Goal: Transaction & Acquisition: Purchase product/service

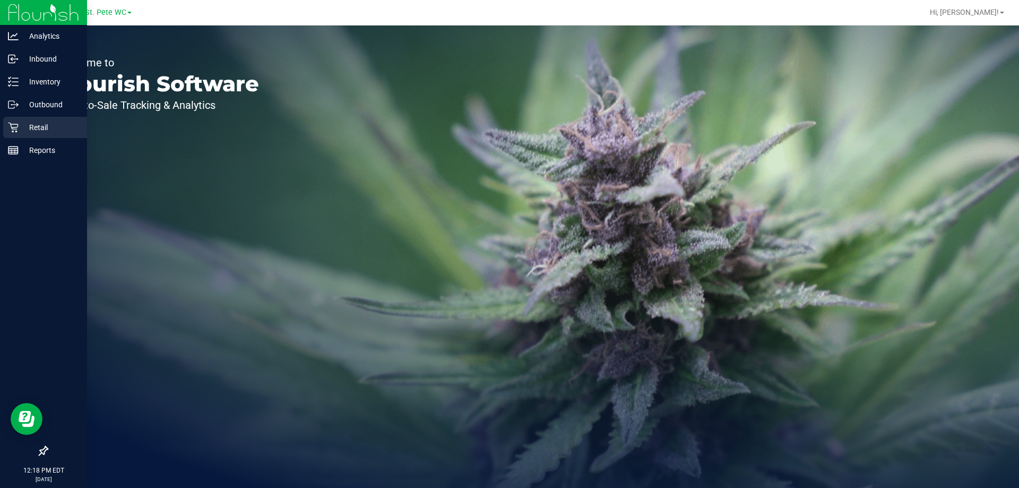
click at [23, 128] on p "Retail" at bounding box center [51, 127] width 64 height 13
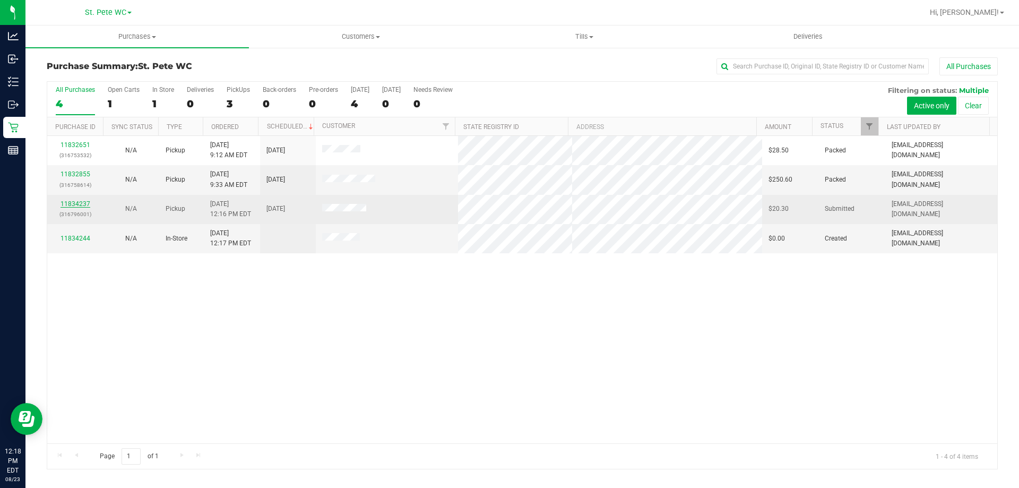
click at [70, 201] on link "11834237" at bounding box center [76, 203] width 30 height 7
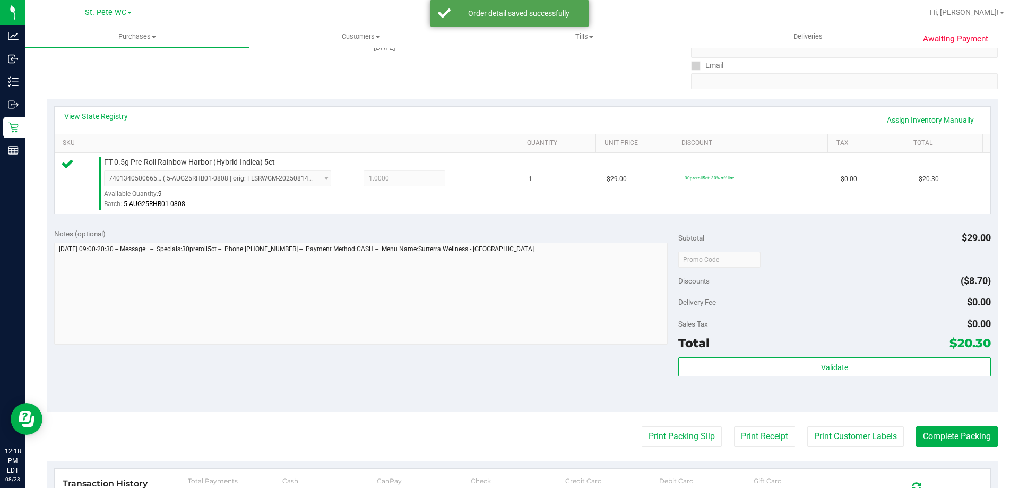
scroll to position [209, 0]
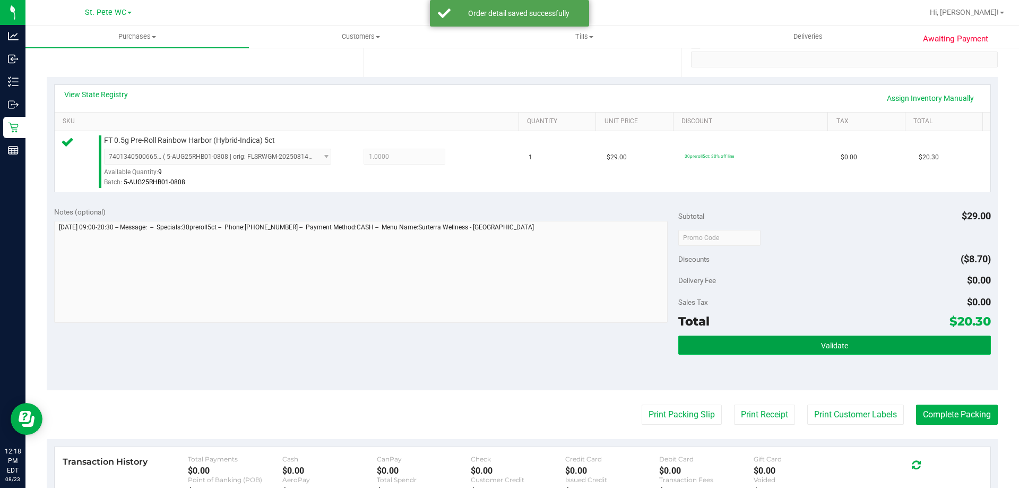
click at [848, 345] on button "Validate" at bounding box center [835, 345] width 312 height 19
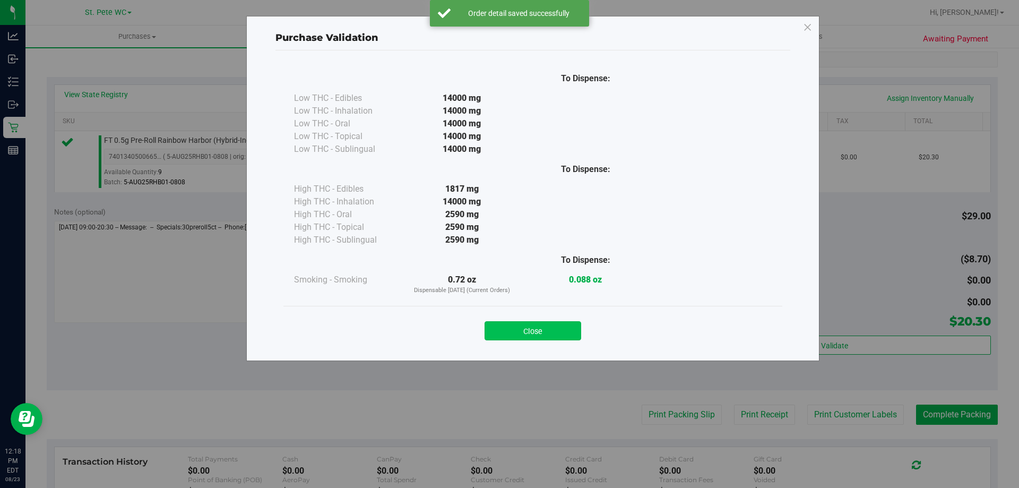
click at [569, 337] on button "Close" at bounding box center [533, 330] width 97 height 19
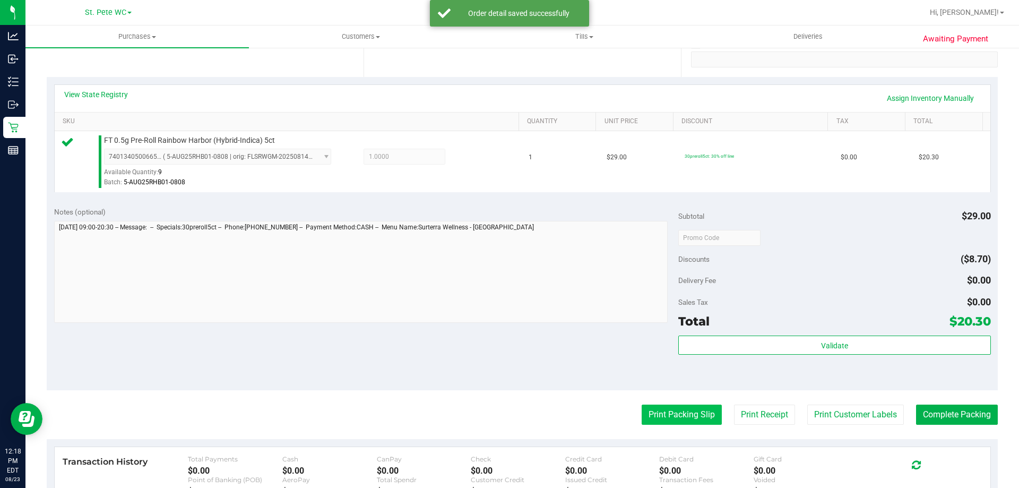
click at [659, 409] on button "Print Packing Slip" at bounding box center [682, 415] width 80 height 20
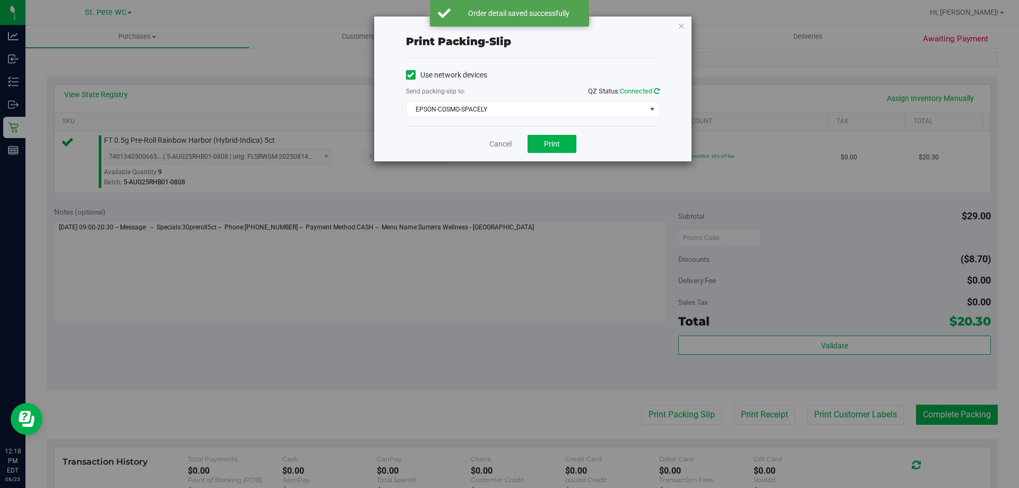
click at [657, 90] on icon at bounding box center [657, 91] width 6 height 7
click at [582, 114] on span "EPSON-COSMO-SPACELY" at bounding box center [526, 109] width 239 height 15
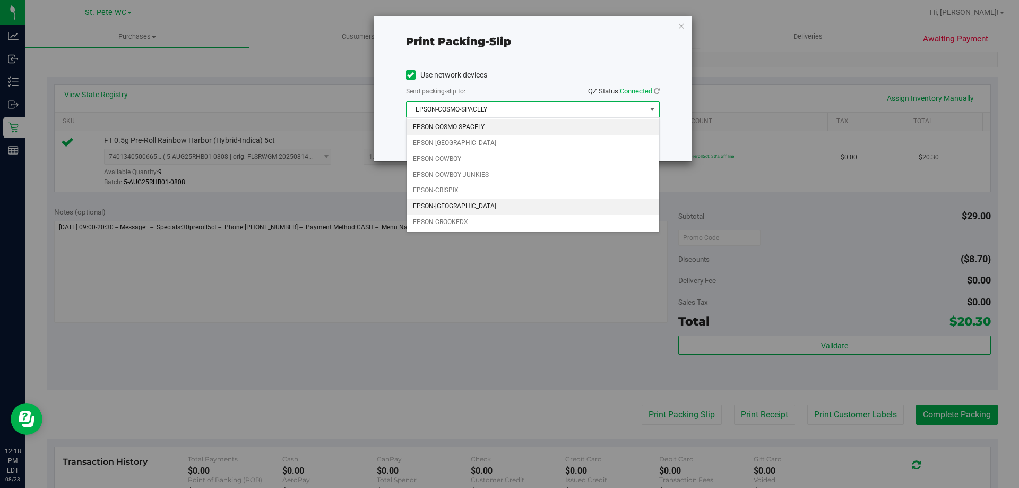
click at [502, 207] on li "EPSON-CROATIA" at bounding box center [533, 207] width 253 height 16
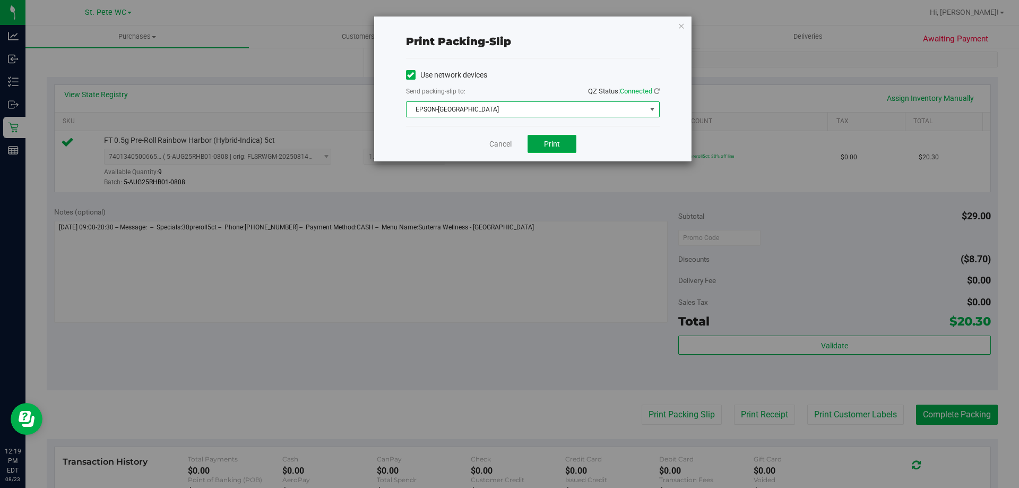
click at [561, 141] on button "Print" at bounding box center [552, 144] width 49 height 18
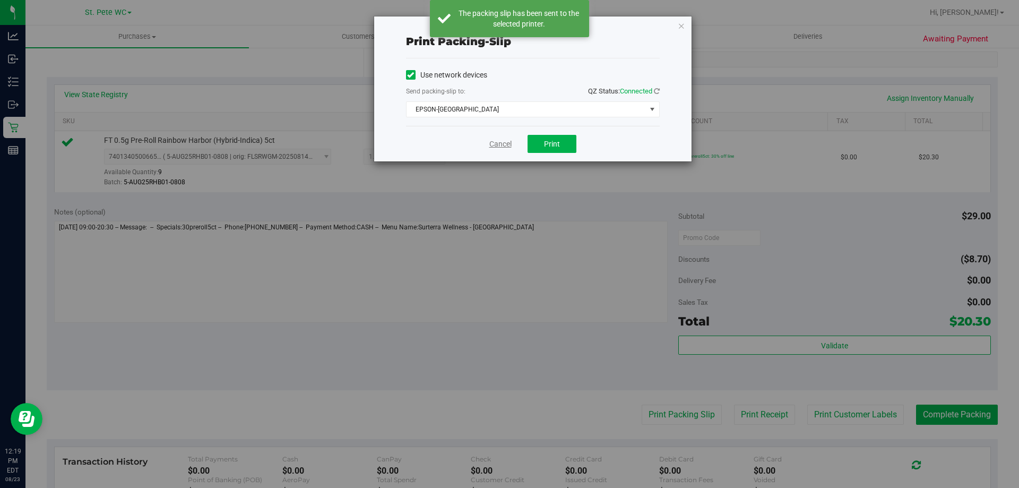
click at [490, 140] on link "Cancel" at bounding box center [501, 144] width 22 height 11
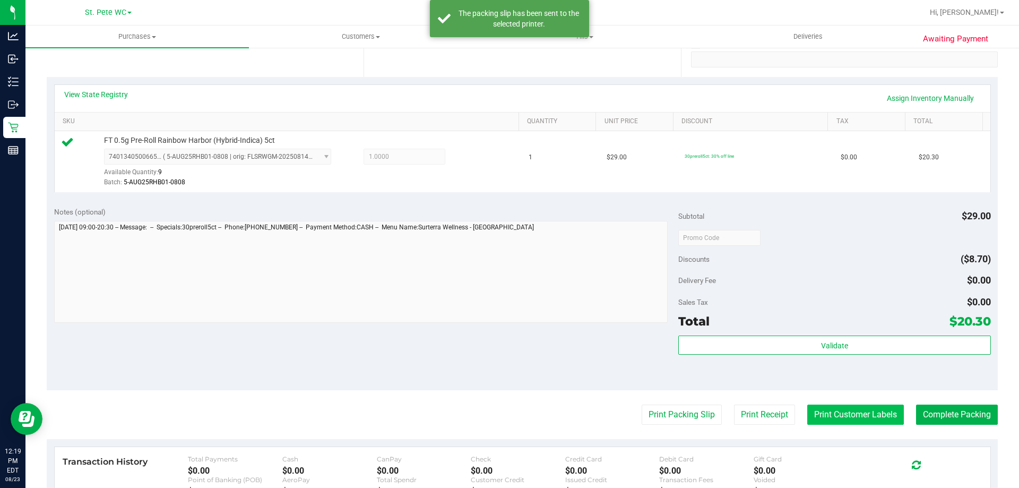
click at [868, 417] on button "Print Customer Labels" at bounding box center [856, 415] width 97 height 20
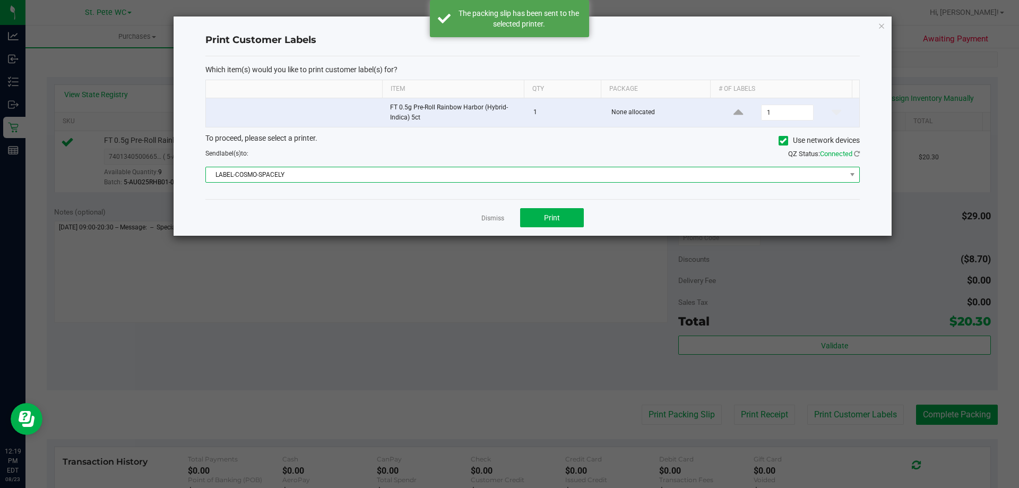
click at [489, 179] on span "LABEL-COSMO-SPACELY" at bounding box center [526, 174] width 640 height 15
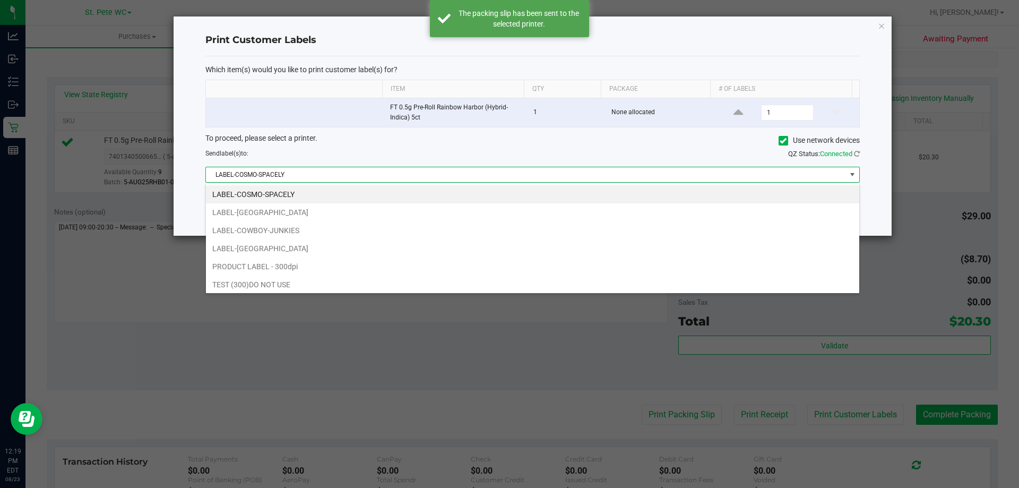
scroll to position [16, 654]
click at [421, 248] on li "LABEL-CROATIA" at bounding box center [533, 248] width 654 height 18
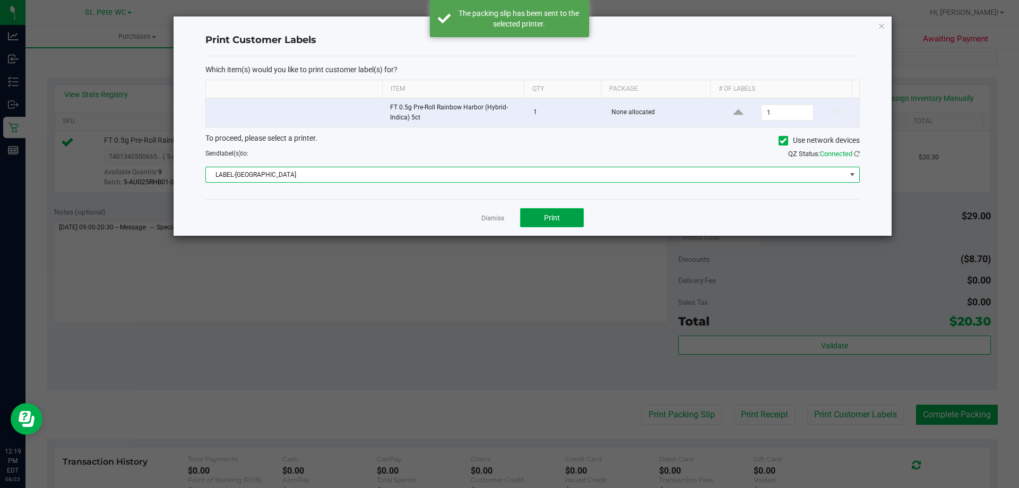
click at [563, 220] on button "Print" at bounding box center [552, 217] width 64 height 19
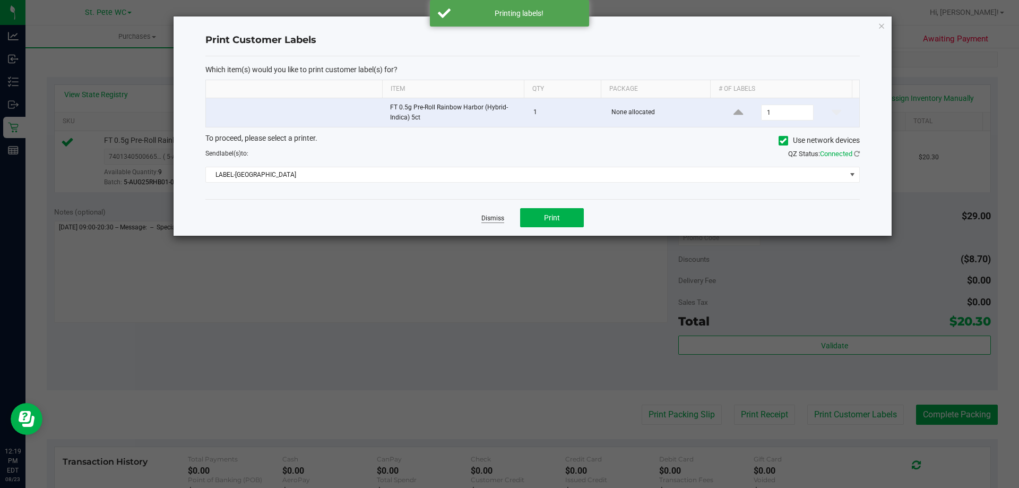
click at [487, 219] on link "Dismiss" at bounding box center [493, 218] width 23 height 9
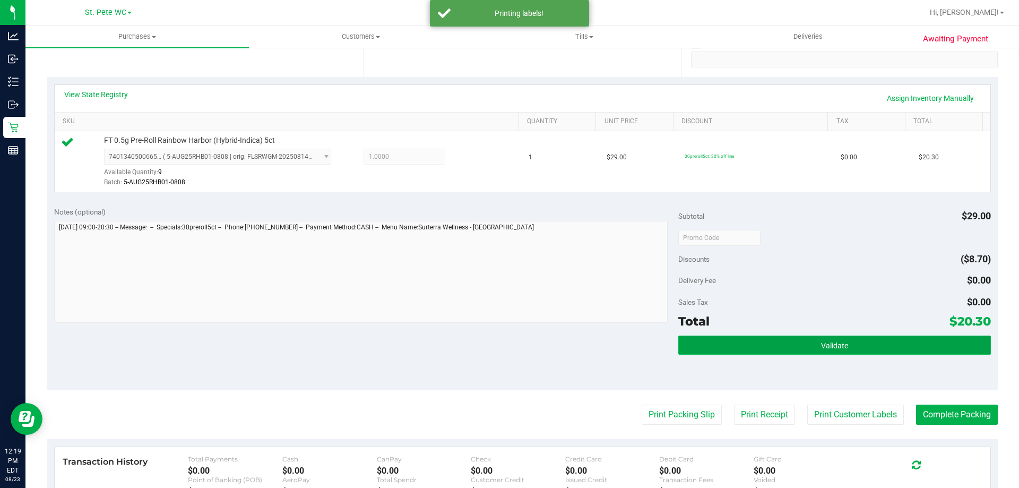
click at [918, 353] on button "Validate" at bounding box center [835, 345] width 312 height 19
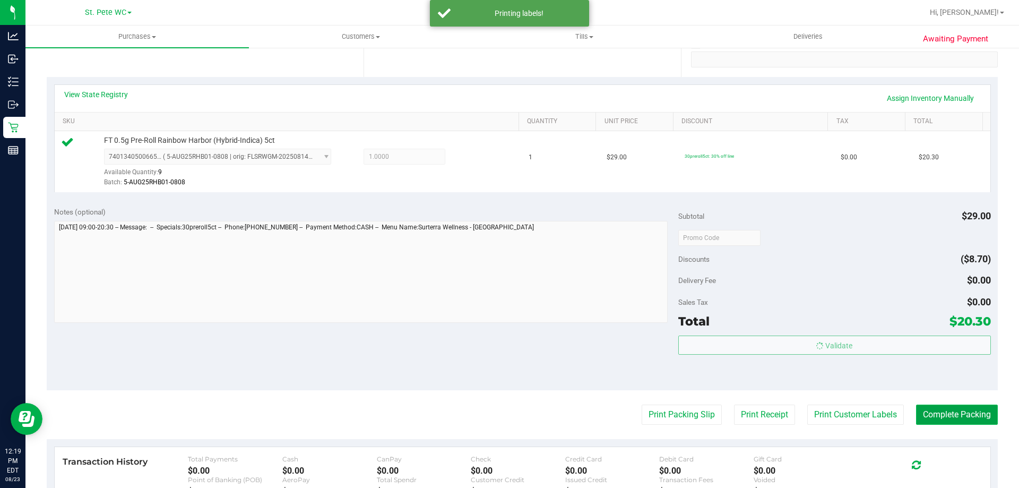
click at [953, 419] on button "Complete Packing" at bounding box center [957, 415] width 82 height 20
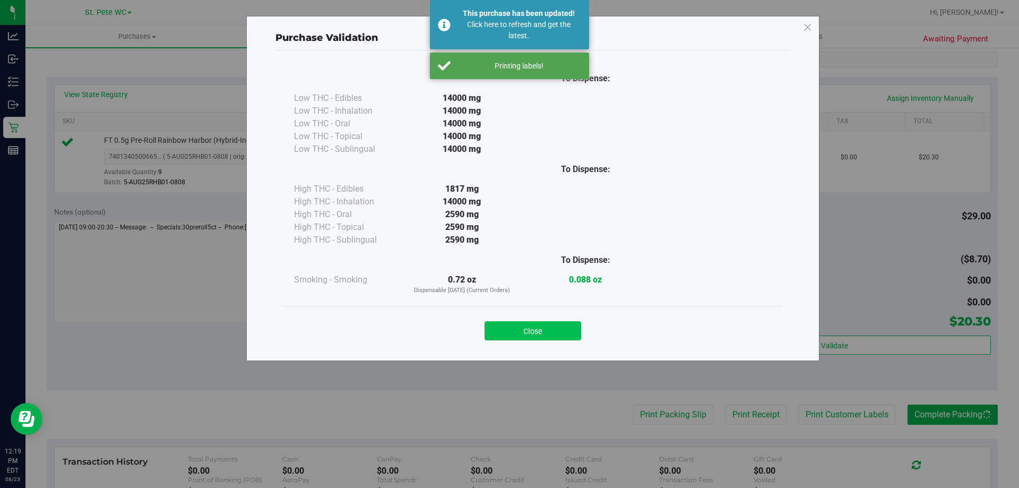
click at [555, 335] on button "Close" at bounding box center [533, 330] width 97 height 19
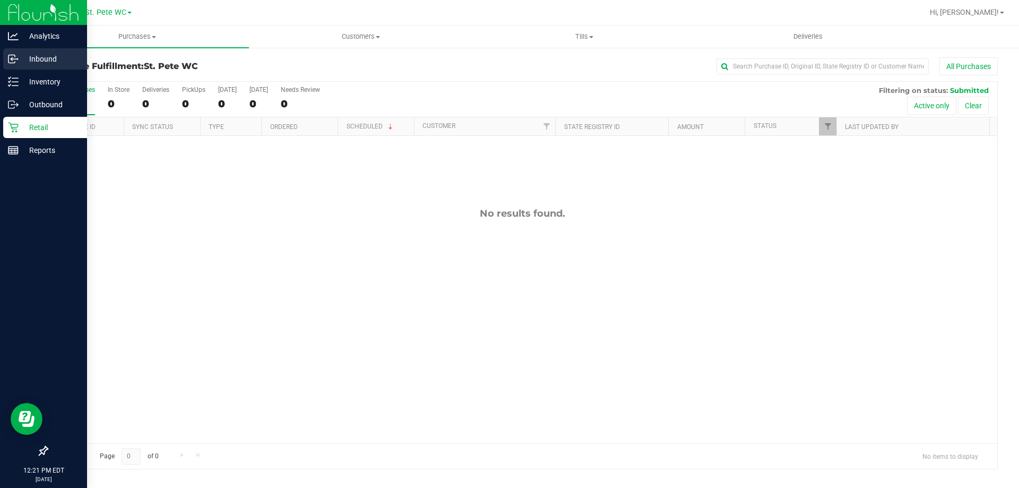
click at [29, 64] on p "Inbound" at bounding box center [51, 59] width 64 height 13
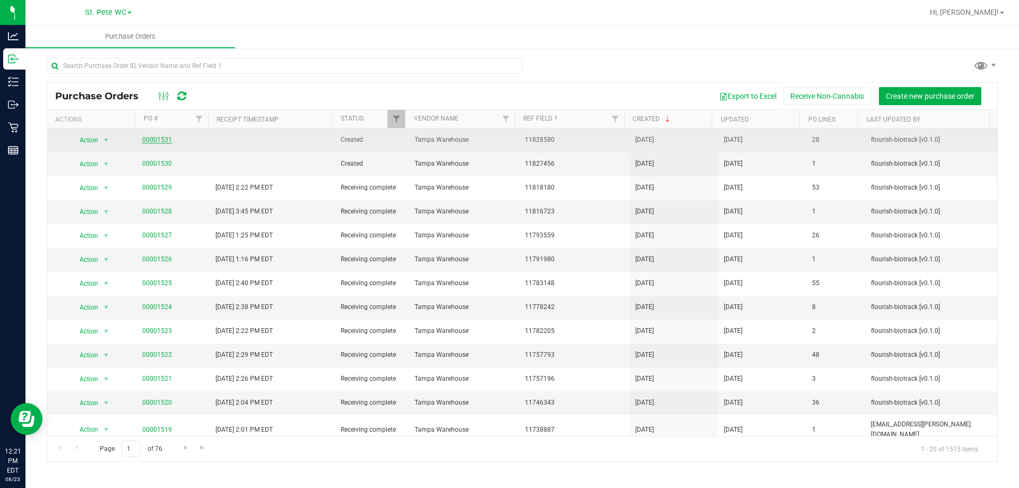
click at [150, 136] on link "00001531" at bounding box center [157, 139] width 30 height 7
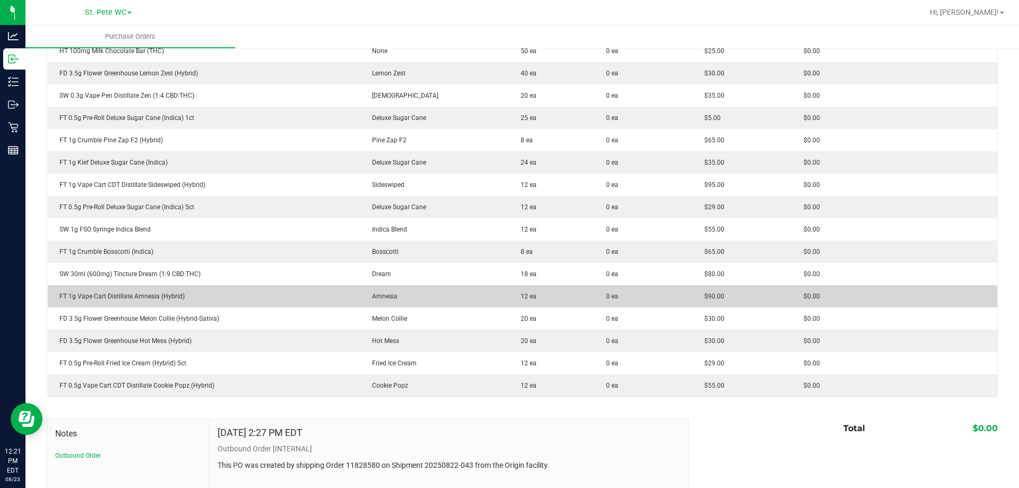
scroll to position [563, 0]
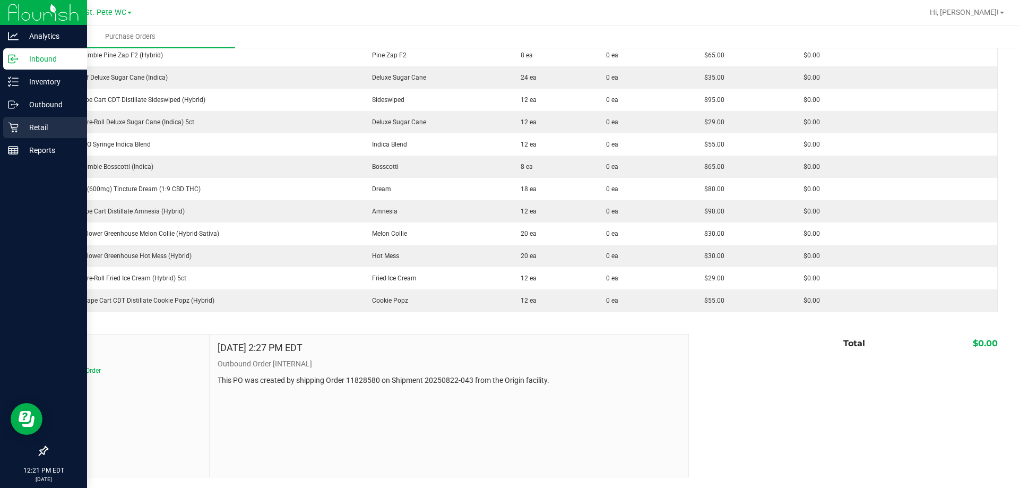
click at [49, 127] on p "Retail" at bounding box center [51, 127] width 64 height 13
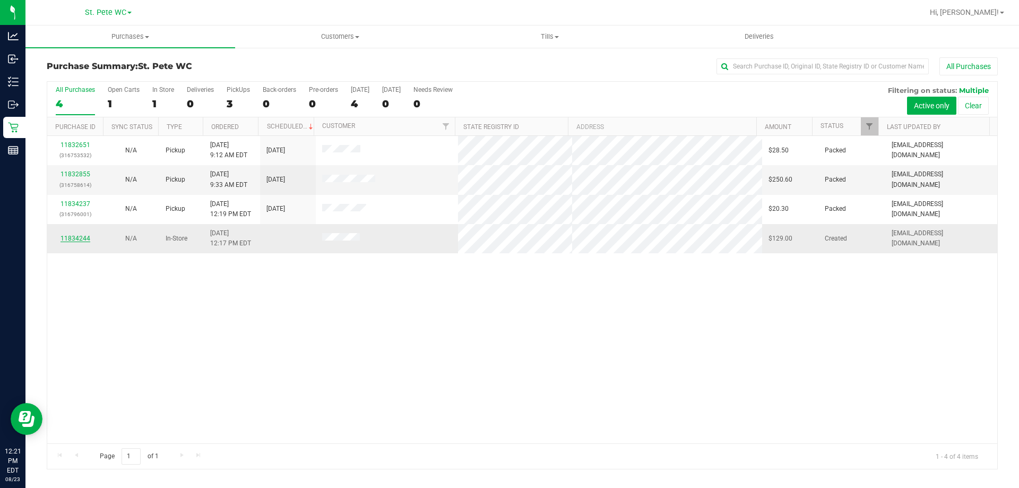
click at [75, 235] on link "11834244" at bounding box center [76, 238] width 30 height 7
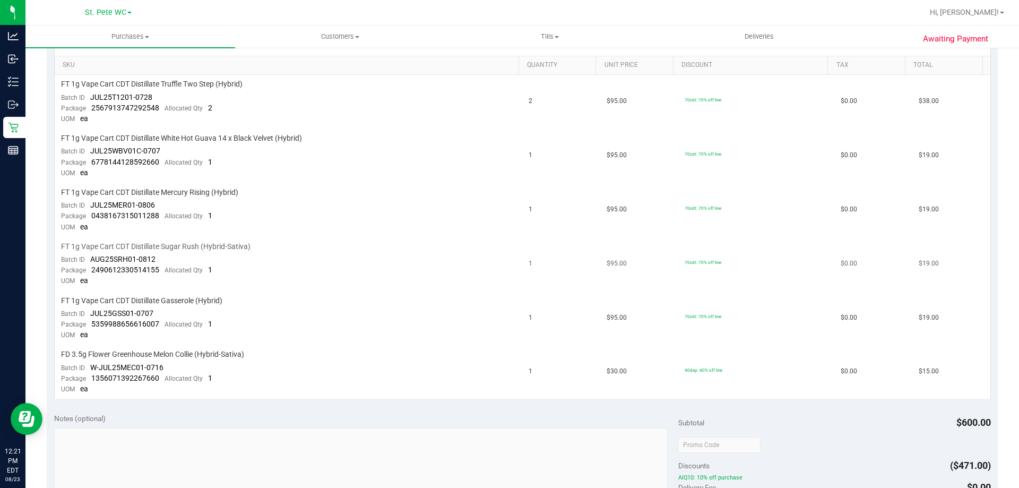
scroll to position [425, 0]
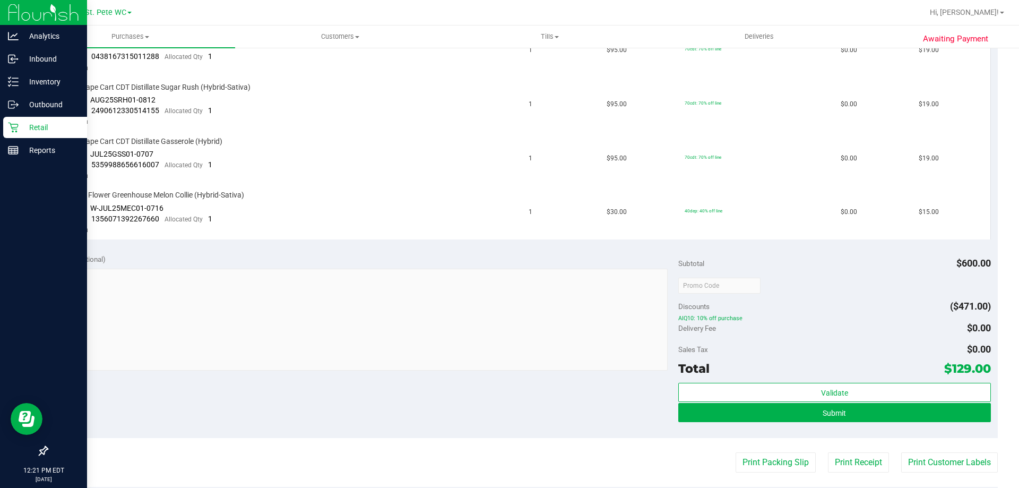
click at [19, 134] on div "Retail" at bounding box center [45, 127] width 84 height 21
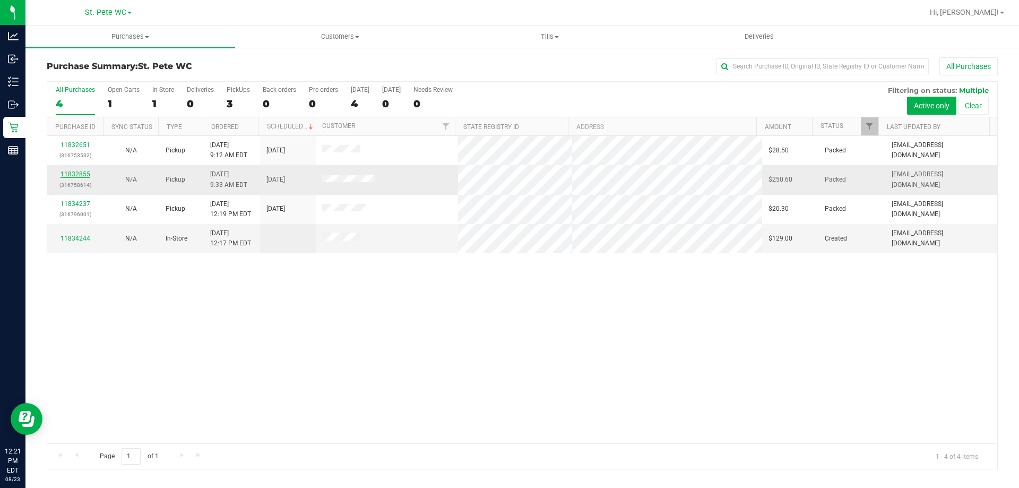
click at [74, 172] on link "11832855" at bounding box center [76, 173] width 30 height 7
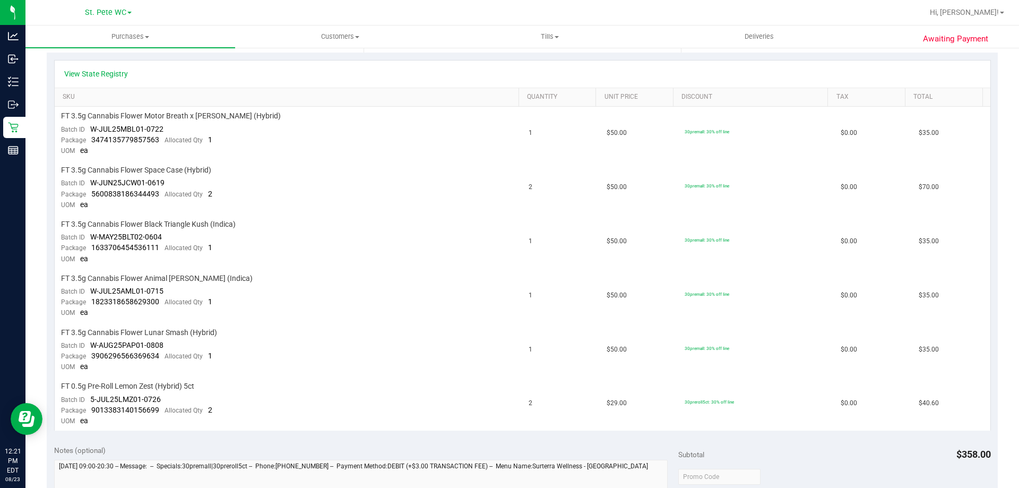
scroll to position [372, 0]
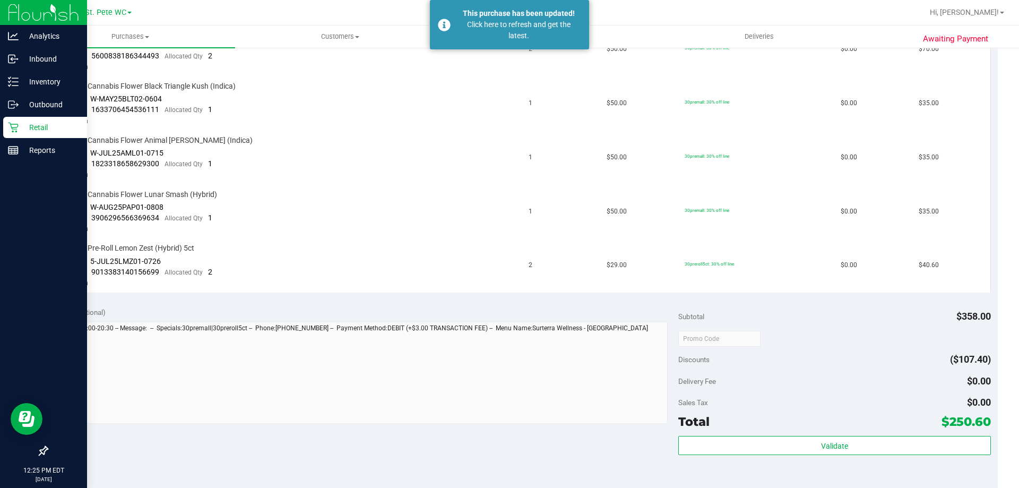
click at [16, 127] on icon at bounding box center [13, 128] width 10 height 10
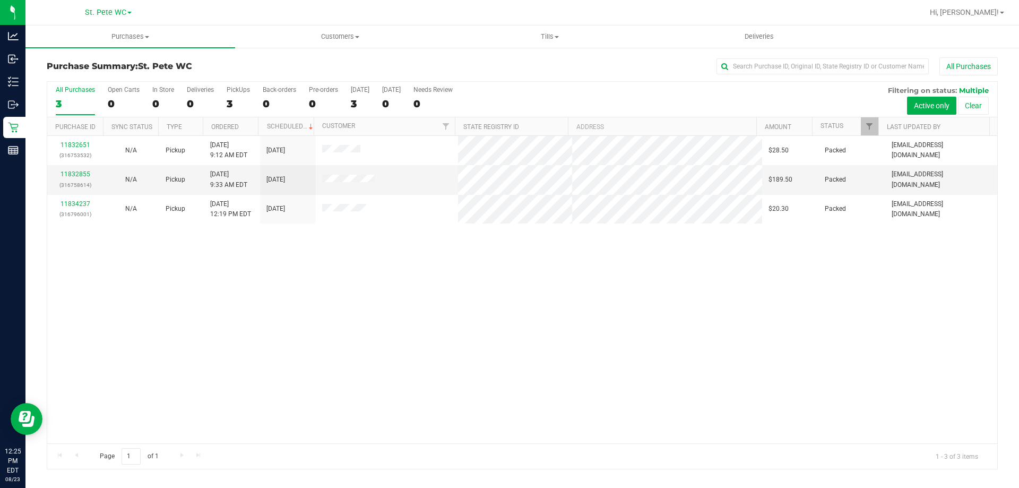
click at [608, 393] on div "11832651 (316753532) N/A Pickup 8/23/2025 9:12 AM EDT 8/23/2025 $28.50 Packed i…" at bounding box center [522, 289] width 950 height 307
click at [721, 333] on div at bounding box center [522, 275] width 950 height 387
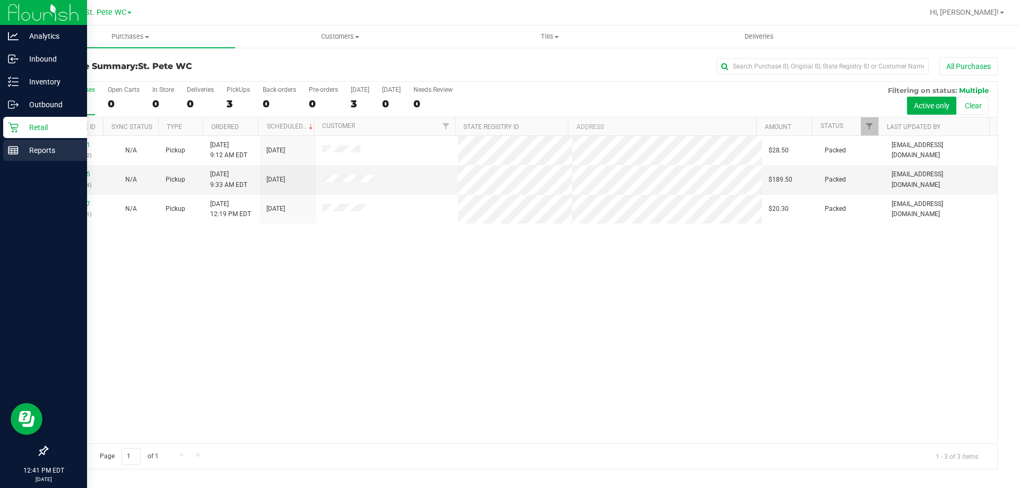
click at [25, 150] on p "Reports" at bounding box center [51, 150] width 64 height 13
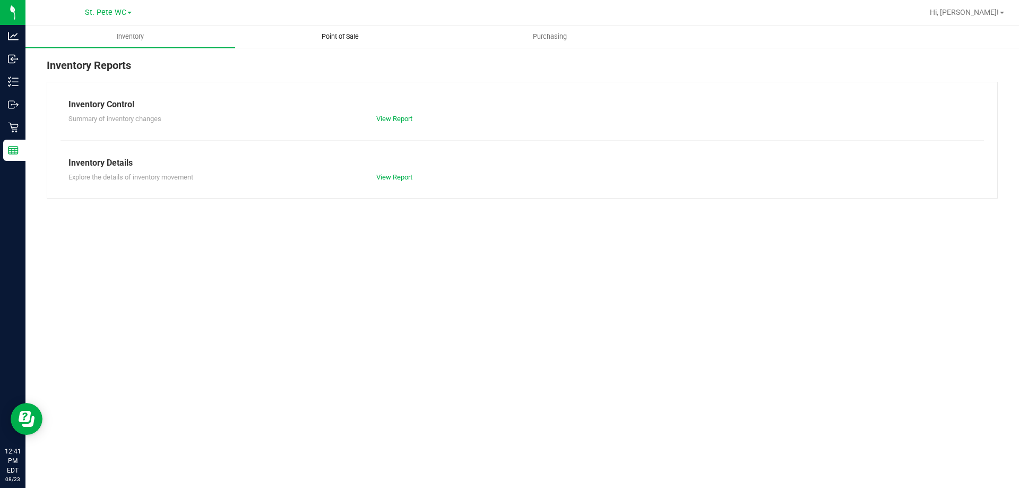
click at [344, 41] on span "Point of Sale" at bounding box center [340, 37] width 66 height 10
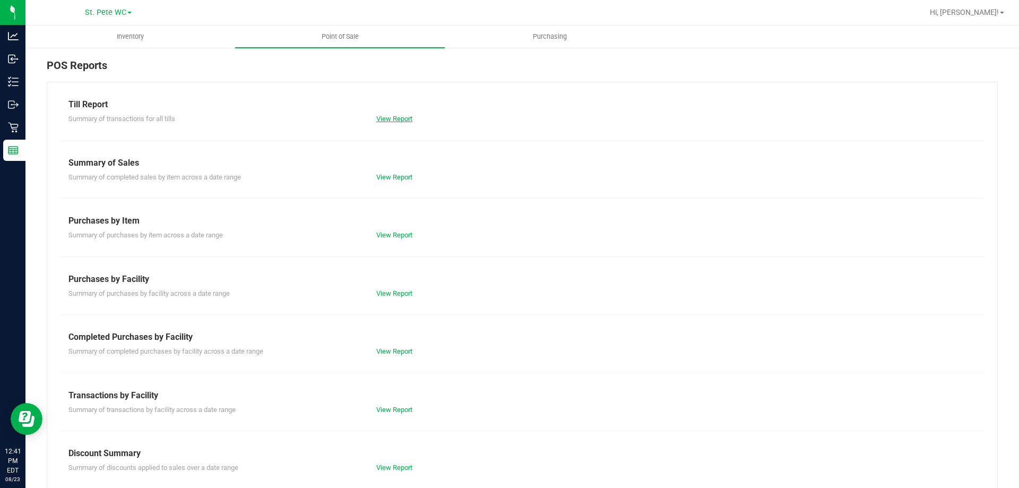
click at [407, 117] on link "View Report" at bounding box center [394, 119] width 36 height 8
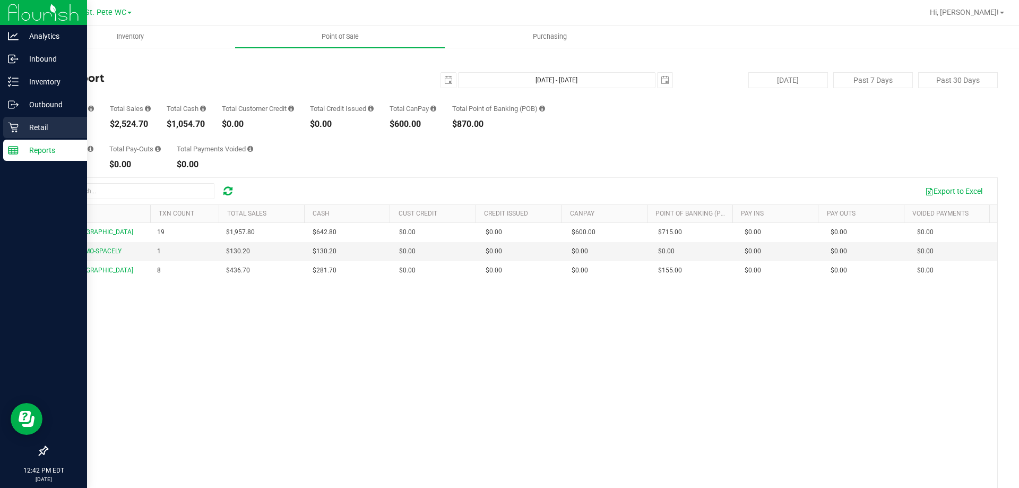
click at [16, 120] on div "Retail" at bounding box center [45, 127] width 84 height 21
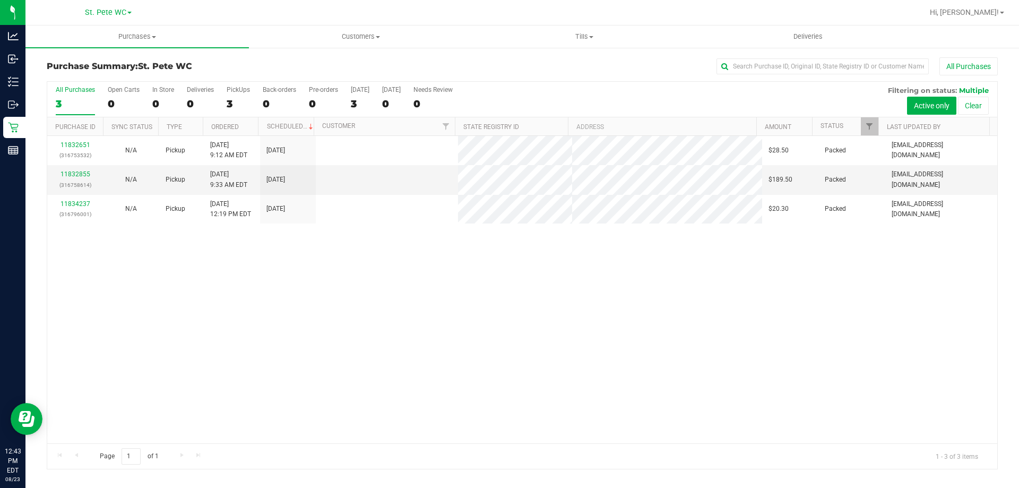
click at [579, 281] on div "11832651 (316753532) N/A Pickup 8/23/2025 9:12 AM EDT 8/23/2025 $28.50 Packed i…" at bounding box center [522, 289] width 950 height 307
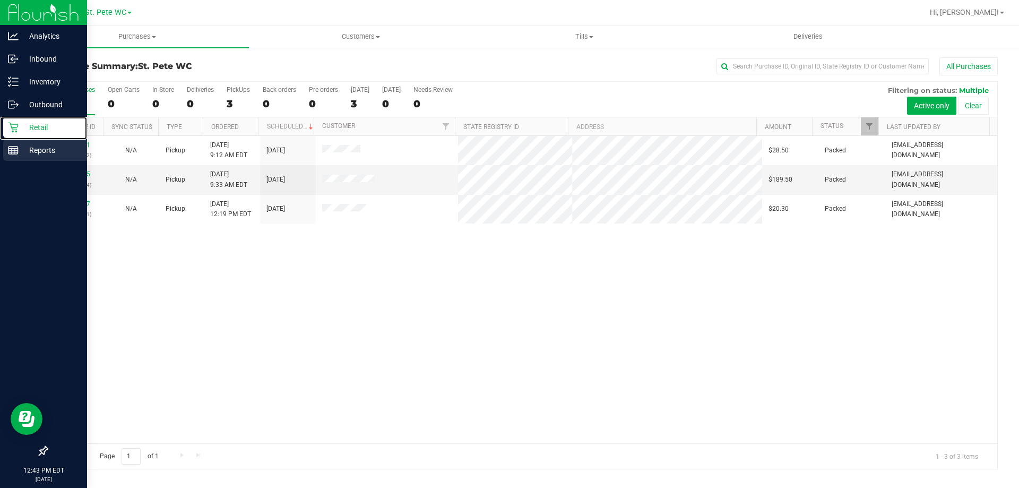
click at [10, 140] on nav "Analytics Inbound Inventory Outbound Retail Reports 12:43 PM EDT 08/23/2025 08/…" at bounding box center [43, 244] width 87 height 488
click at [13, 144] on div "Reports" at bounding box center [45, 150] width 84 height 21
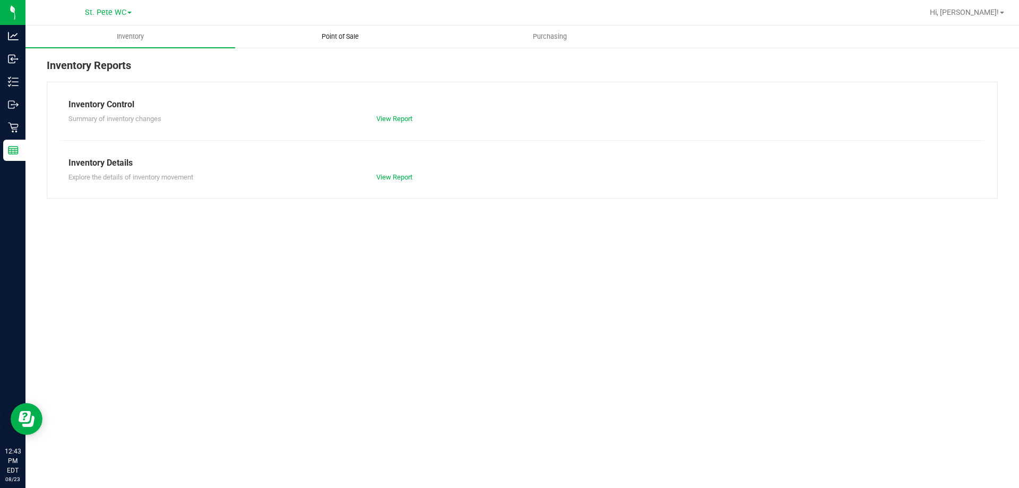
click at [364, 37] on span "Point of Sale" at bounding box center [340, 37] width 66 height 10
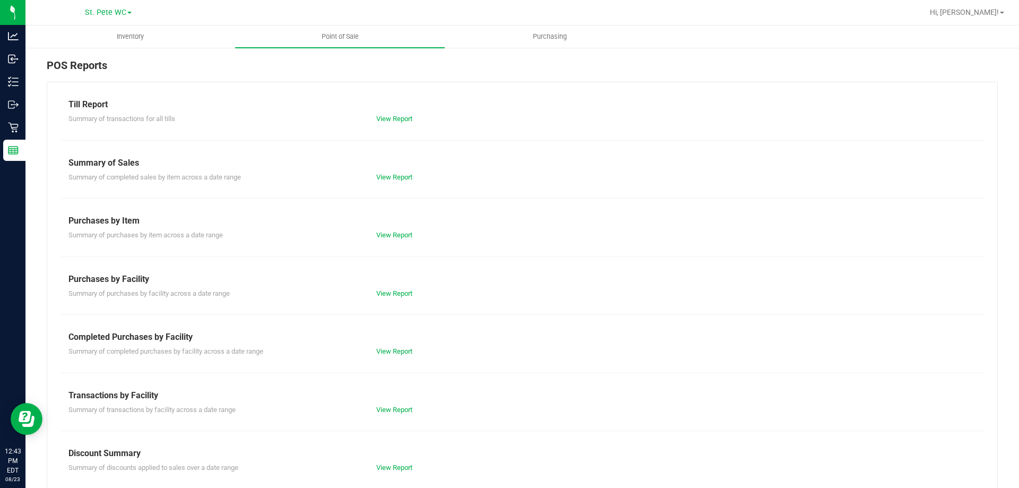
click at [396, 114] on div "View Report" at bounding box center [522, 119] width 308 height 11
click at [396, 115] on link "View Report" at bounding box center [394, 119] width 36 height 8
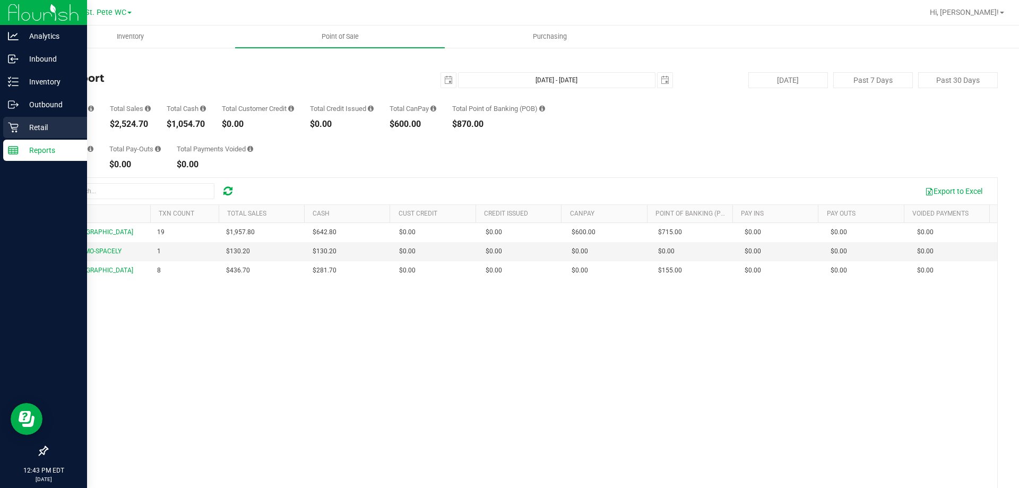
click at [20, 122] on p "Retail" at bounding box center [51, 127] width 64 height 13
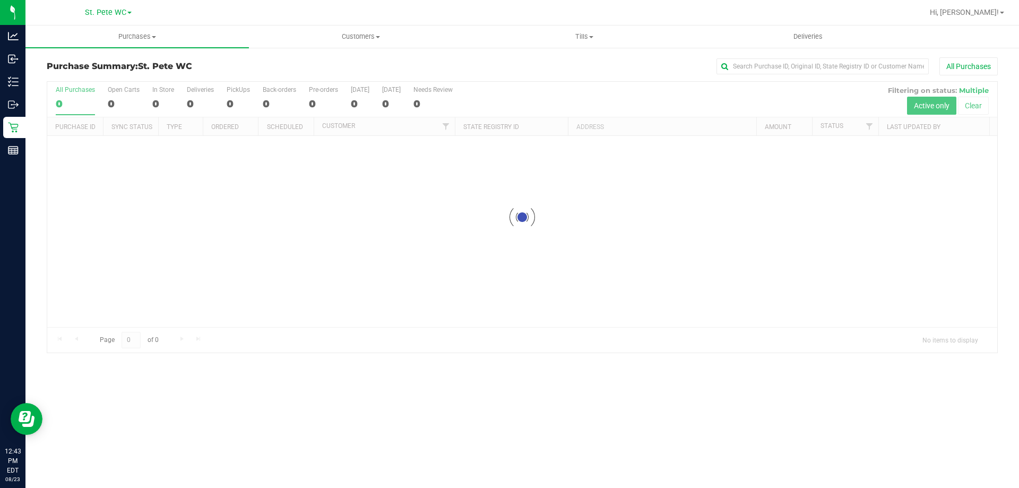
click at [269, 320] on div at bounding box center [522, 217] width 950 height 271
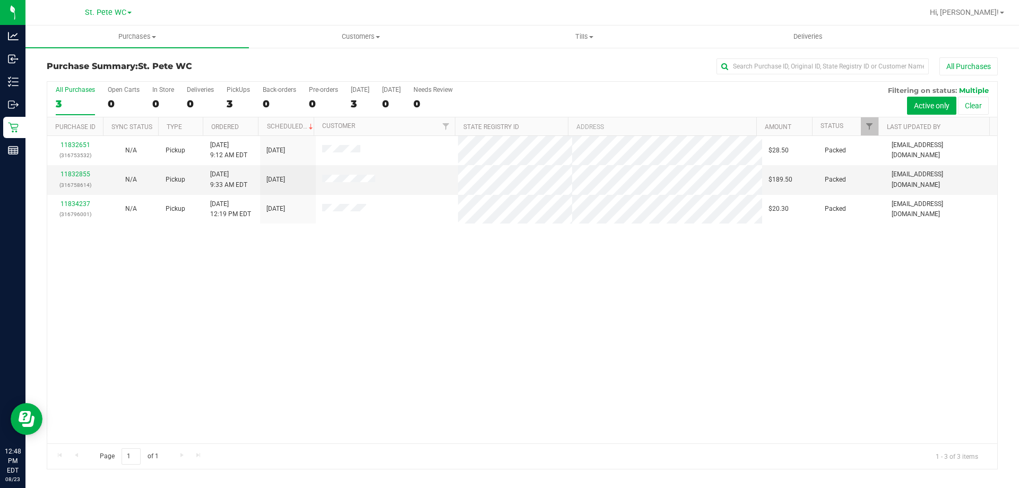
click at [479, 330] on div "11832651 (316753532) N/A Pickup 8/23/2025 9:12 AM EDT 8/23/2025 $28.50 Packed i…" at bounding box center [522, 289] width 950 height 307
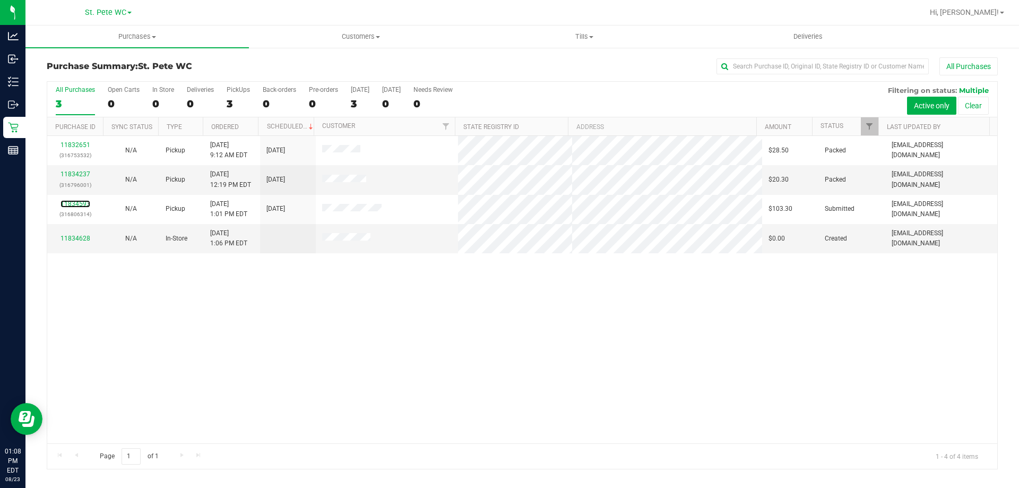
click at [79, 203] on link "11834593" at bounding box center [76, 203] width 30 height 7
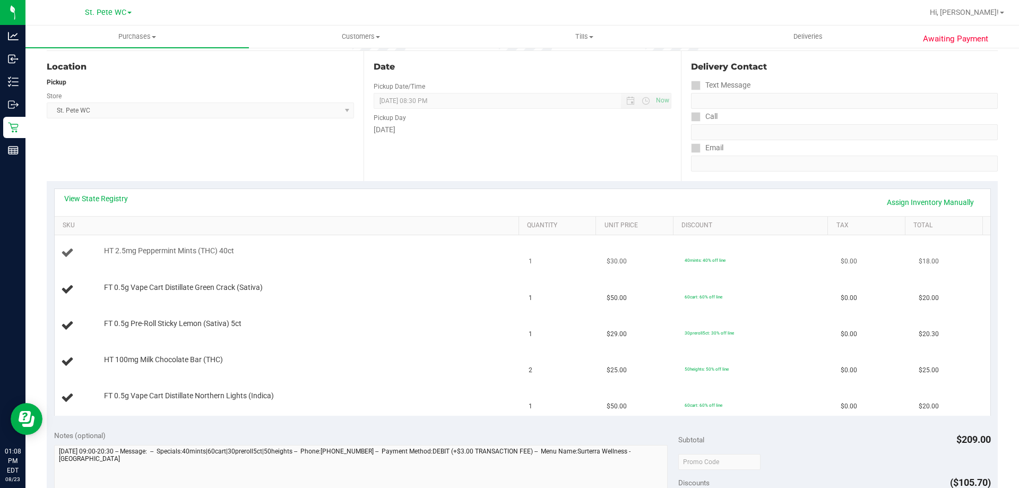
scroll to position [106, 0]
click at [110, 200] on link "View State Registry" at bounding box center [96, 197] width 64 height 11
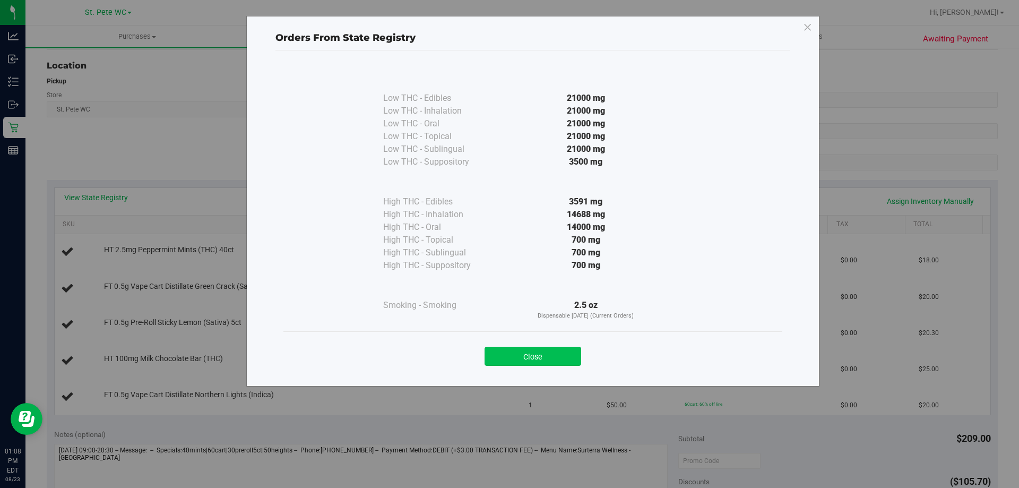
click at [540, 353] on button "Close" at bounding box center [533, 356] width 97 height 19
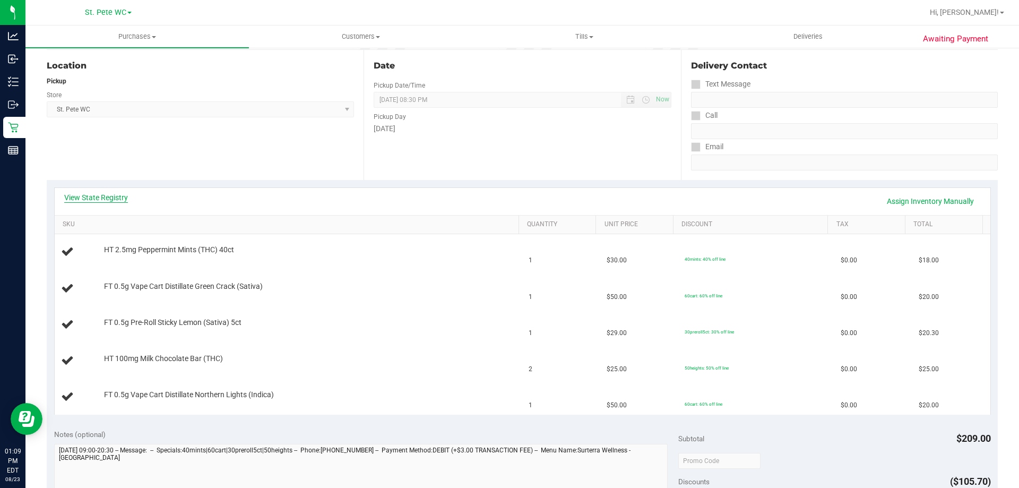
click at [88, 197] on link "View State Registry" at bounding box center [96, 197] width 64 height 11
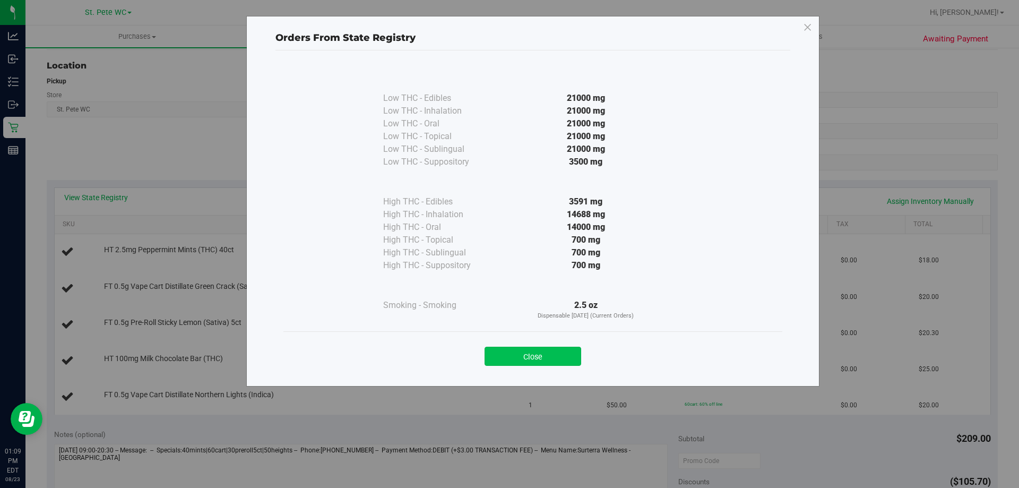
click at [554, 350] on button "Close" at bounding box center [533, 356] width 97 height 19
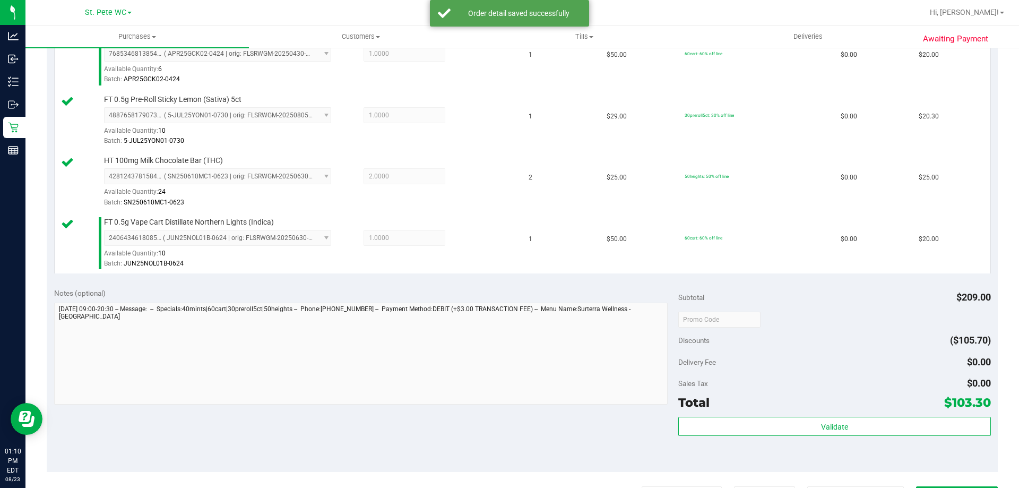
scroll to position [391, 0]
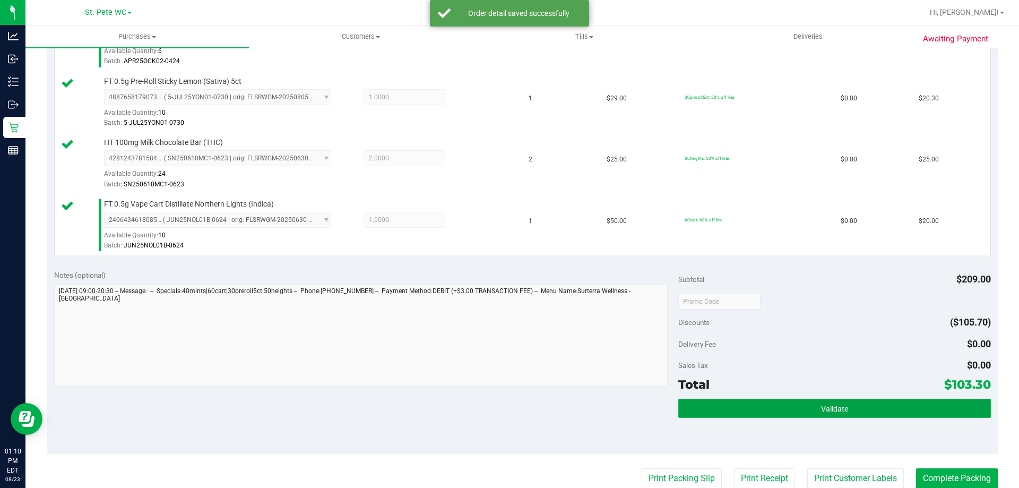
click at [879, 417] on button "Validate" at bounding box center [835, 408] width 312 height 19
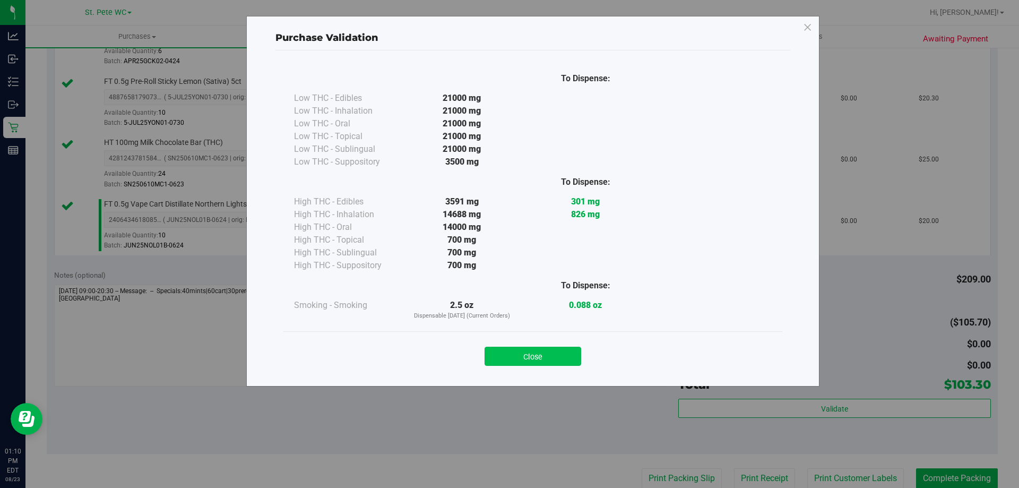
click at [552, 363] on button "Close" at bounding box center [533, 356] width 97 height 19
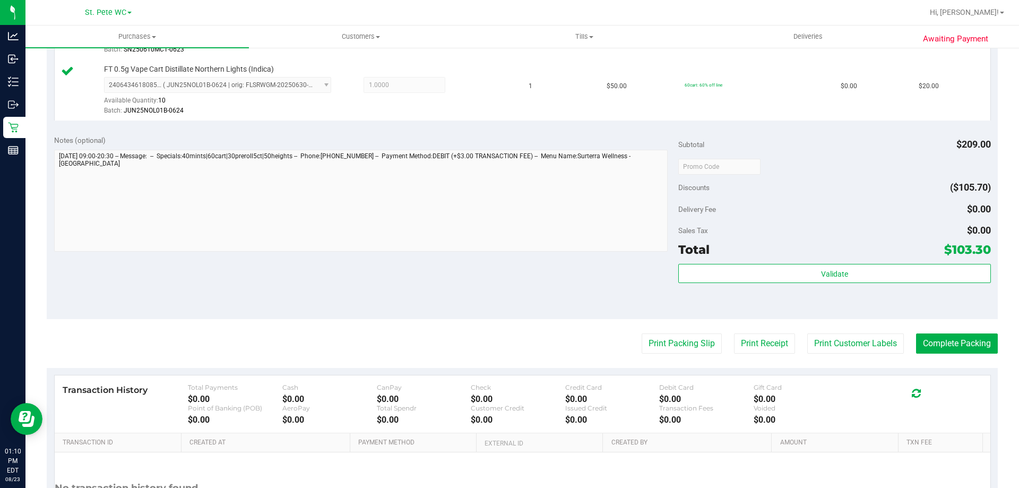
scroll to position [531, 0]
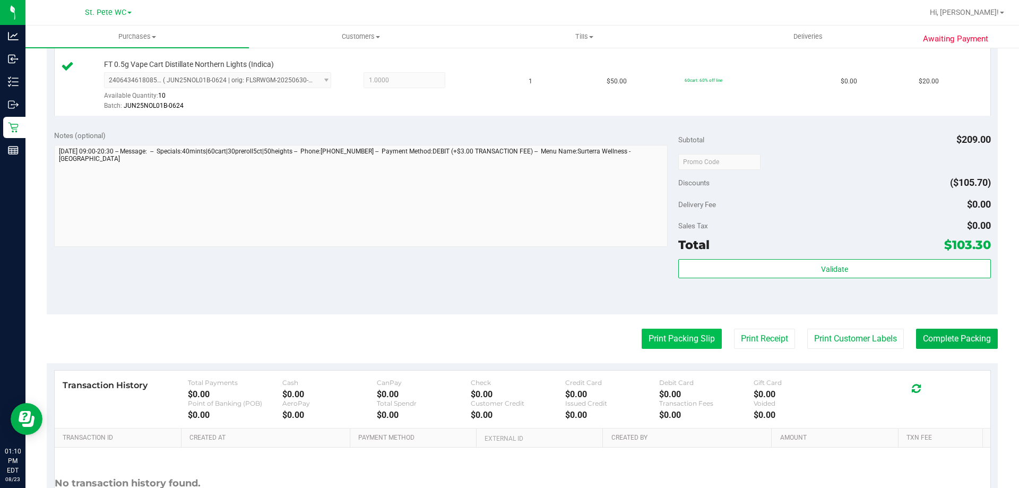
click at [683, 334] on button "Print Packing Slip" at bounding box center [682, 339] width 80 height 20
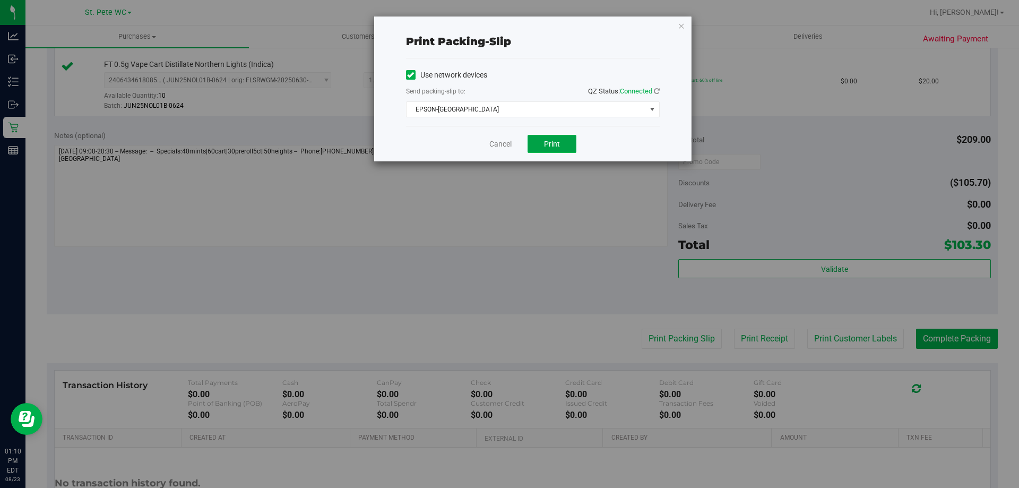
click at [571, 137] on button "Print" at bounding box center [552, 144] width 49 height 18
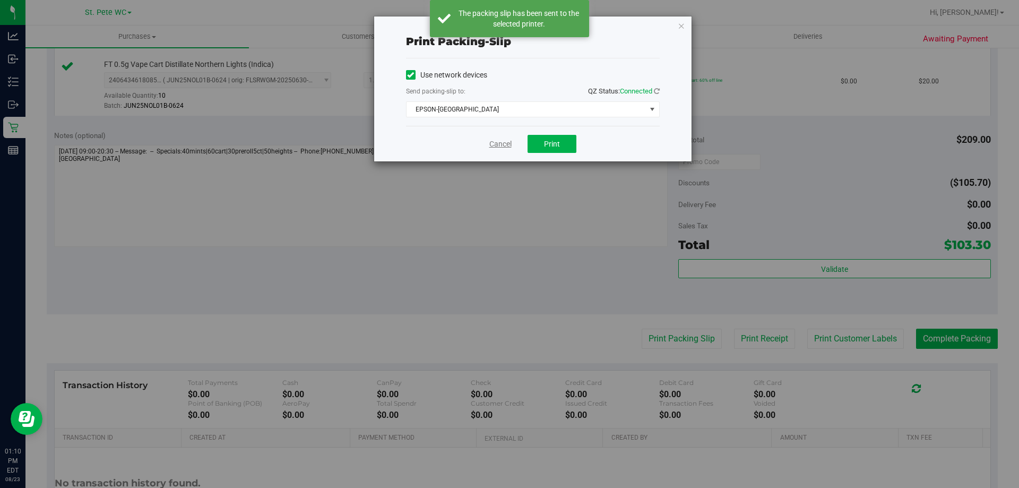
click at [507, 143] on link "Cancel" at bounding box center [501, 144] width 22 height 11
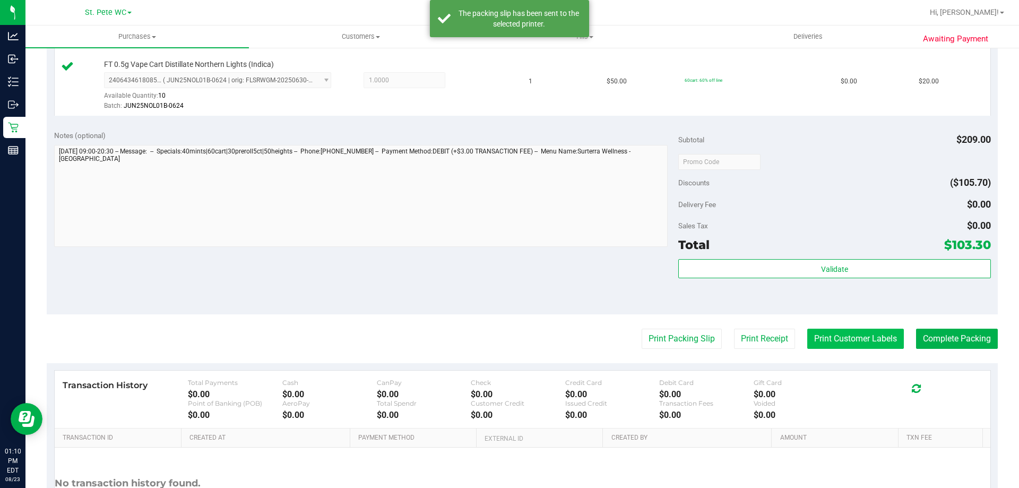
click at [876, 345] on button "Print Customer Labels" at bounding box center [856, 339] width 97 height 20
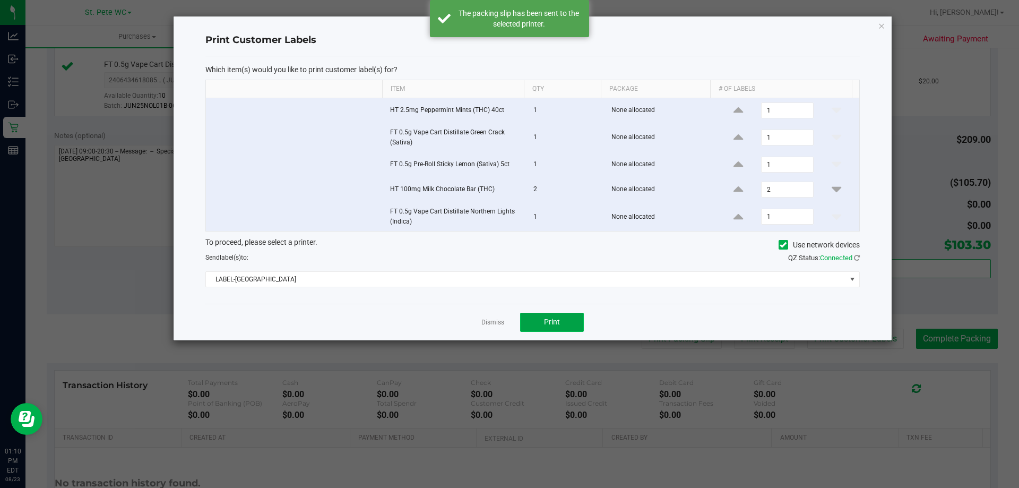
click at [562, 313] on button "Print" at bounding box center [552, 322] width 64 height 19
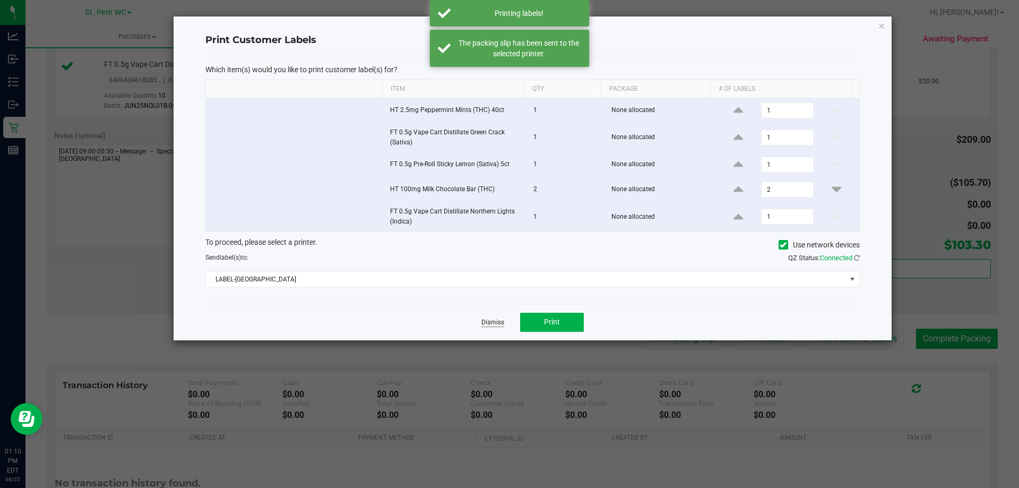
click at [487, 324] on link "Dismiss" at bounding box center [493, 322] width 23 height 9
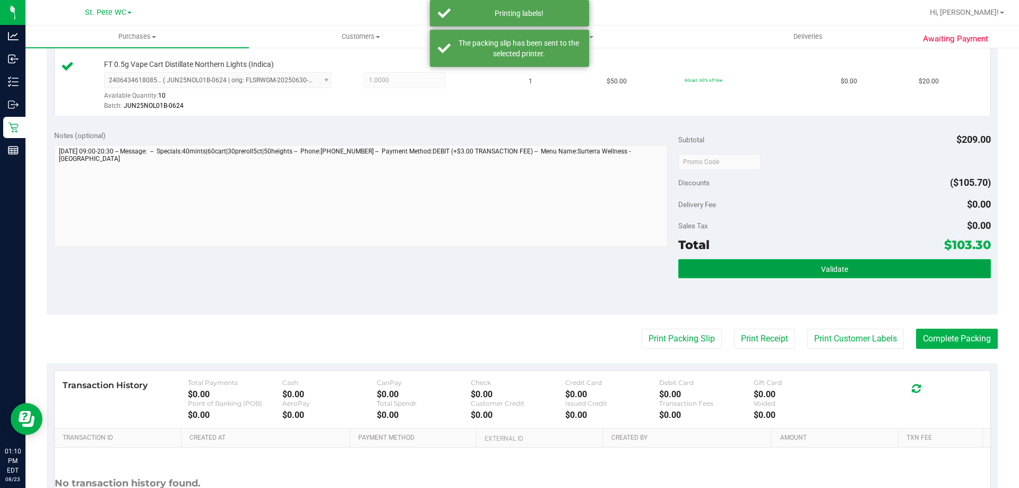
click at [900, 261] on button "Validate" at bounding box center [835, 268] width 312 height 19
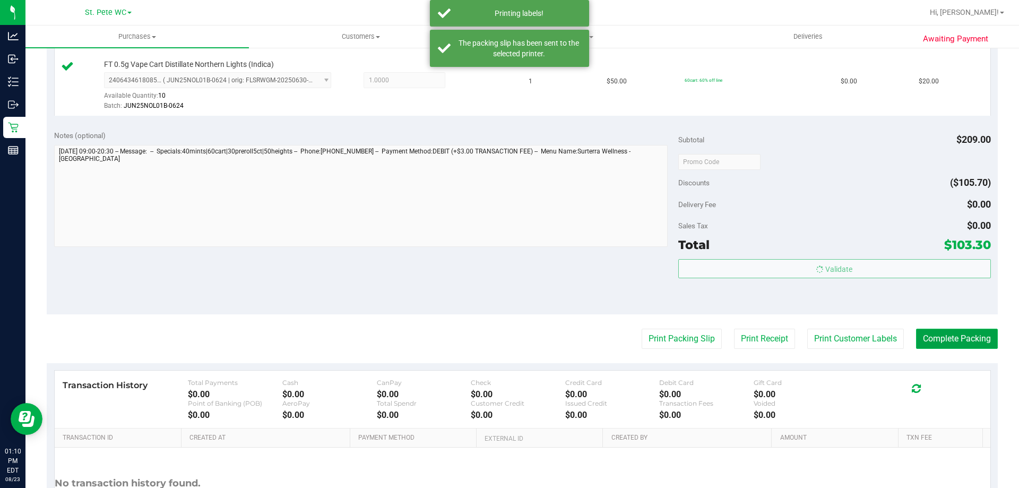
click at [942, 344] on button "Complete Packing" at bounding box center [957, 339] width 82 height 20
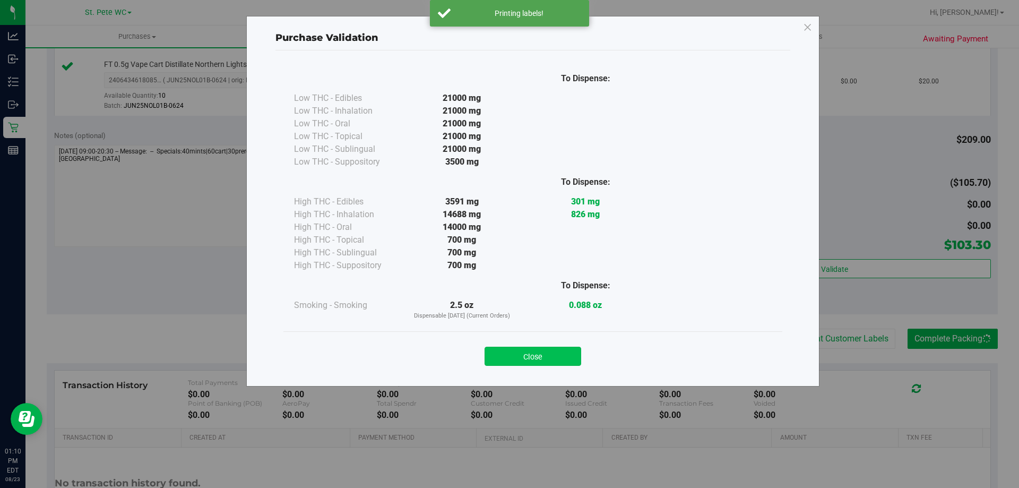
click at [571, 362] on button "Close" at bounding box center [533, 356] width 97 height 19
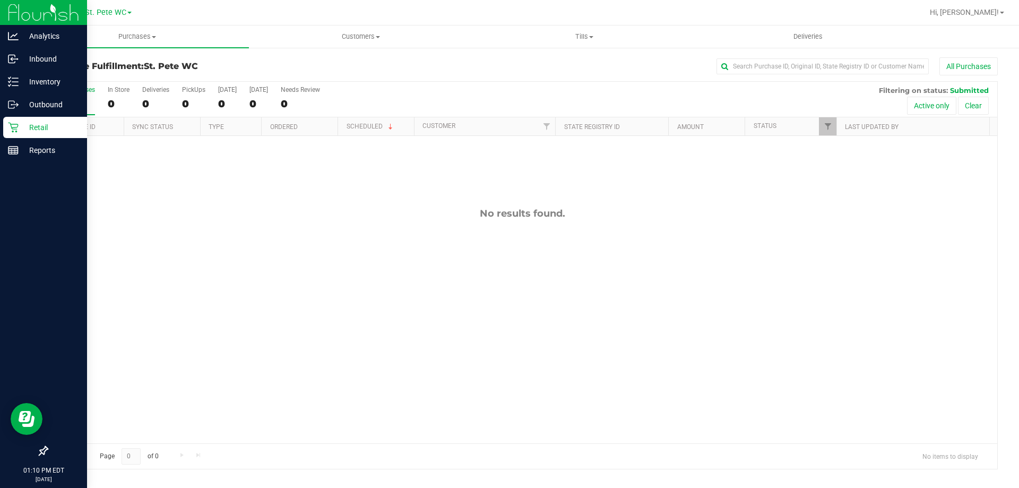
click at [15, 128] on icon at bounding box center [13, 127] width 11 height 11
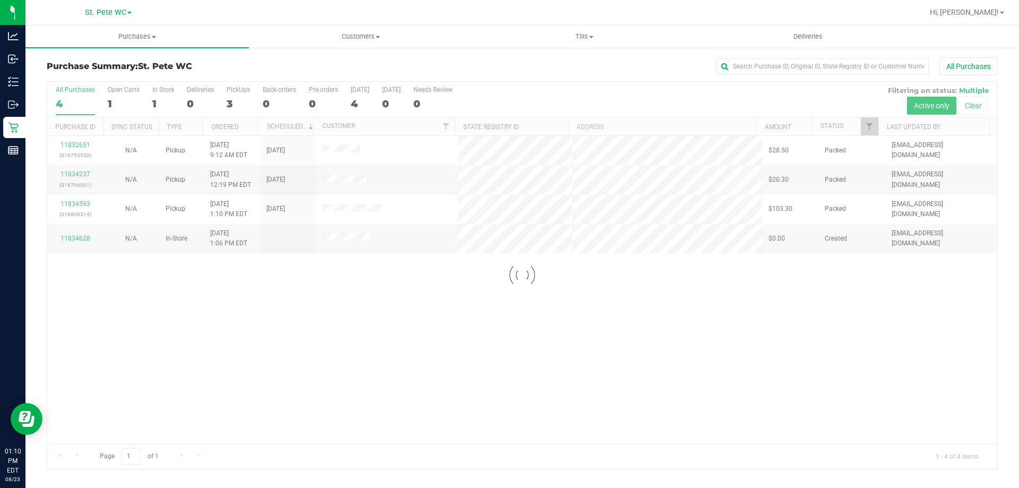
click at [434, 384] on div "Loading... 11832651 (316753532) N/A Pickup 8/23/2025 9:12 AM EDT 8/23/2025 $28.…" at bounding box center [522, 289] width 950 height 307
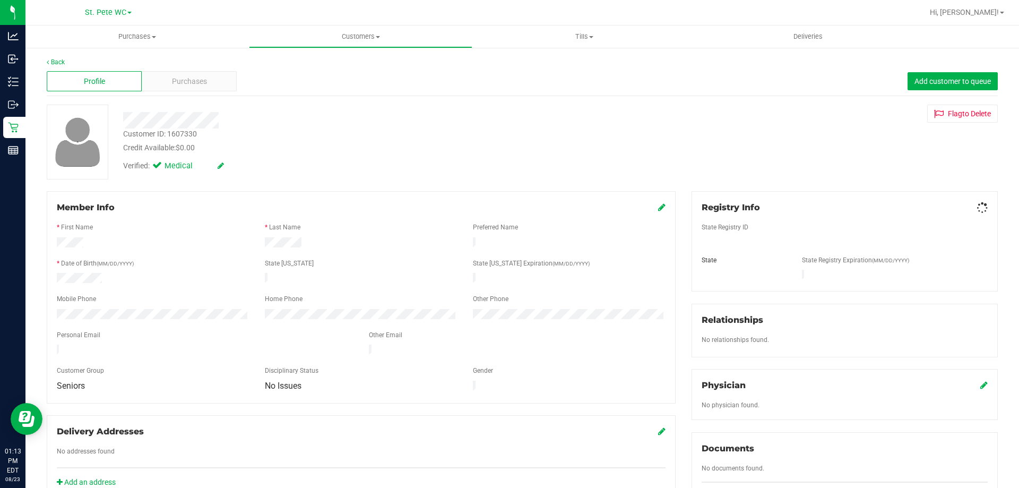
click at [162, 75] on div "Purchases" at bounding box center [189, 81] width 95 height 20
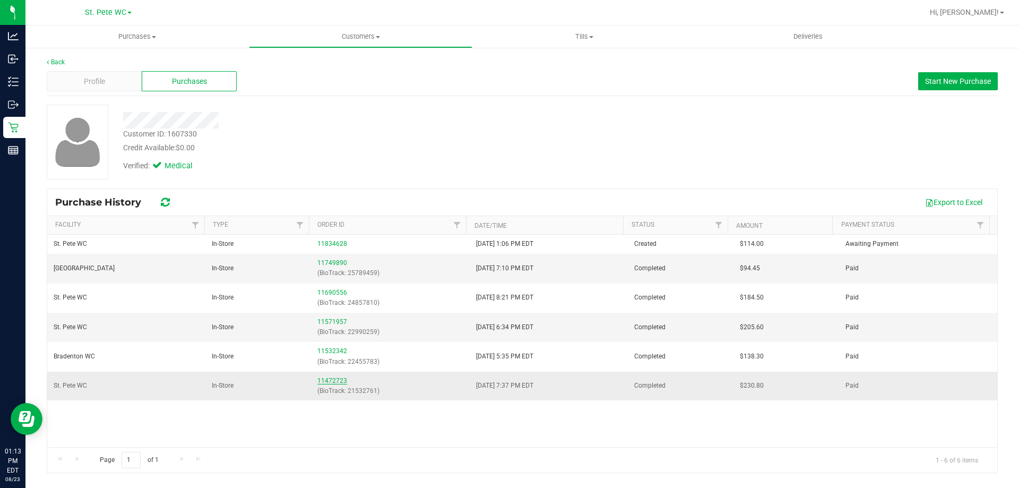
click at [333, 381] on link "11472723" at bounding box center [333, 380] width 30 height 7
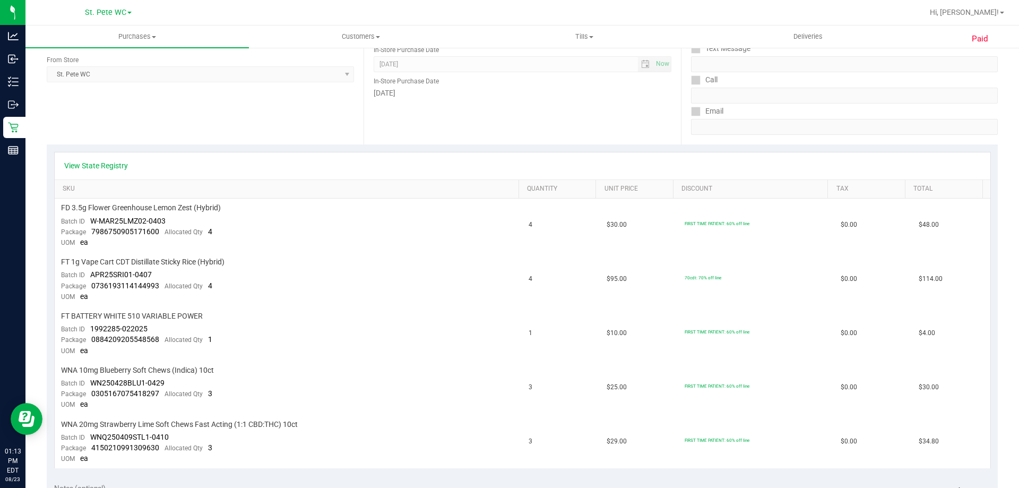
scroll to position [53, 0]
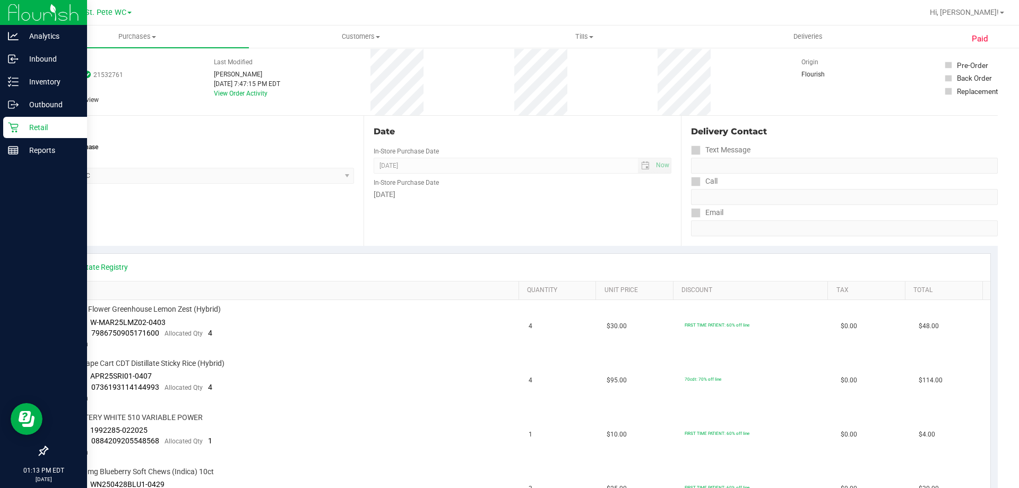
click at [31, 128] on p "Retail" at bounding box center [51, 127] width 64 height 13
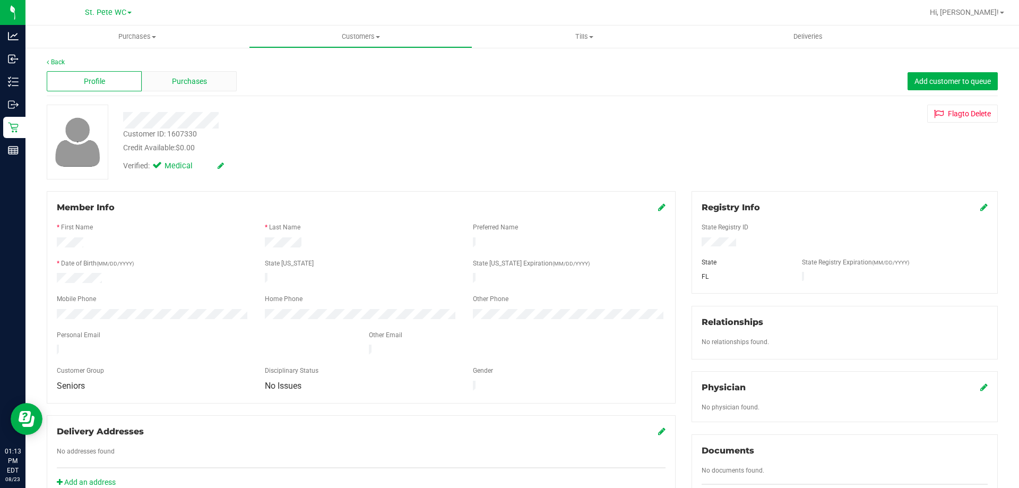
click at [217, 84] on div "Purchases" at bounding box center [189, 81] width 95 height 20
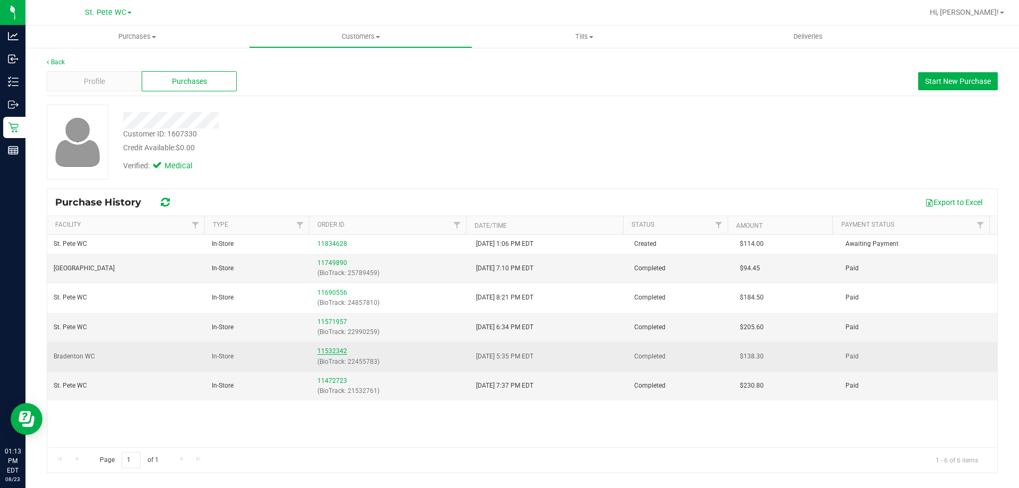
click at [331, 353] on link "11532342" at bounding box center [333, 350] width 30 height 7
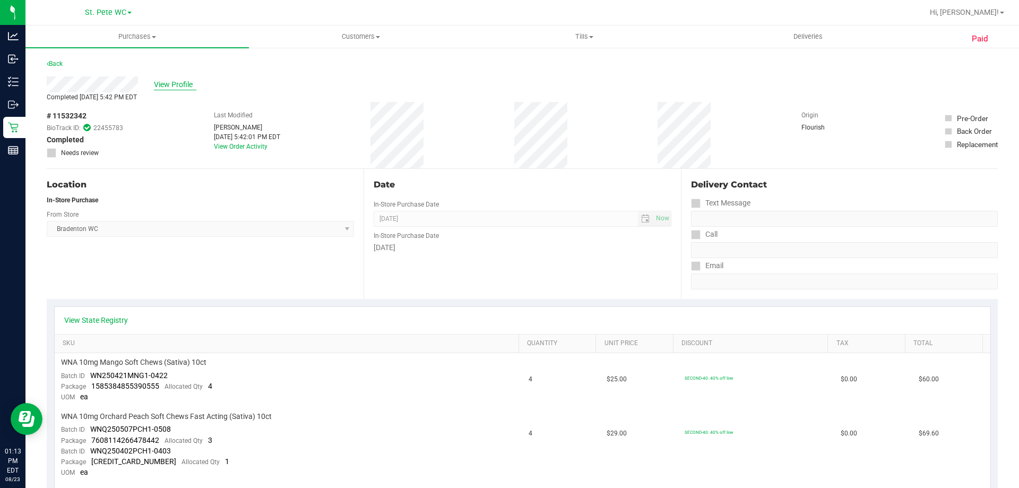
click at [178, 84] on span "View Profile" at bounding box center [175, 84] width 42 height 11
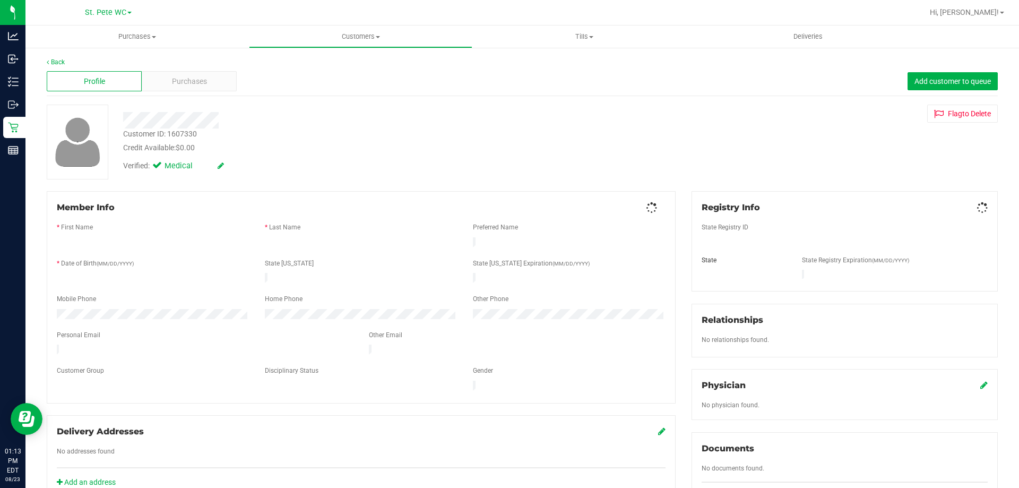
click at [178, 84] on span "Purchases" at bounding box center [189, 81] width 35 height 11
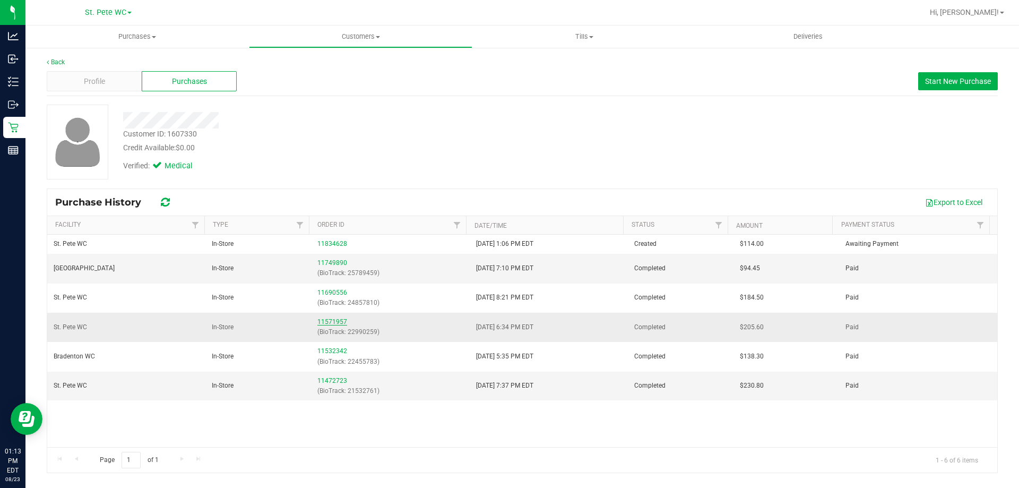
click at [332, 324] on link "11571957" at bounding box center [333, 321] width 30 height 7
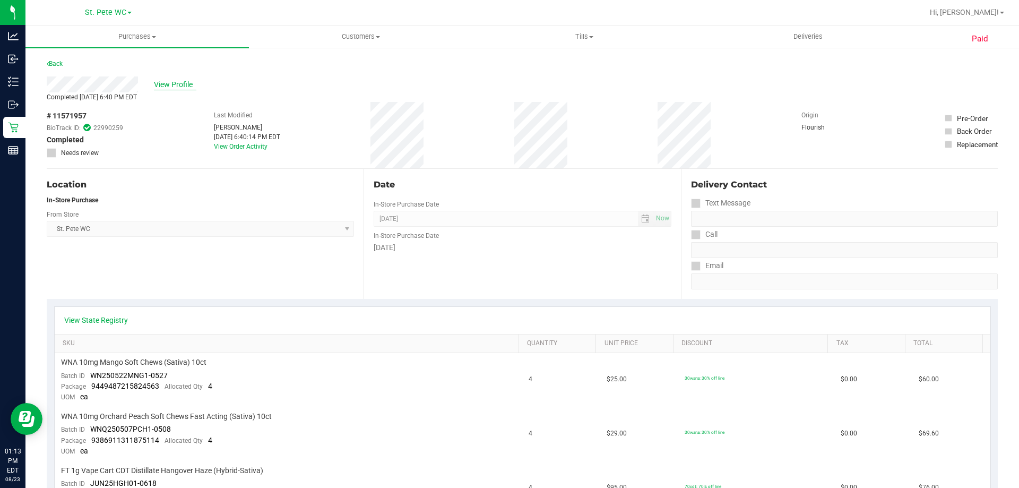
click at [159, 79] on span "View Profile" at bounding box center [175, 84] width 42 height 11
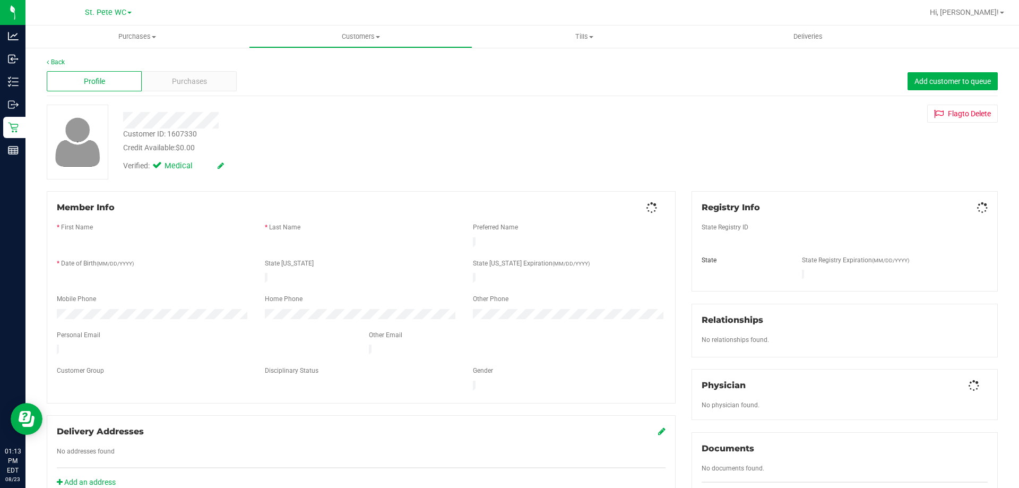
click at [166, 85] on div "Purchases" at bounding box center [189, 81] width 95 height 20
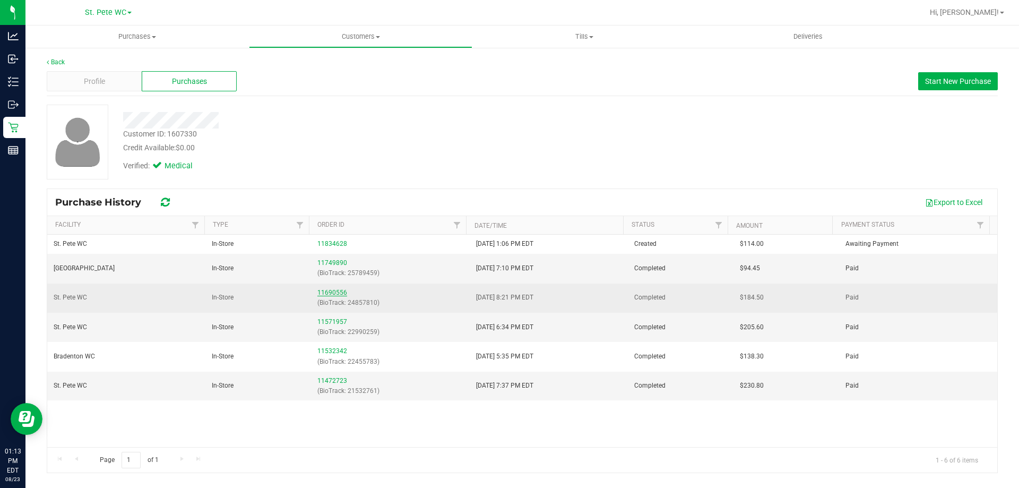
click at [328, 291] on link "11690556" at bounding box center [333, 292] width 30 height 7
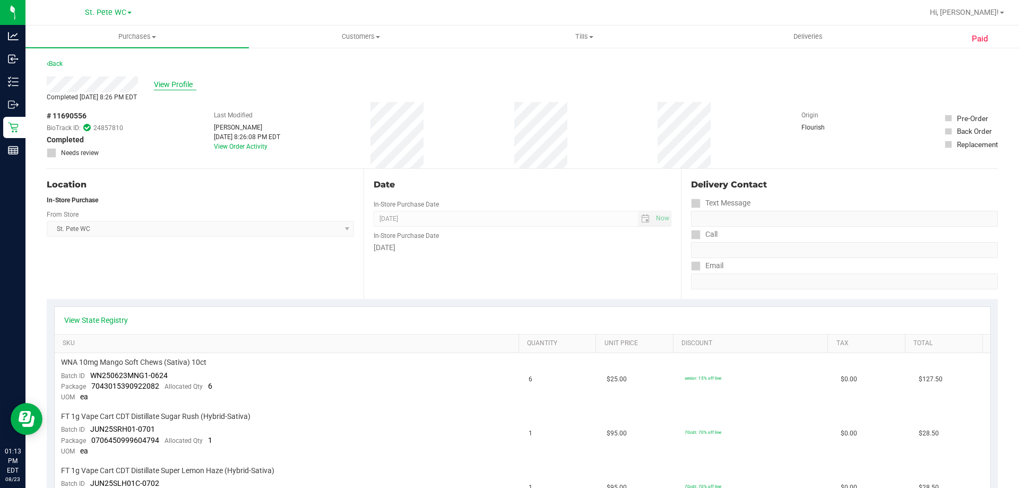
click at [182, 81] on span "View Profile" at bounding box center [175, 84] width 42 height 11
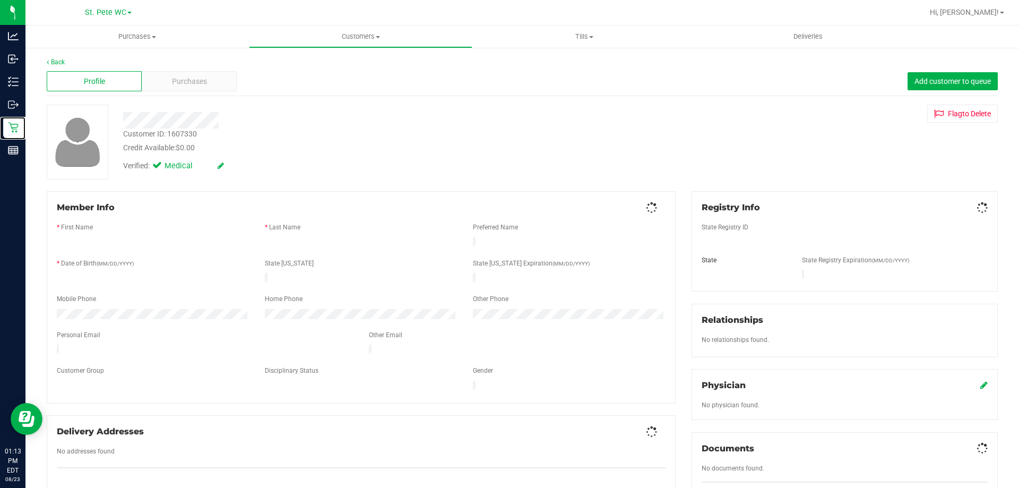
click at [10, 131] on icon at bounding box center [13, 127] width 11 height 11
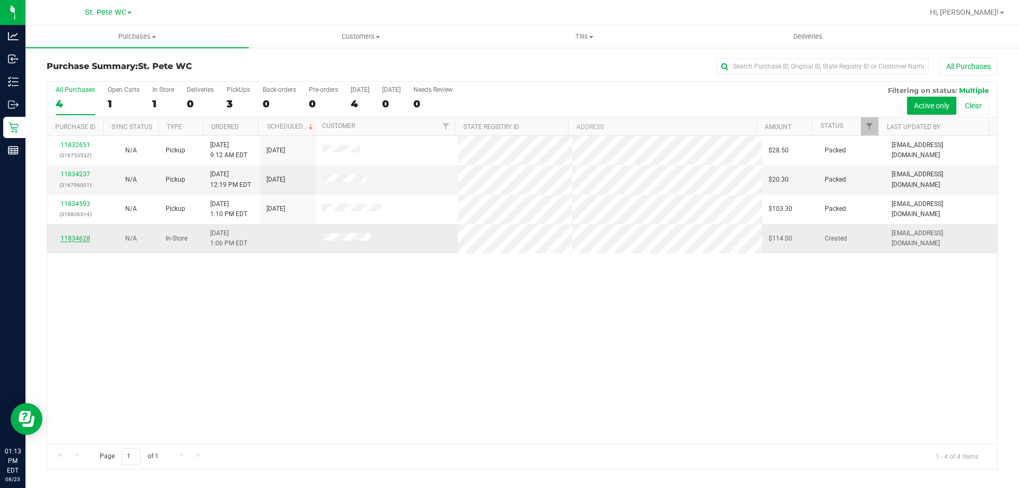
click at [80, 238] on link "11834628" at bounding box center [76, 238] width 30 height 7
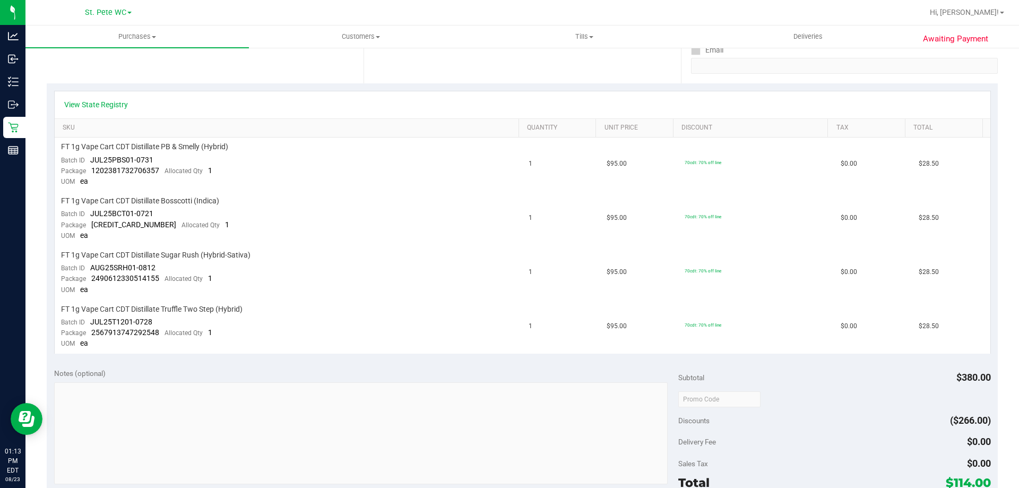
scroll to position [212, 0]
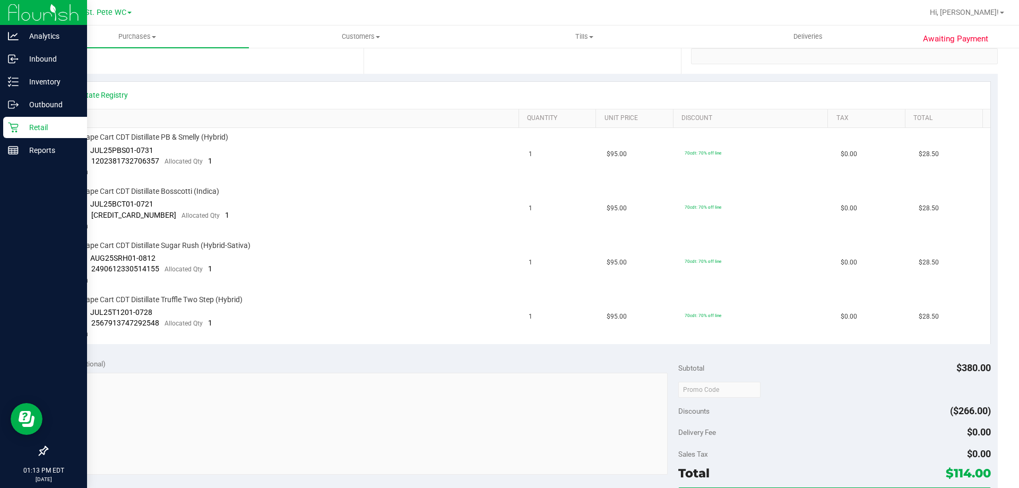
click at [23, 129] on p "Retail" at bounding box center [51, 127] width 64 height 13
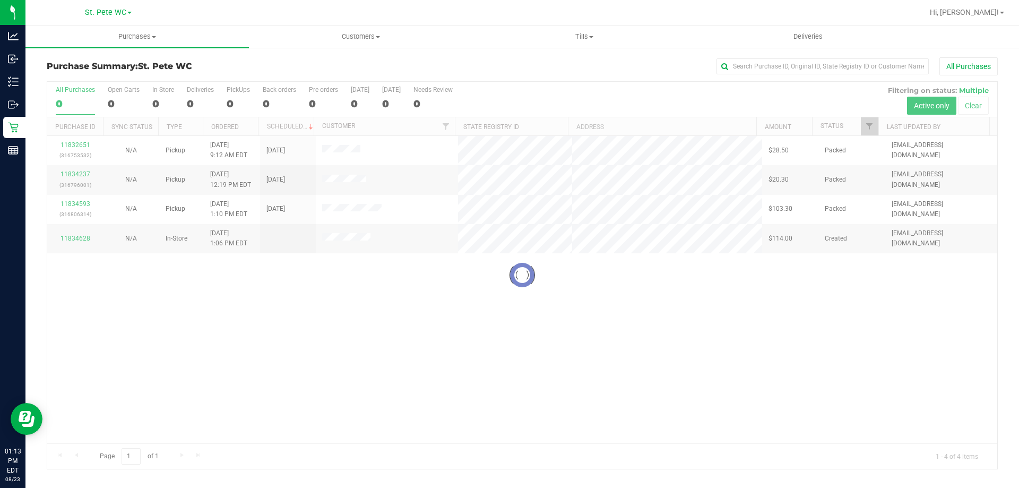
click at [332, 337] on div at bounding box center [522, 275] width 950 height 387
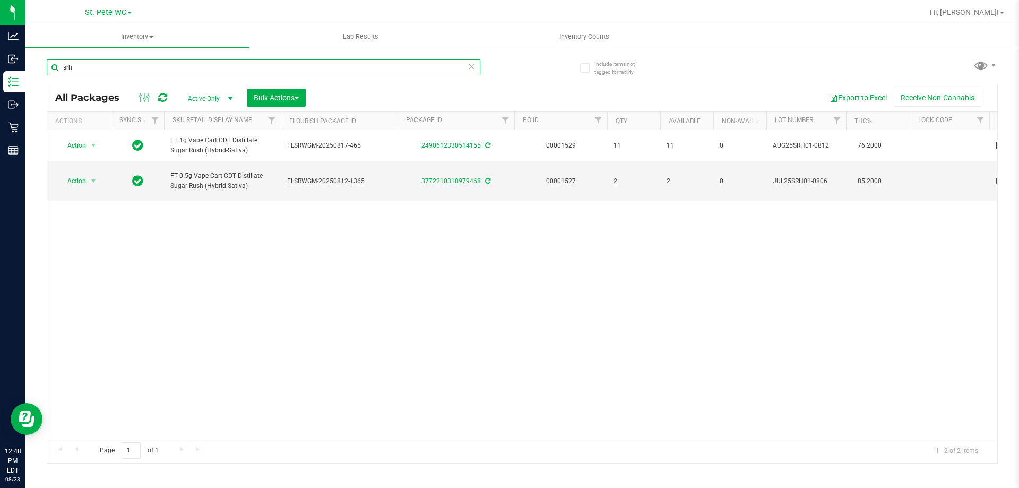
click at [145, 66] on input "srh" at bounding box center [264, 67] width 434 height 16
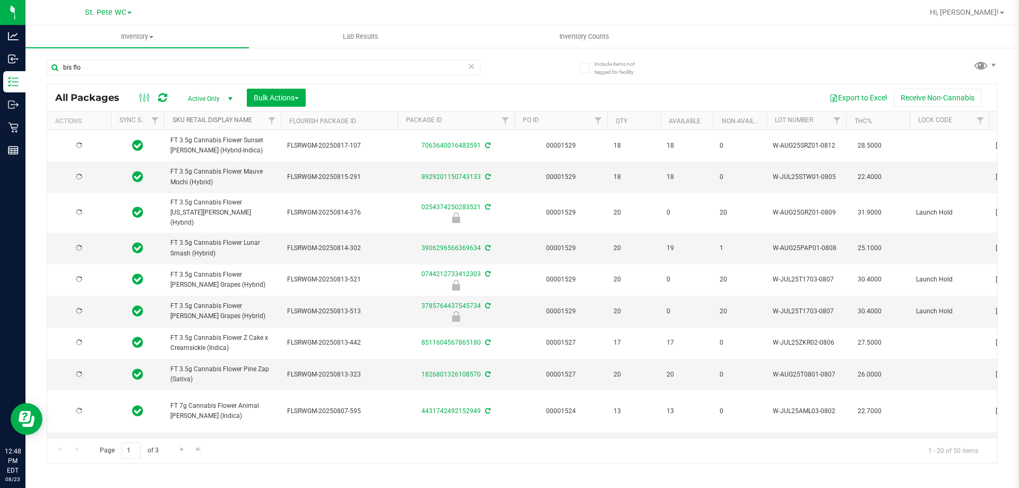
click at [252, 121] on link "Sku Retail Display Name" at bounding box center [213, 119] width 80 height 7
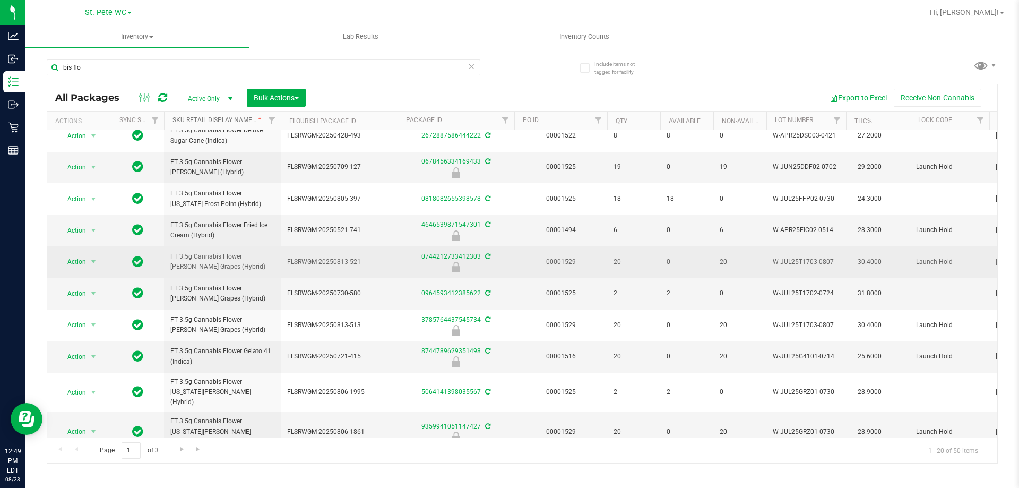
scroll to position [347, 0]
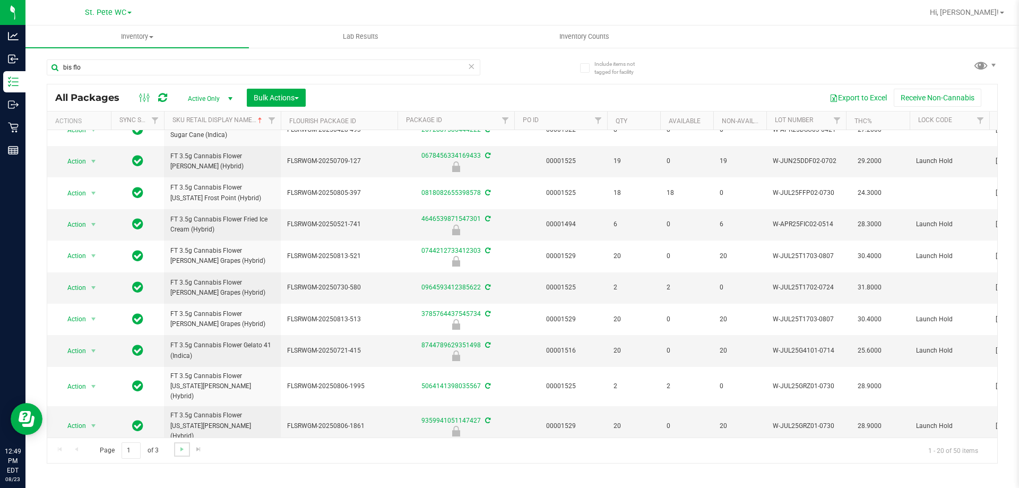
click at [185, 455] on link "Go to the next page" at bounding box center [181, 449] width 15 height 14
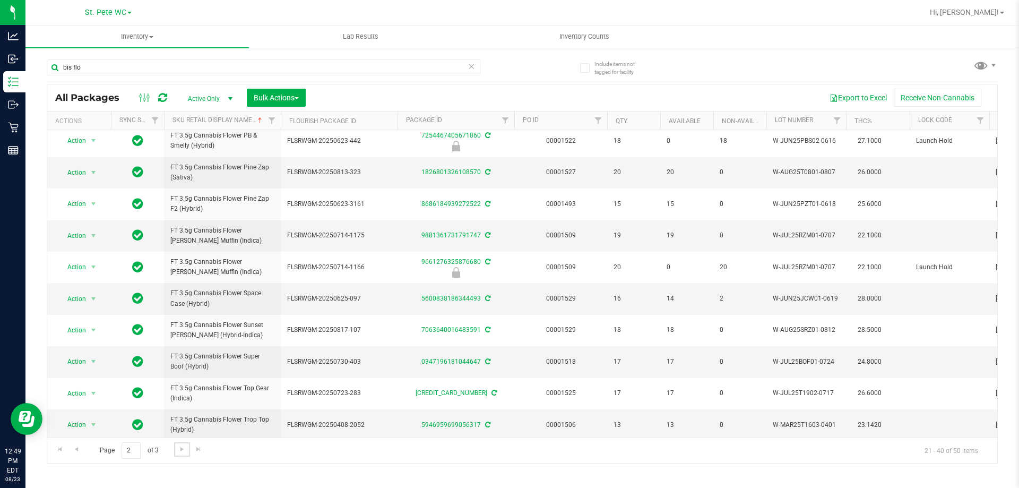
scroll to position [331, 0]
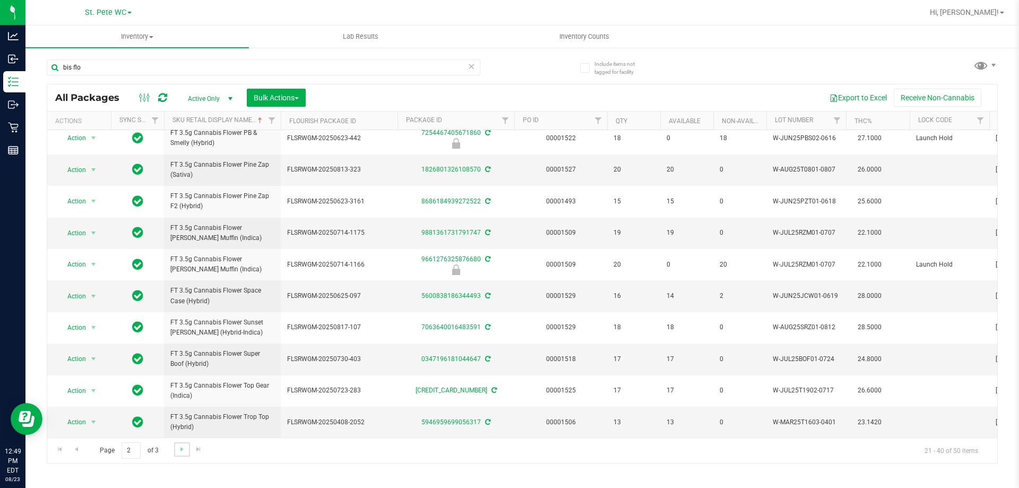
click at [187, 448] on link "Go to the next page" at bounding box center [181, 449] width 15 height 14
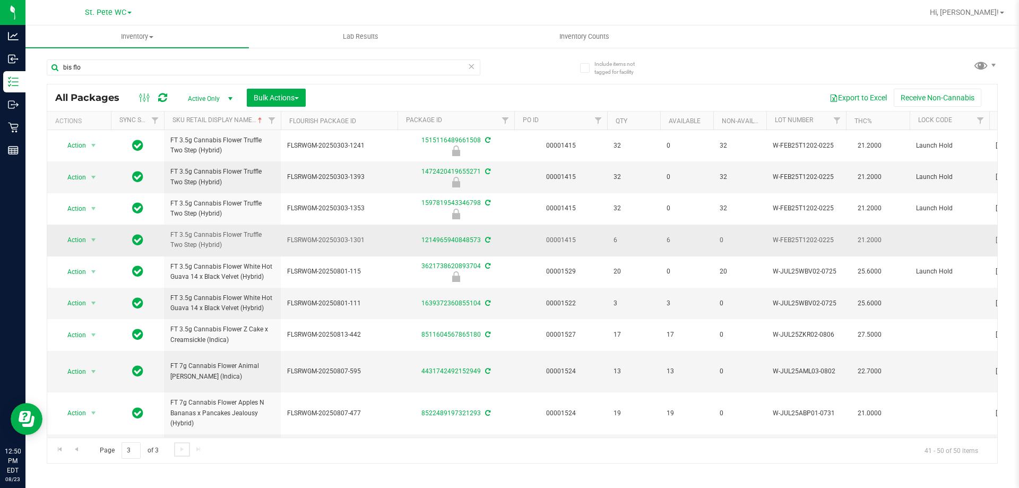
scroll to position [23, 0]
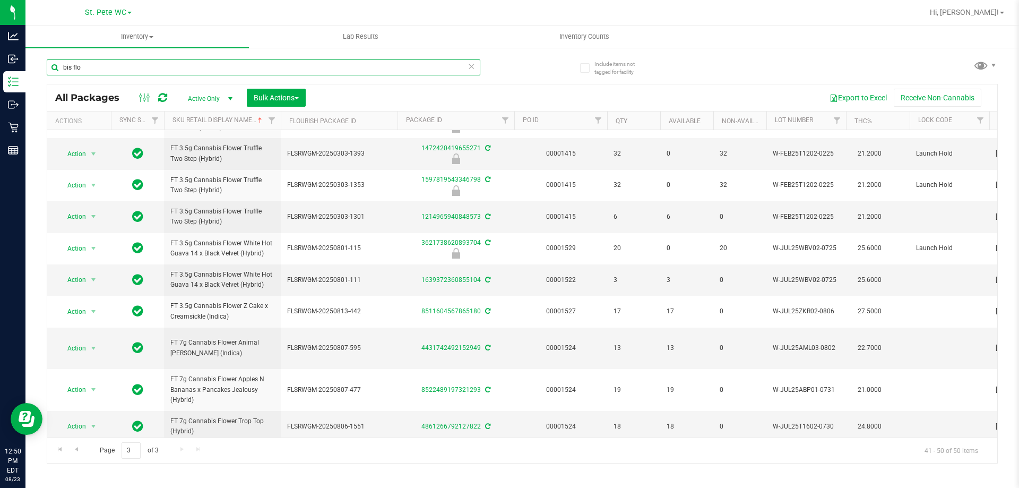
click at [194, 66] on input "bis flo" at bounding box center [264, 67] width 434 height 16
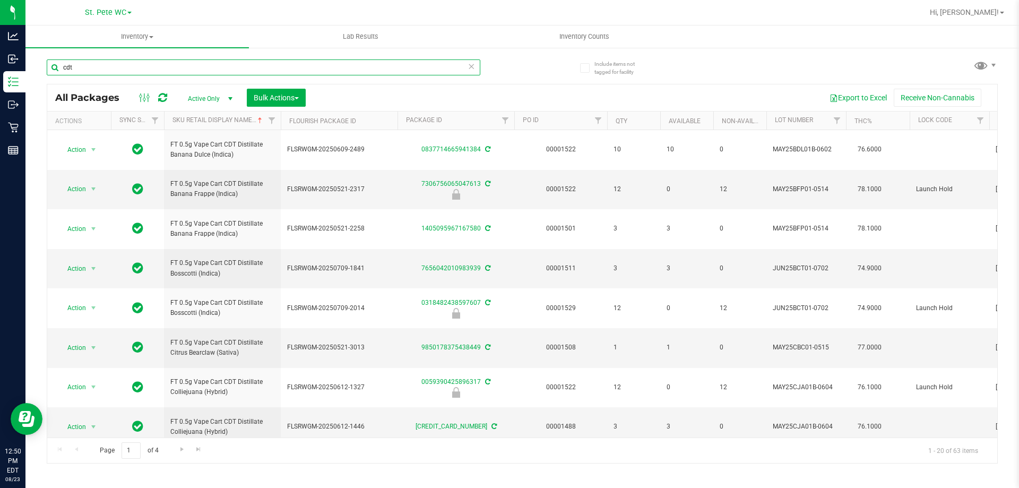
click at [158, 73] on input "cdt" at bounding box center [264, 67] width 434 height 16
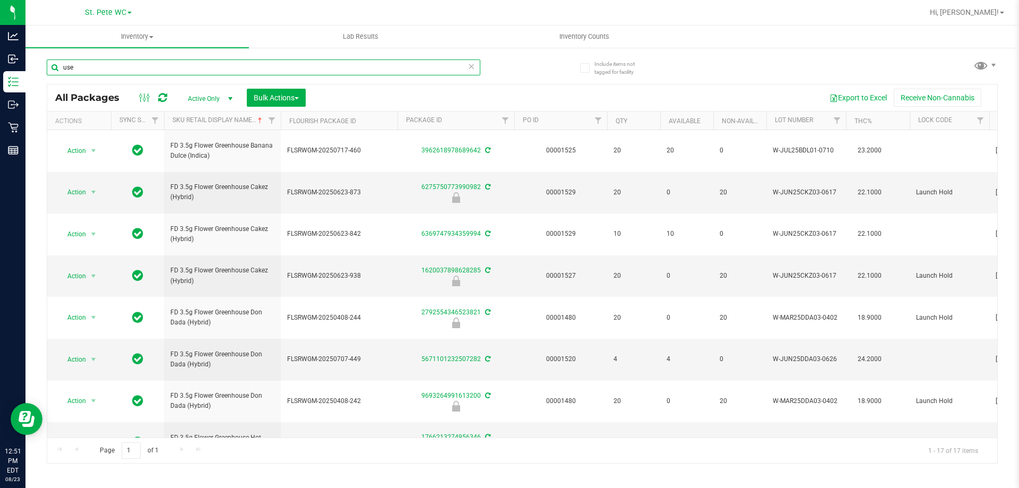
click at [144, 67] on input "use" at bounding box center [264, 67] width 434 height 16
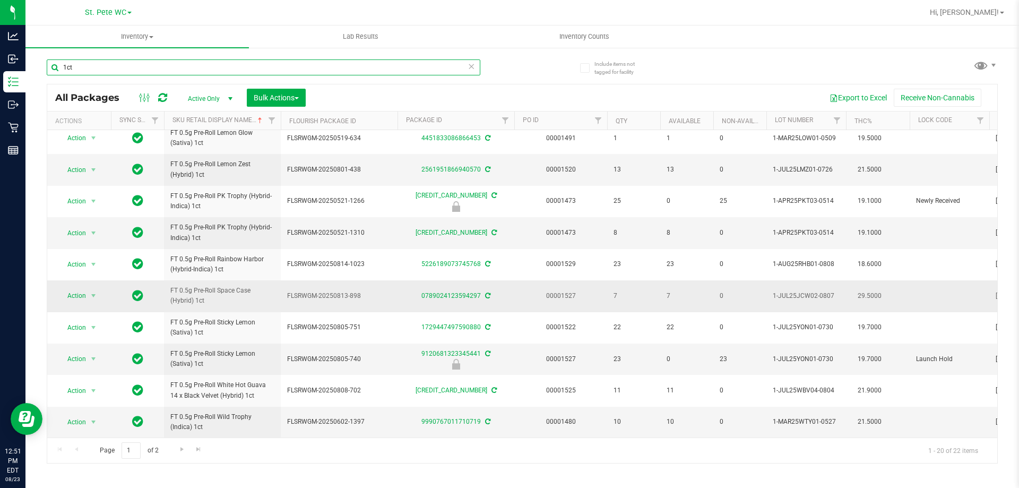
scroll to position [331, 0]
click at [183, 451] on span "Go to the next page" at bounding box center [182, 449] width 8 height 8
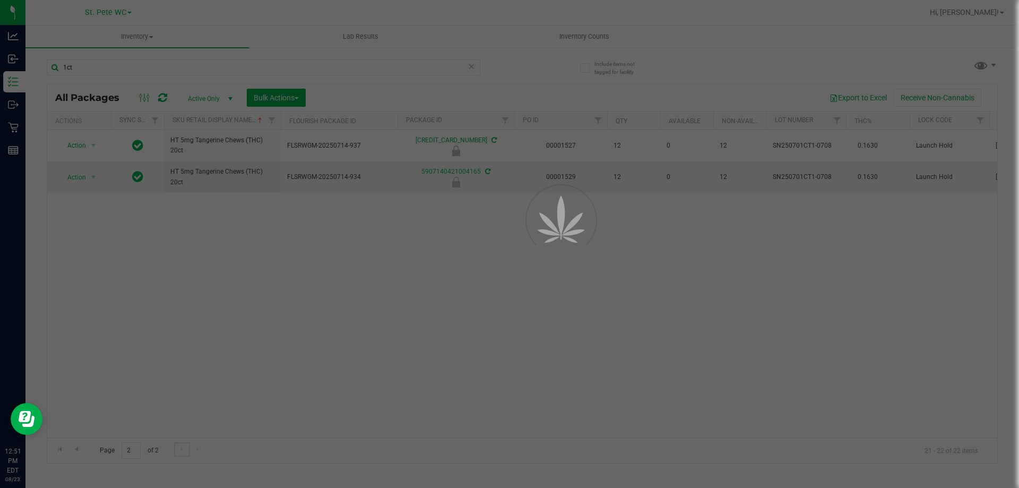
scroll to position [0, 0]
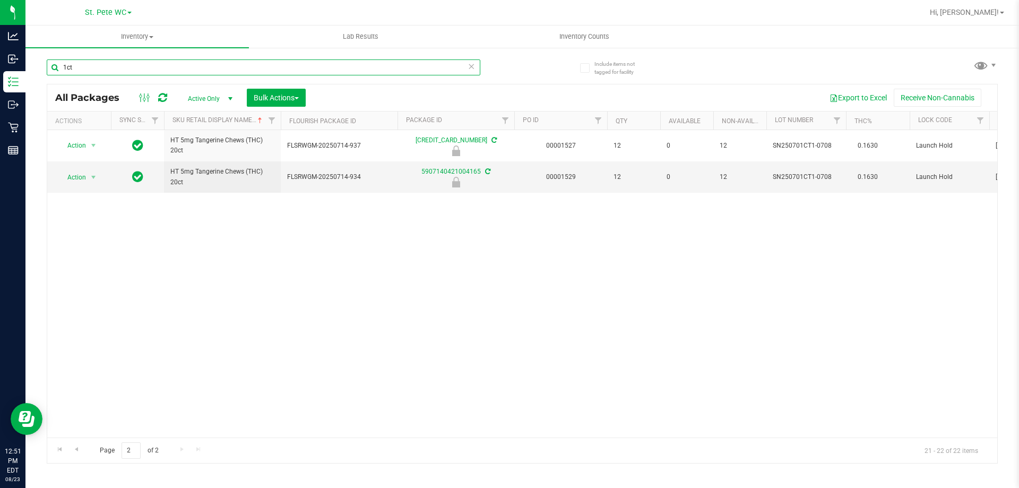
click at [215, 63] on input "1ct" at bounding box center [264, 67] width 434 height 16
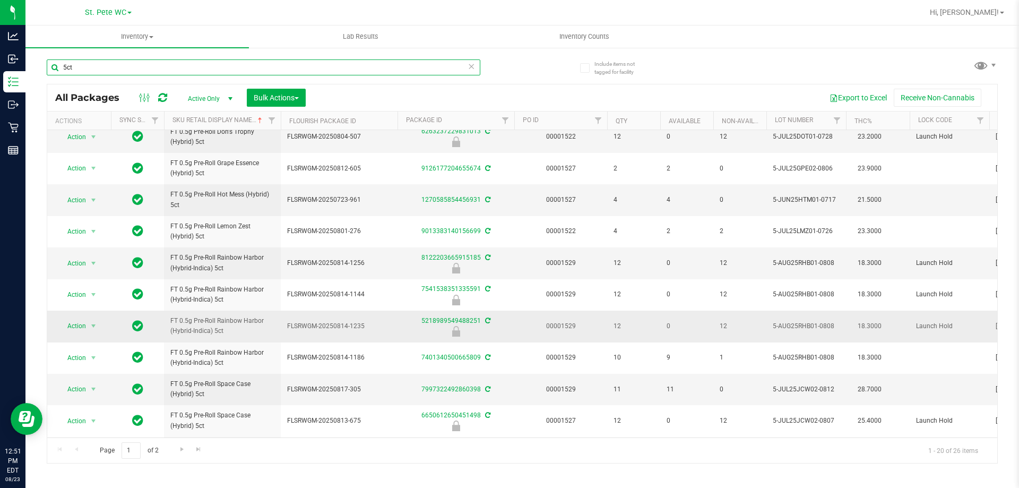
scroll to position [331, 0]
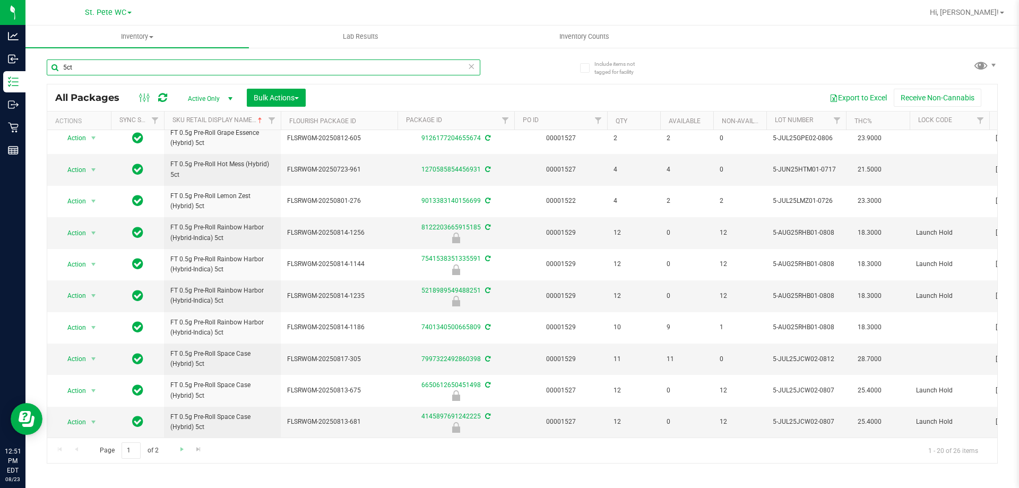
type input "5ct"
click at [183, 453] on link "Go to the next page" at bounding box center [181, 449] width 15 height 14
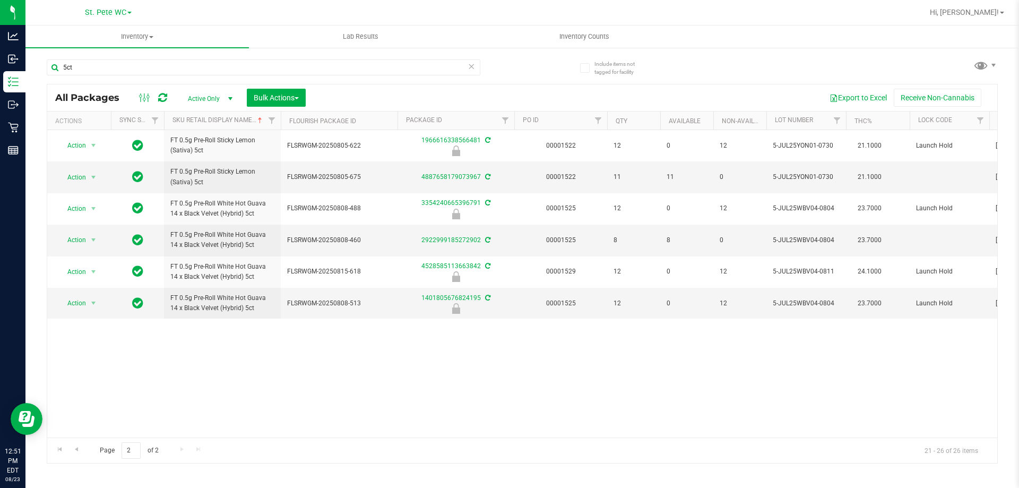
click at [472, 66] on icon at bounding box center [471, 65] width 7 height 13
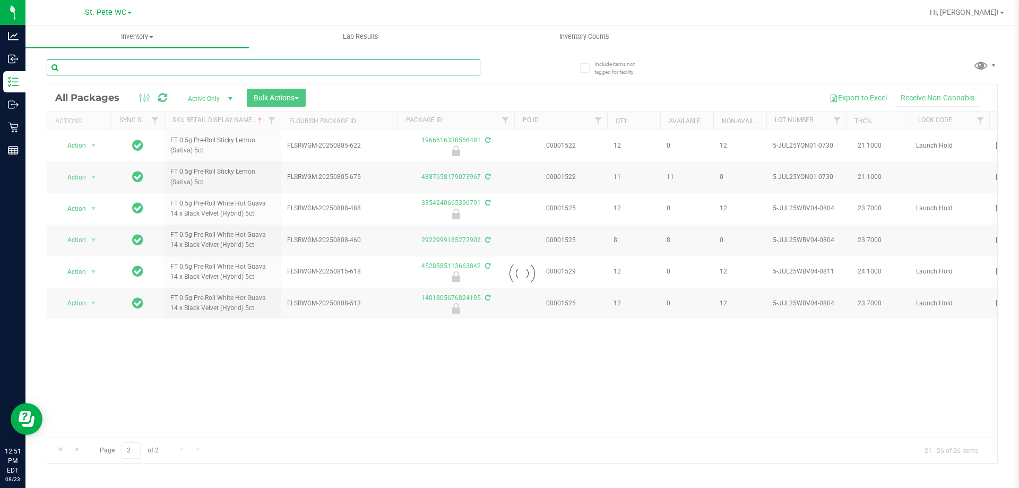
click at [423, 66] on input "text" at bounding box center [264, 67] width 434 height 16
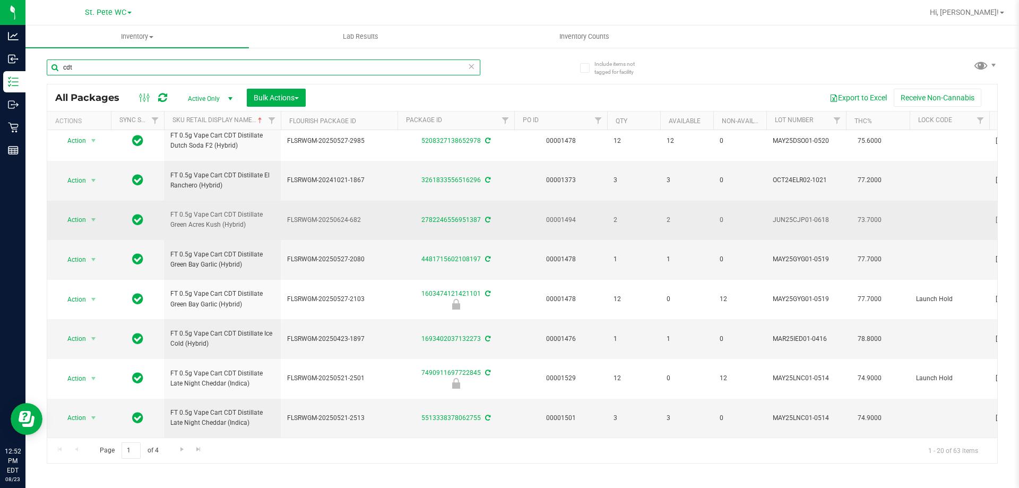
scroll to position [492, 0]
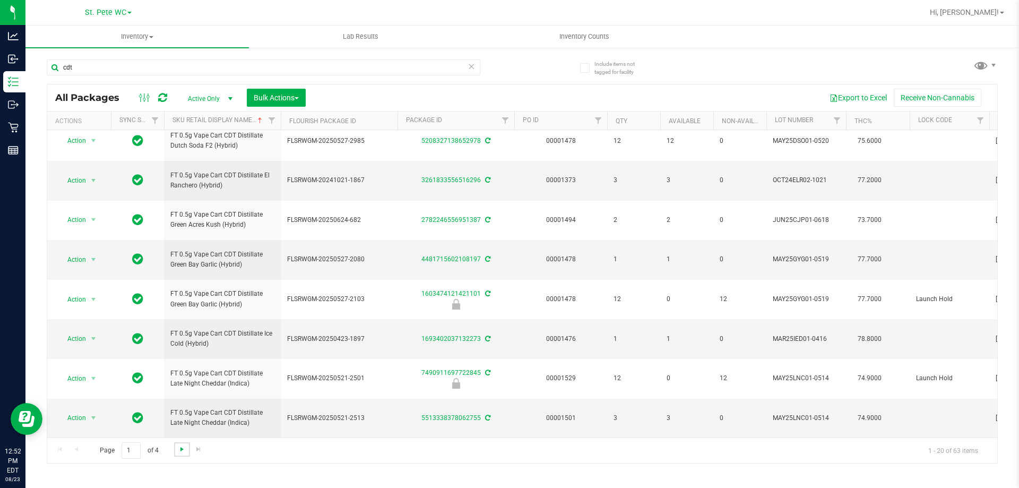
click at [184, 449] on span "Go to the next page" at bounding box center [182, 449] width 8 height 8
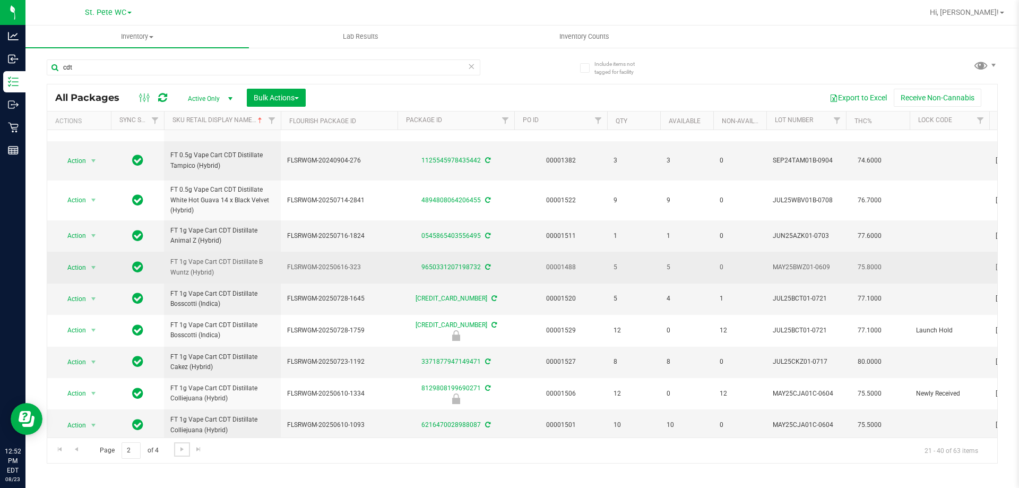
scroll to position [460, 0]
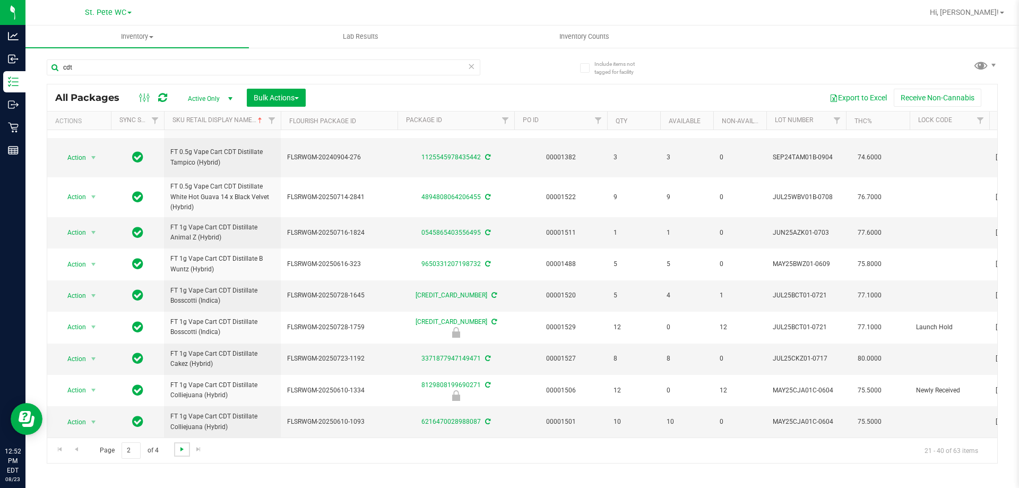
click at [182, 447] on span "Go to the next page" at bounding box center [182, 449] width 8 height 8
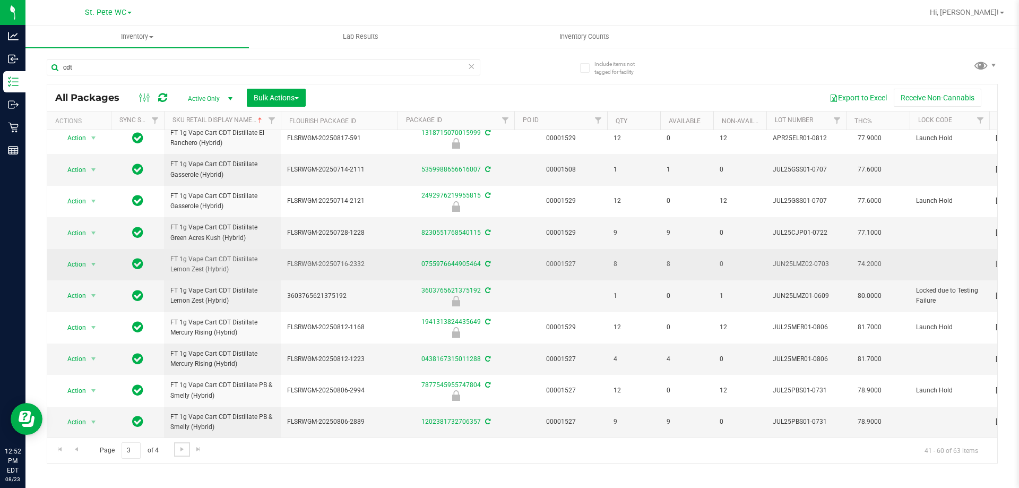
scroll to position [388, 0]
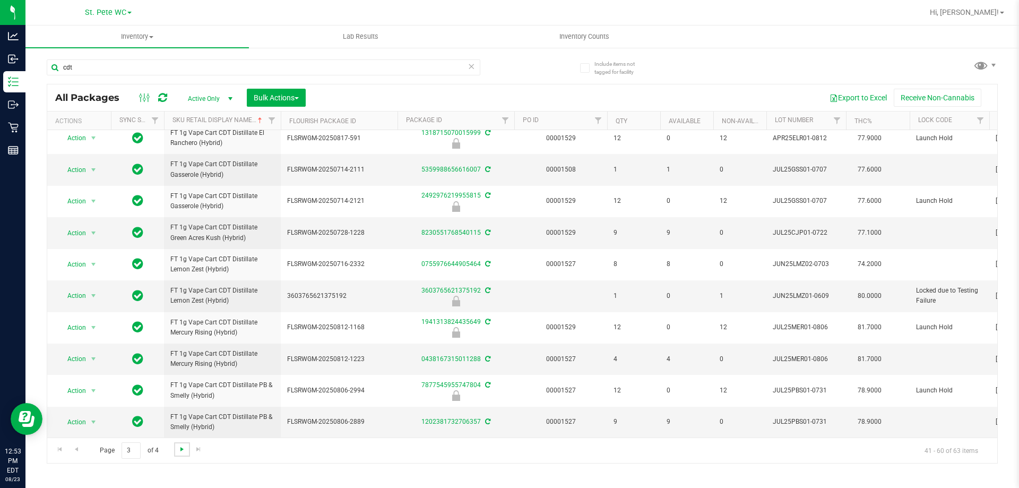
click at [182, 450] on span "Go to the next page" at bounding box center [182, 449] width 8 height 8
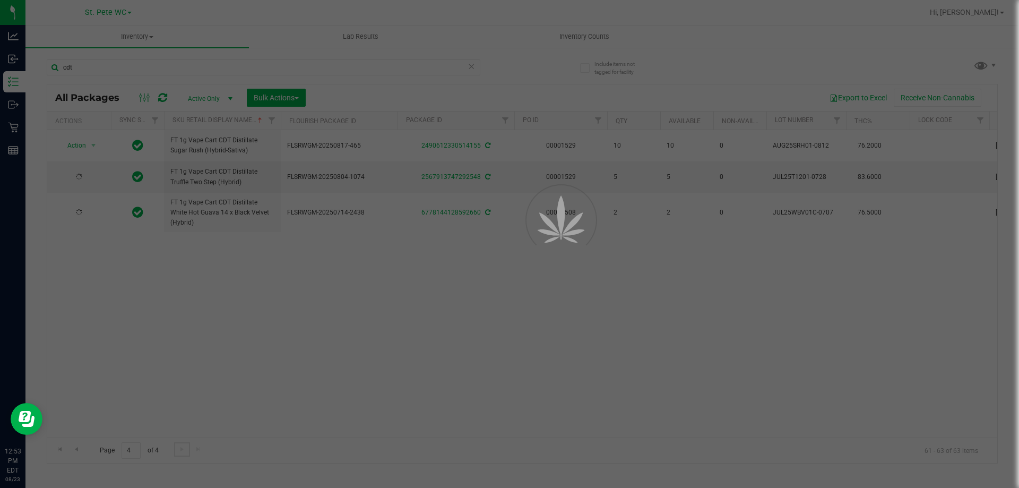
scroll to position [0, 0]
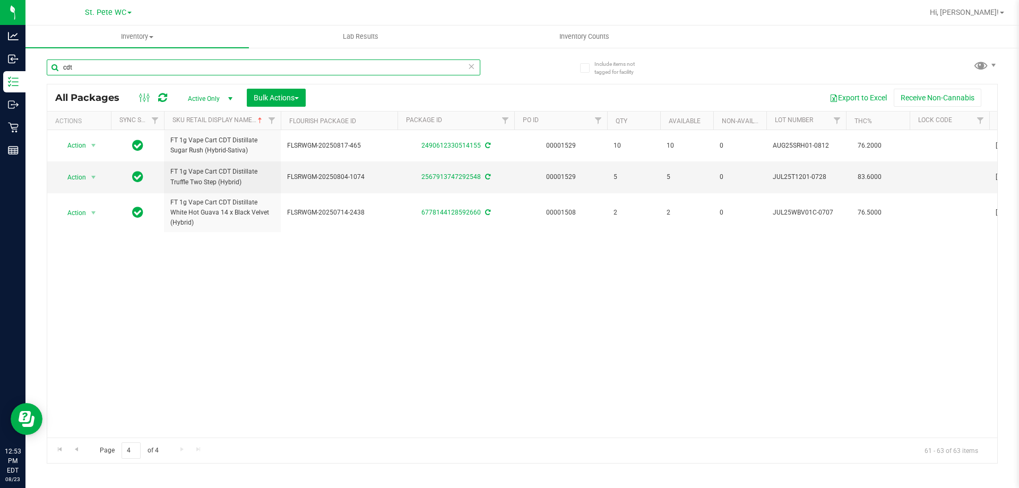
click at [140, 71] on input "cdt" at bounding box center [264, 67] width 434 height 16
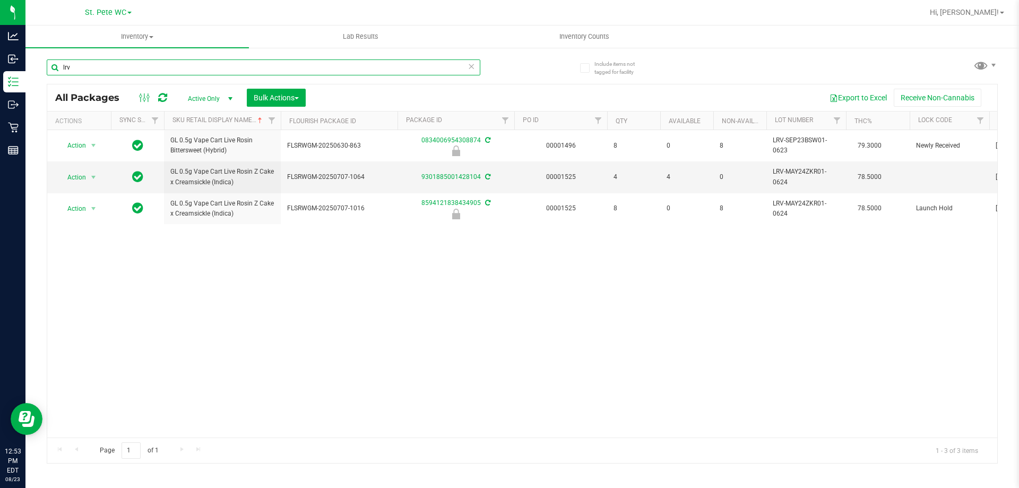
click at [155, 70] on input "lrv" at bounding box center [264, 67] width 434 height 16
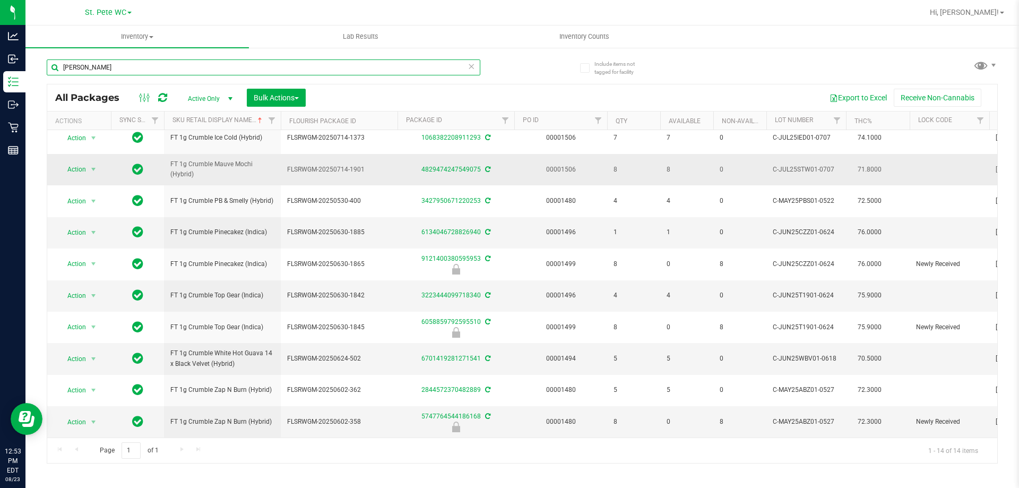
scroll to position [142, 0]
click at [111, 71] on input "[PERSON_NAME]" at bounding box center [264, 67] width 434 height 16
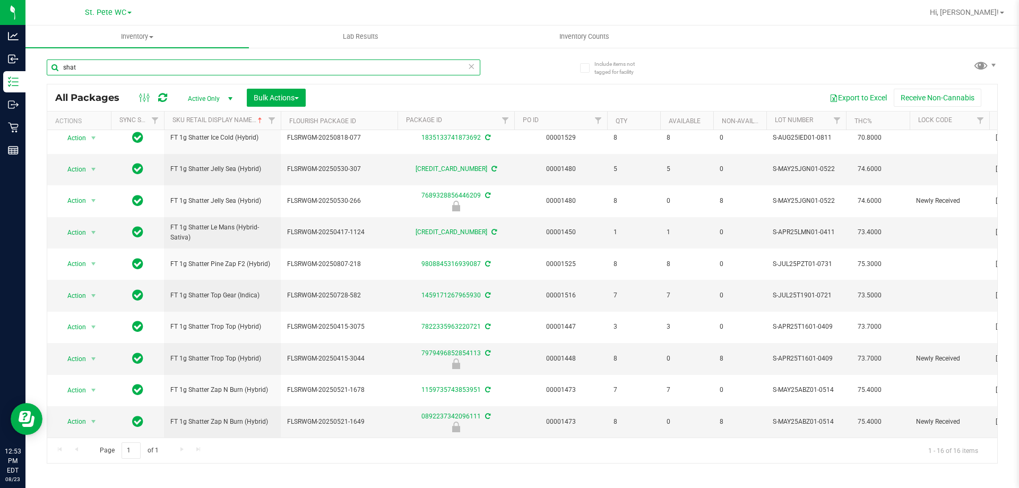
scroll to position [205, 0]
click at [100, 66] on input "shat" at bounding box center [264, 67] width 434 height 16
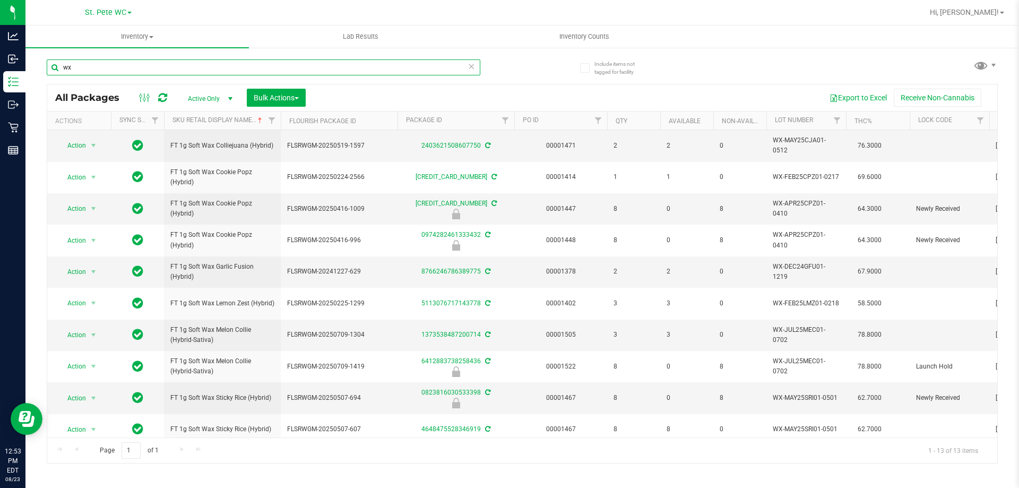
scroll to position [110, 0]
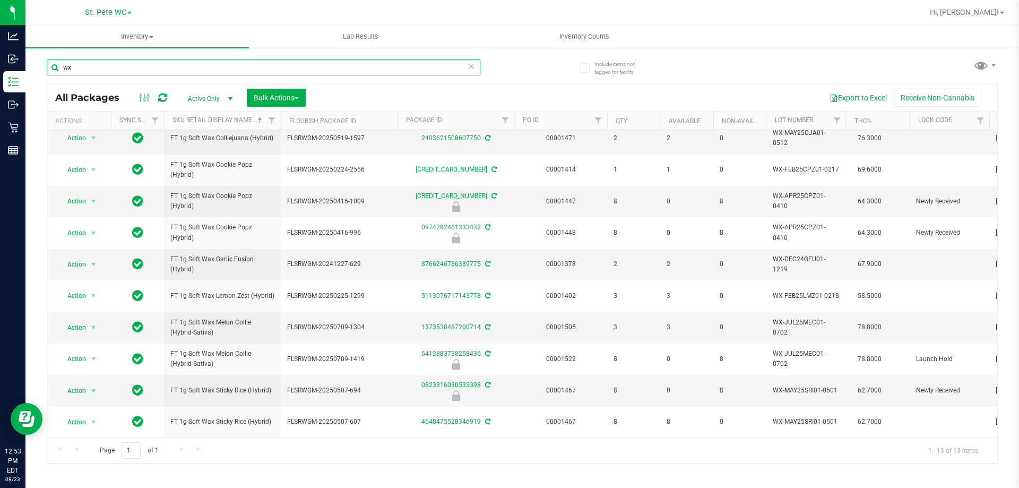
click at [141, 70] on input "wx" at bounding box center [264, 67] width 434 height 16
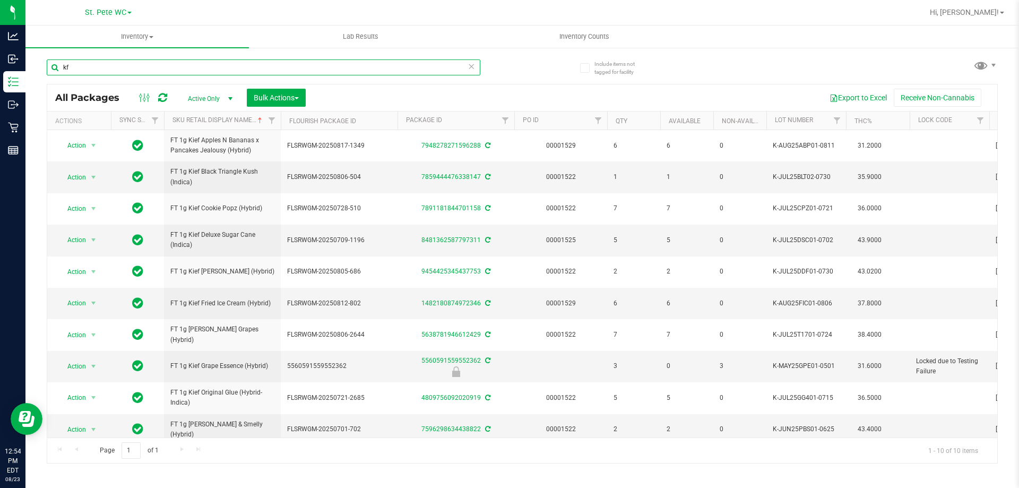
click at [139, 70] on input "kf" at bounding box center [264, 67] width 434 height 16
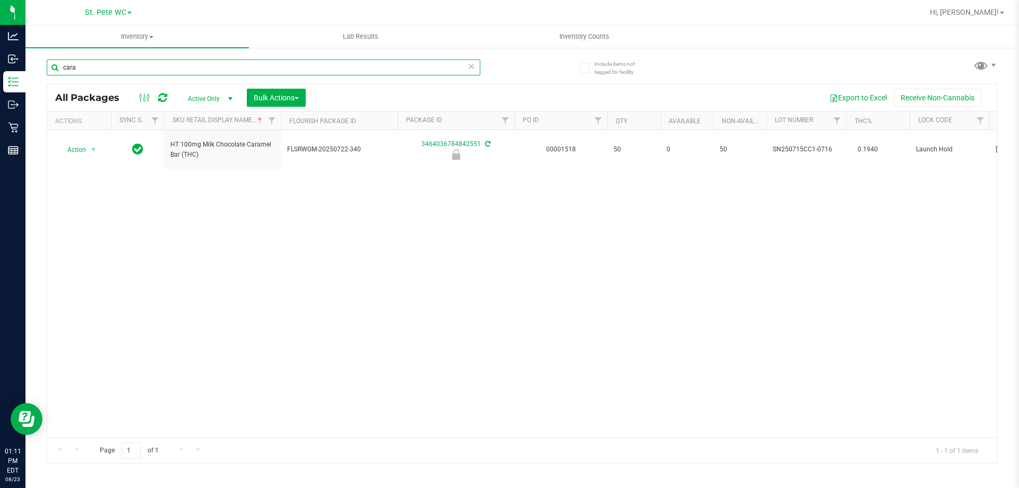
click at [132, 65] on input "cara" at bounding box center [264, 67] width 434 height 16
click at [126, 64] on input "cara" at bounding box center [264, 67] width 434 height 16
click at [124, 66] on input "cara" at bounding box center [264, 67] width 434 height 16
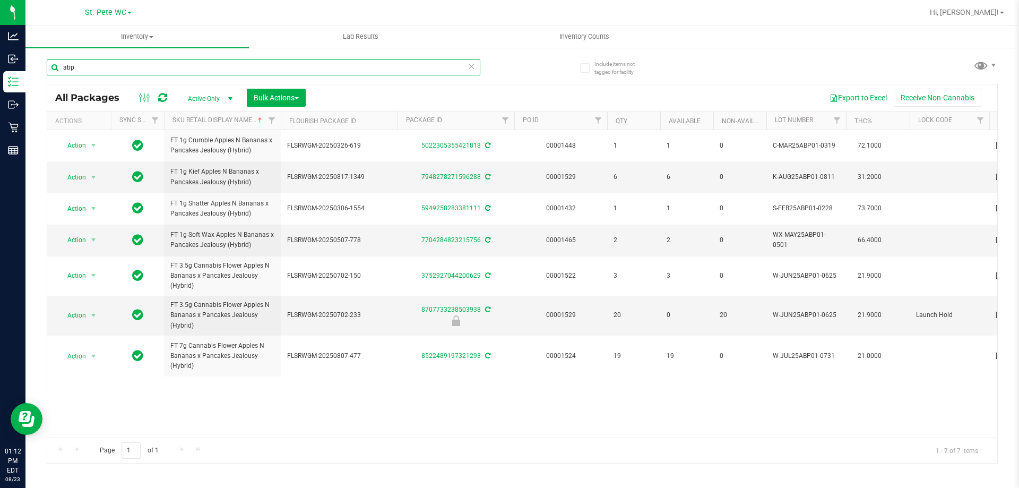
click at [158, 60] on input "abp" at bounding box center [264, 67] width 434 height 16
type input "t12"
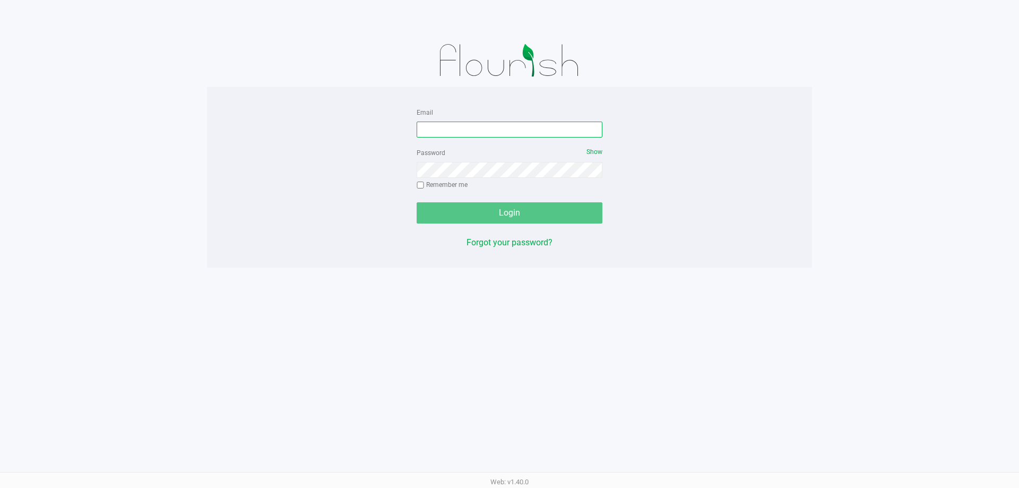
click at [438, 131] on input "Email" at bounding box center [510, 130] width 186 height 16
type input "cjames@liveparallel.com"
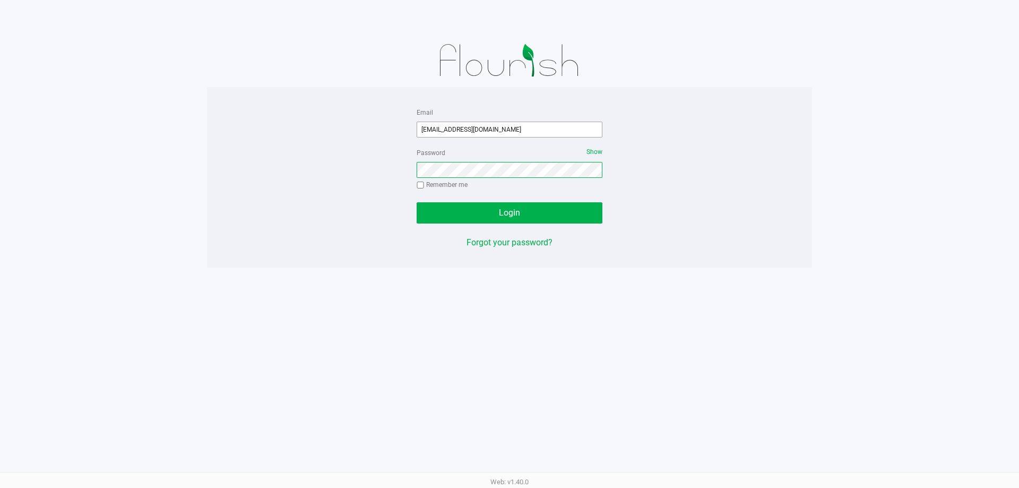
click at [417, 202] on button "Login" at bounding box center [510, 212] width 186 height 21
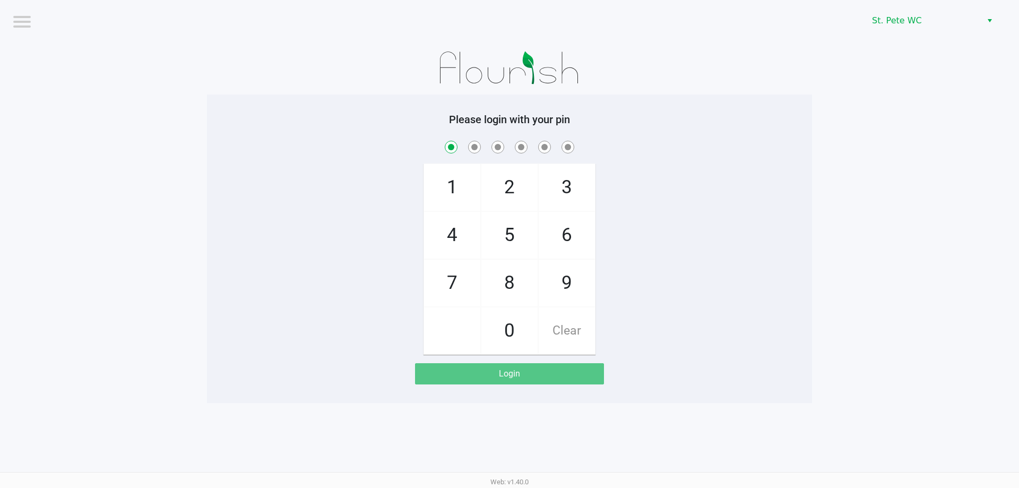
checkbox input "true"
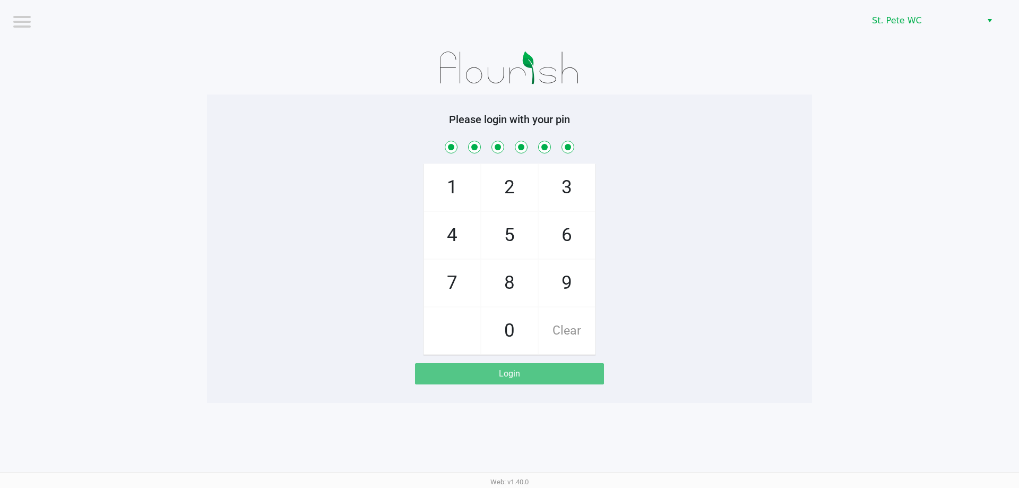
checkbox input "true"
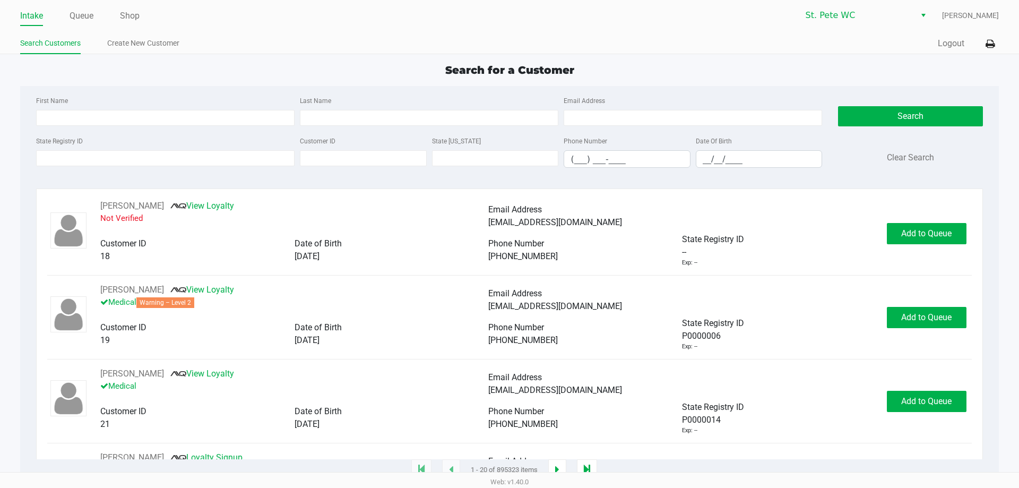
click at [105, 32] on div "Intake Queue Shop St. Pete WC CJ James Search Customers Create New Customer Qui…" at bounding box center [509, 27] width 1019 height 54
click at [95, 23] on ul "Intake Queue Shop" at bounding box center [265, 16] width 490 height 18
click at [87, 22] on link "Queue" at bounding box center [82, 15] width 24 height 15
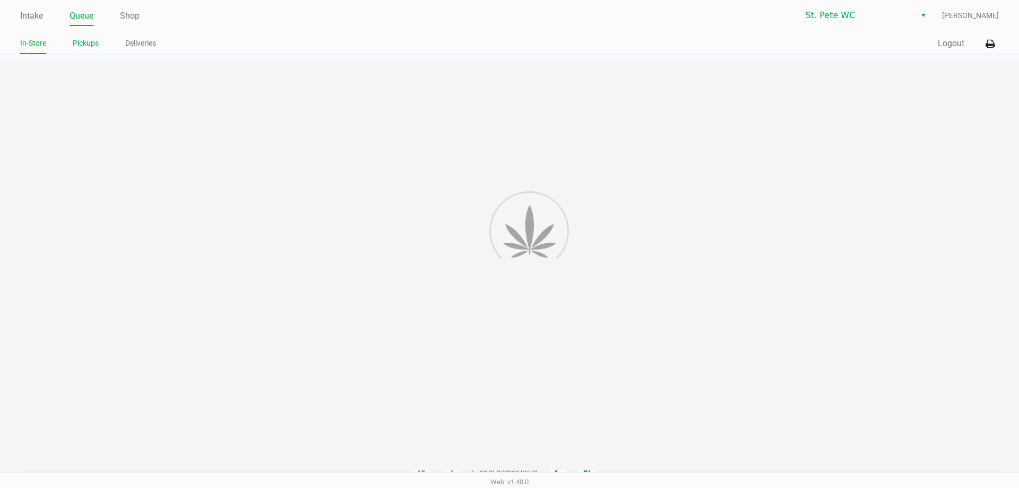
click at [87, 46] on link "Pickups" at bounding box center [86, 43] width 26 height 13
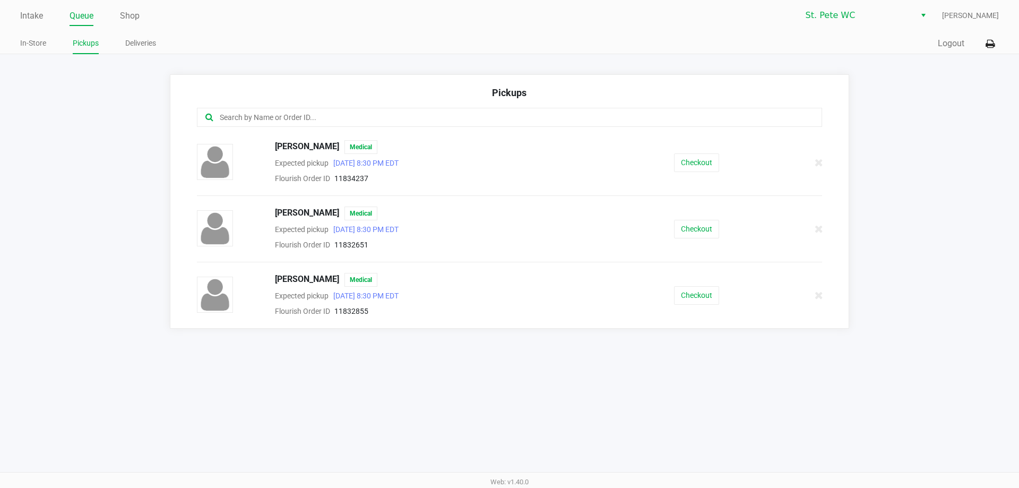
click at [724, 302] on div "Checkout" at bounding box center [696, 295] width 160 height 19
click at [709, 302] on button "Checkout" at bounding box center [696, 295] width 45 height 19
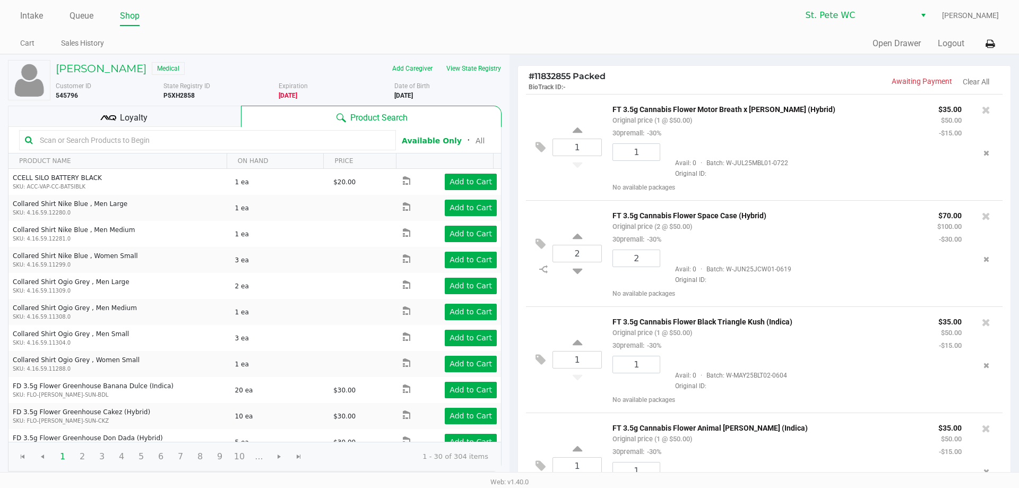
click at [117, 110] on div "Loyalty" at bounding box center [124, 116] width 233 height 21
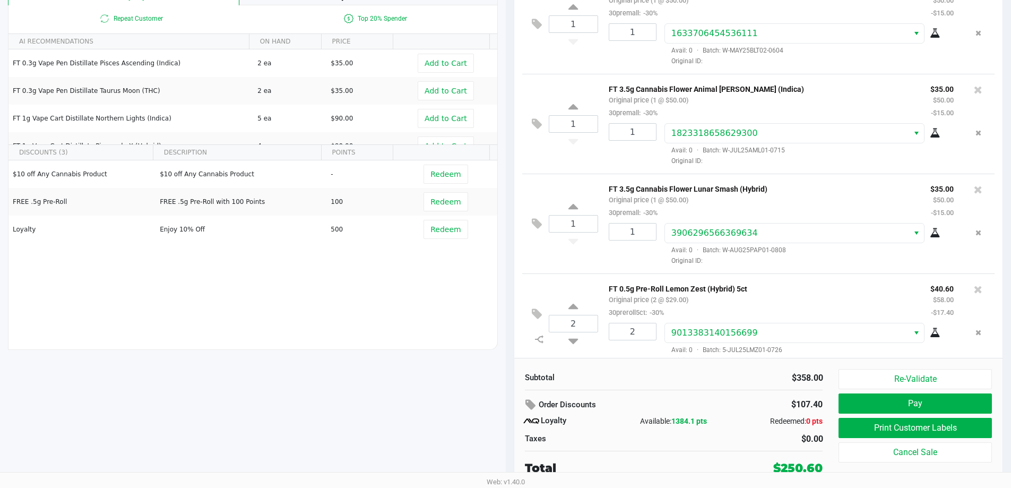
scroll to position [217, 0]
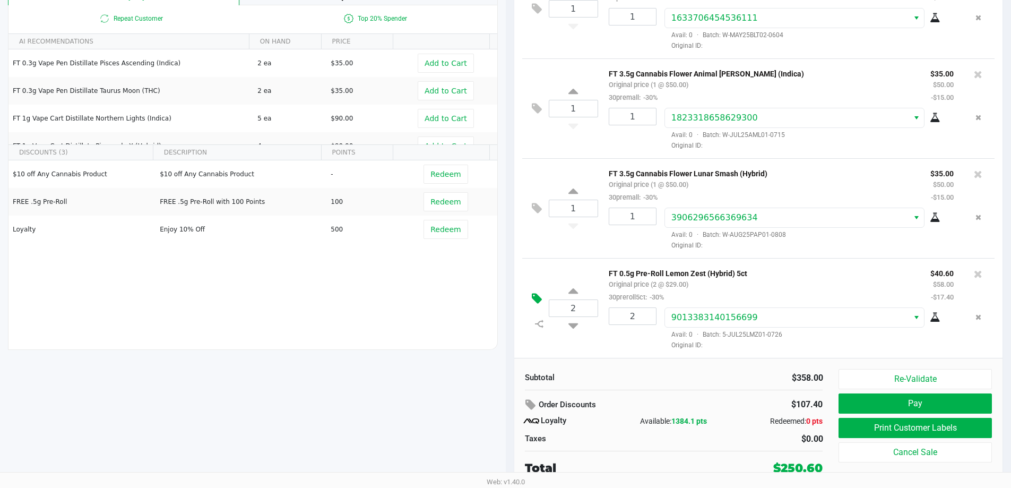
click at [534, 290] on button at bounding box center [539, 298] width 19 height 25
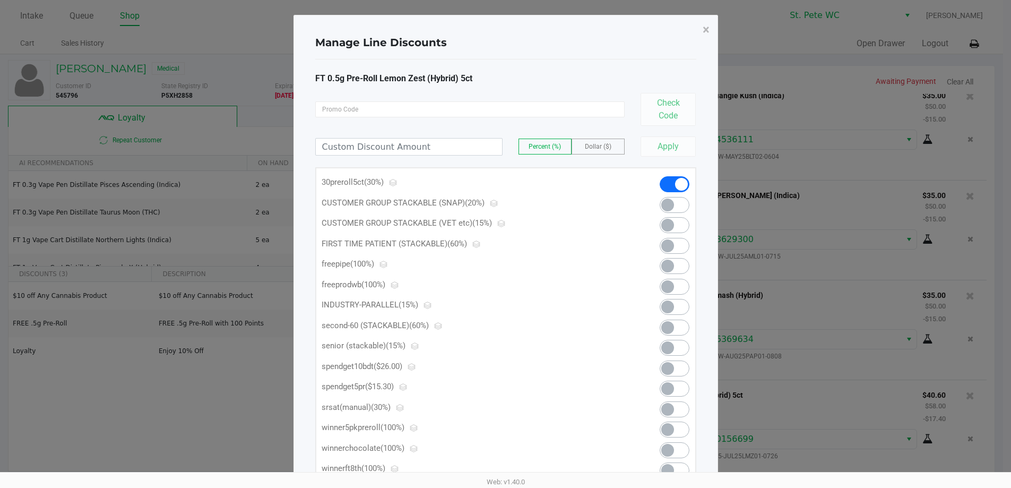
scroll to position [0, 0]
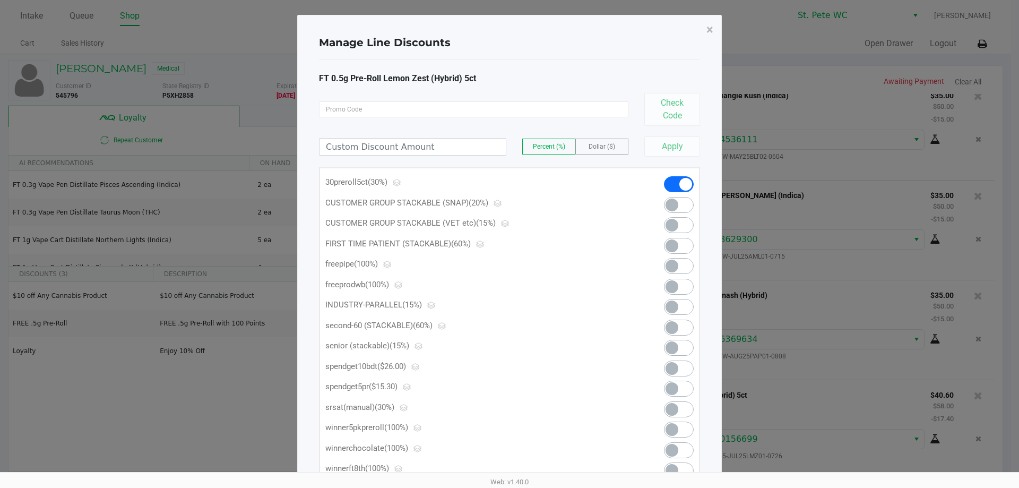
click at [682, 388] on span at bounding box center [679, 389] width 30 height 16
click at [707, 28] on span "×" at bounding box center [710, 29] width 7 height 15
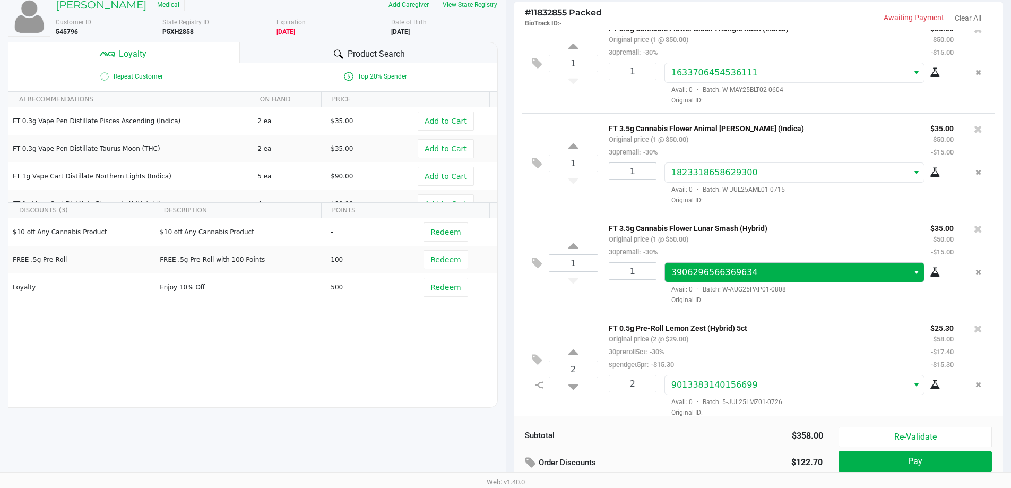
scroll to position [122, 0]
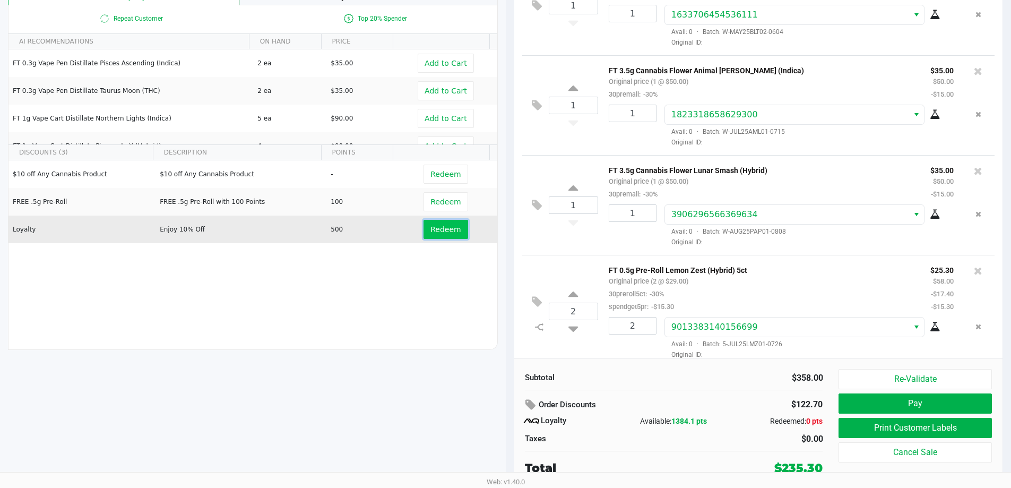
click at [434, 228] on span "Redeem" at bounding box center [446, 229] width 30 height 8
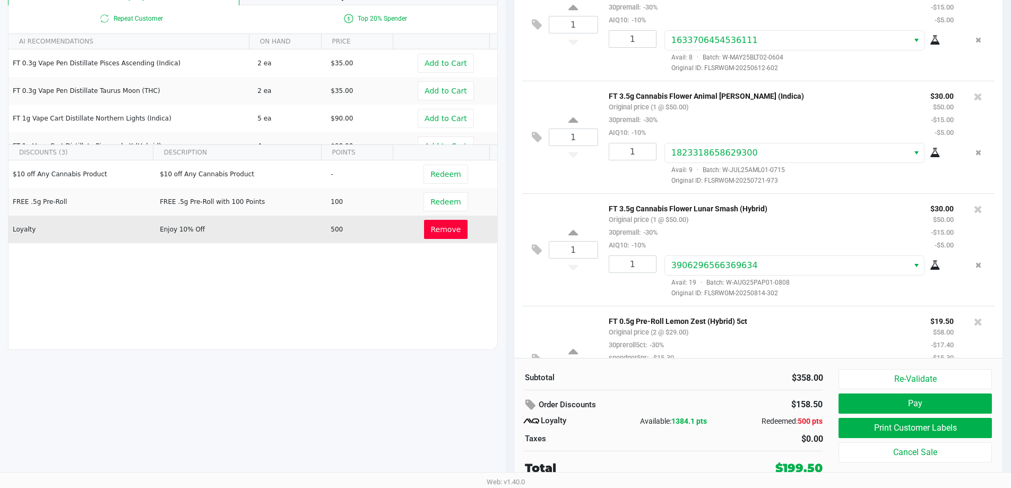
scroll to position [306, 0]
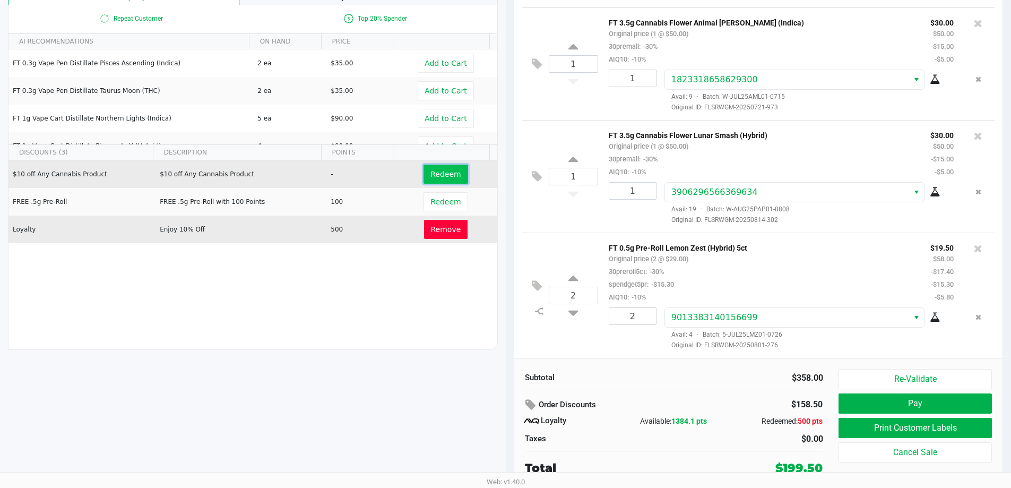
click at [450, 175] on span "Redeem" at bounding box center [446, 174] width 30 height 8
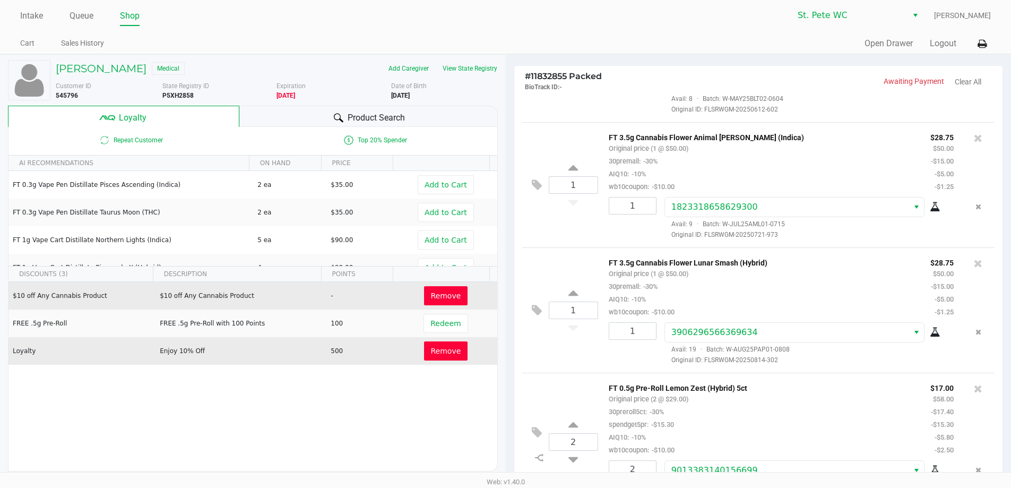
scroll to position [329, 0]
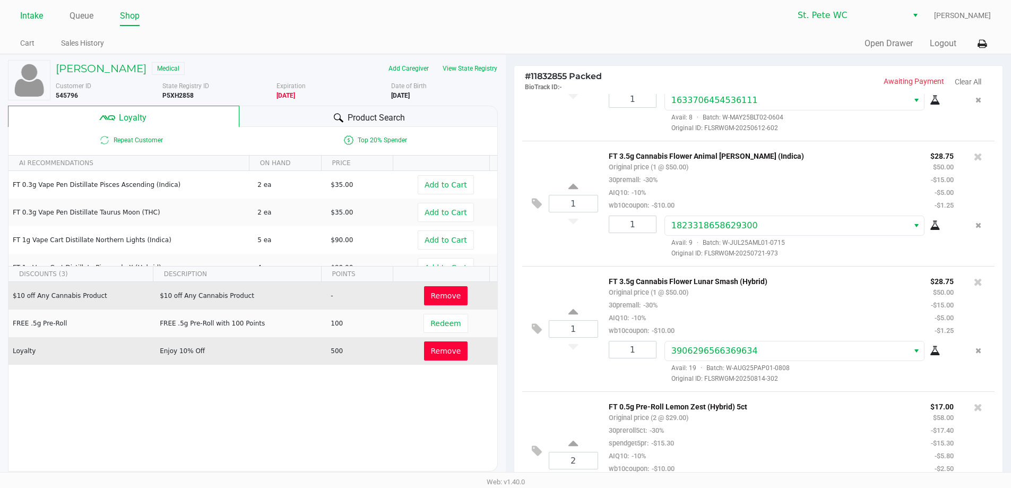
click at [25, 17] on link "Intake" at bounding box center [31, 15] width 23 height 15
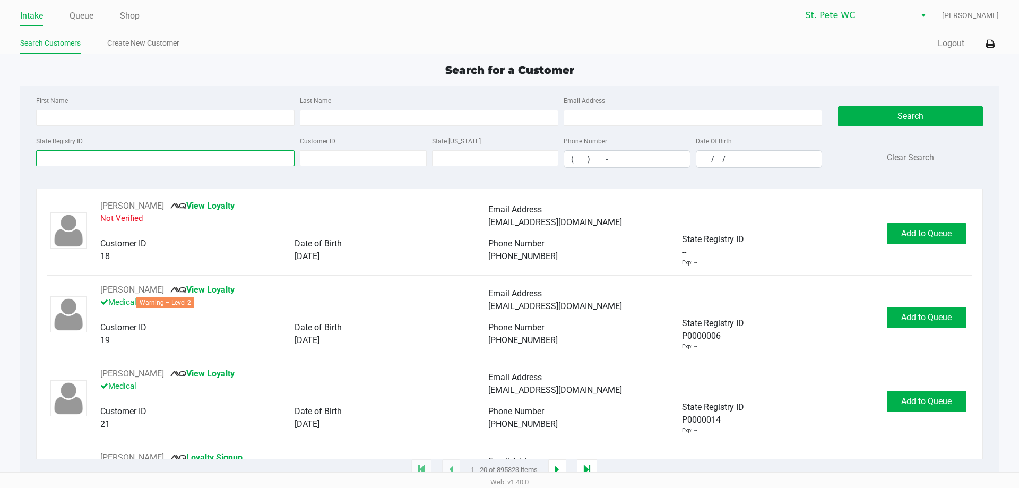
click at [234, 158] on input "State Registry ID" at bounding box center [165, 158] width 259 height 16
click at [87, 118] on input "First Name" at bounding box center [165, 118] width 259 height 16
type input "danielle"
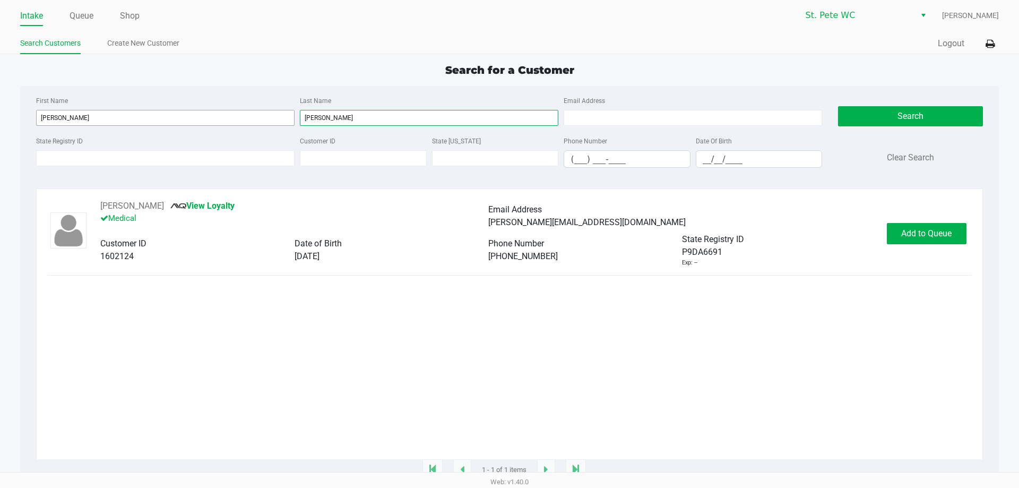
type input "weber"
click at [933, 243] on button "Add to Queue" at bounding box center [927, 233] width 80 height 21
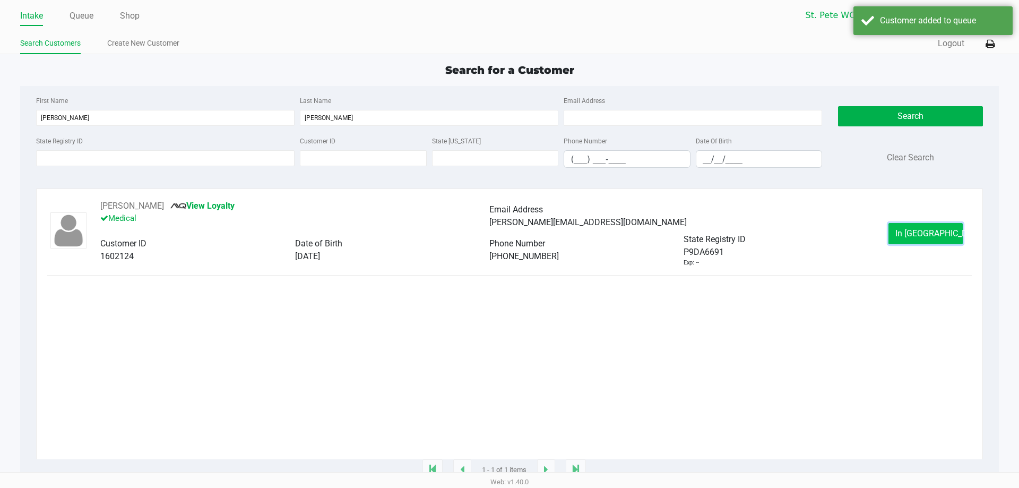
click at [942, 233] on span "In Queue" at bounding box center [940, 233] width 89 height 10
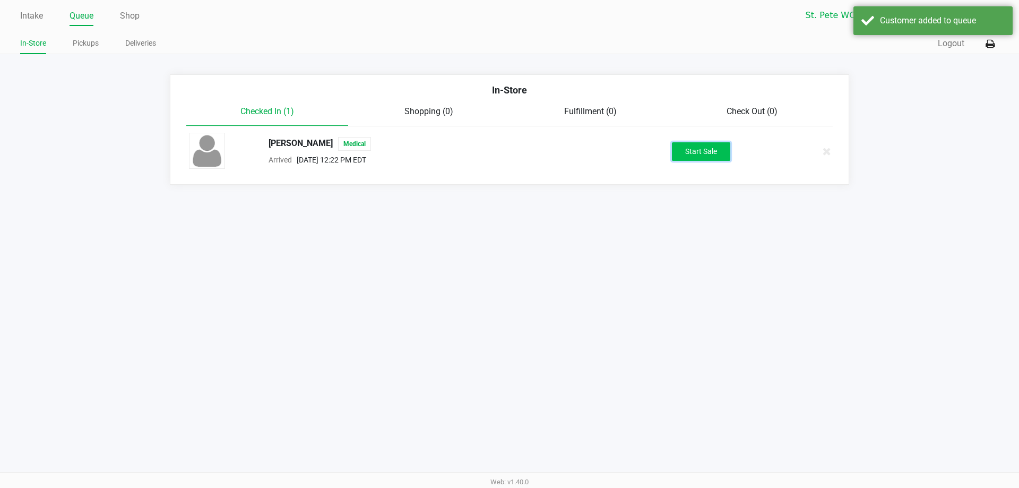
click at [717, 157] on button "Start Sale" at bounding box center [701, 151] width 58 height 19
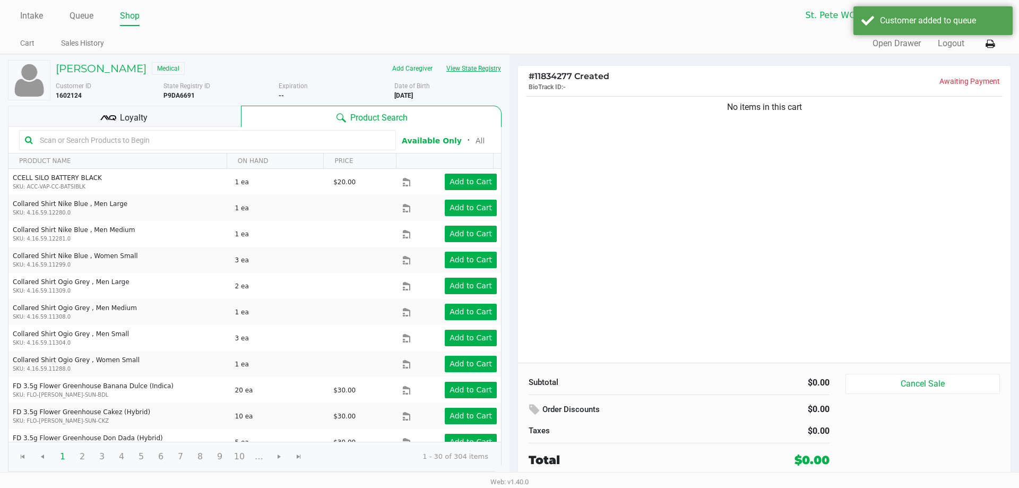
click at [477, 71] on button "View State Registry" at bounding box center [471, 68] width 62 height 17
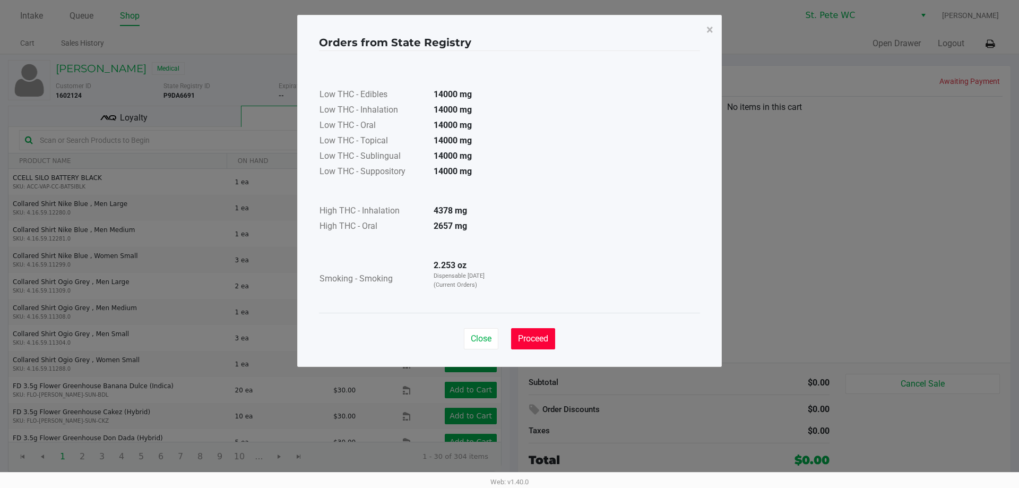
click at [541, 330] on button "Proceed" at bounding box center [533, 338] width 44 height 21
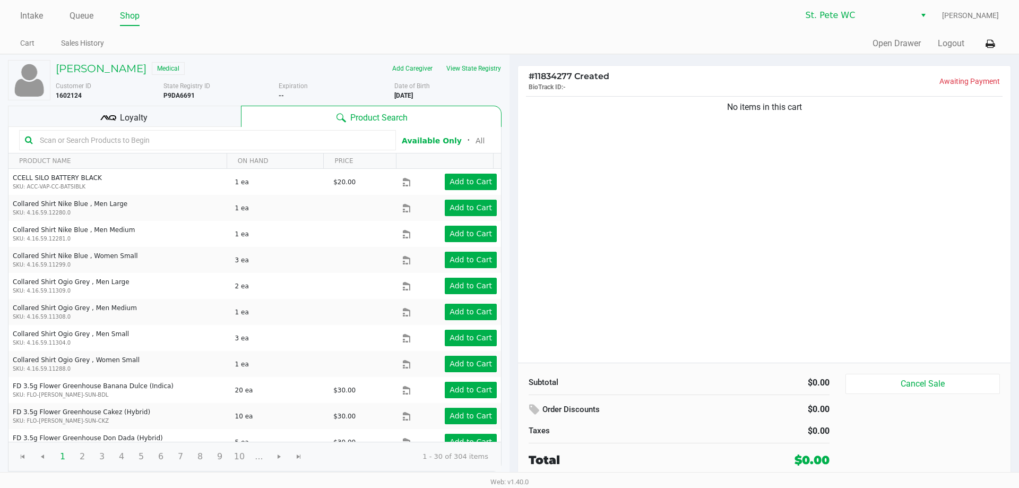
click at [149, 124] on div "Loyalty" at bounding box center [124, 116] width 233 height 21
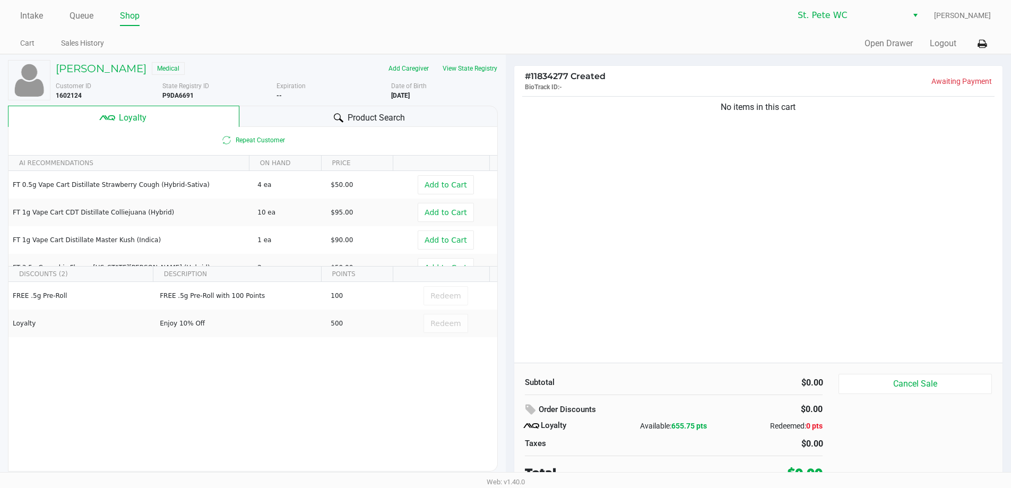
click at [711, 252] on div "No items in this cart" at bounding box center [759, 228] width 489 height 269
click at [473, 63] on button "View State Registry" at bounding box center [467, 68] width 62 height 17
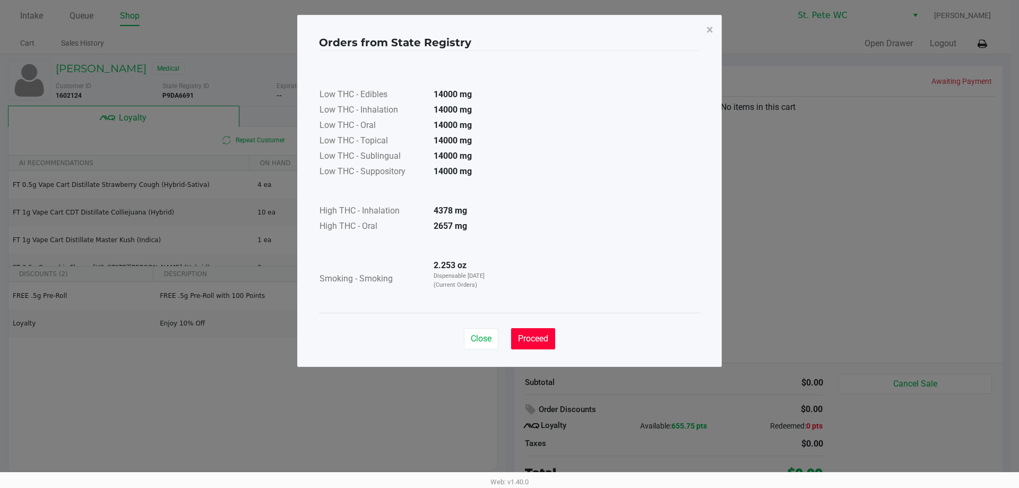
click at [547, 331] on button "Proceed" at bounding box center [533, 338] width 44 height 21
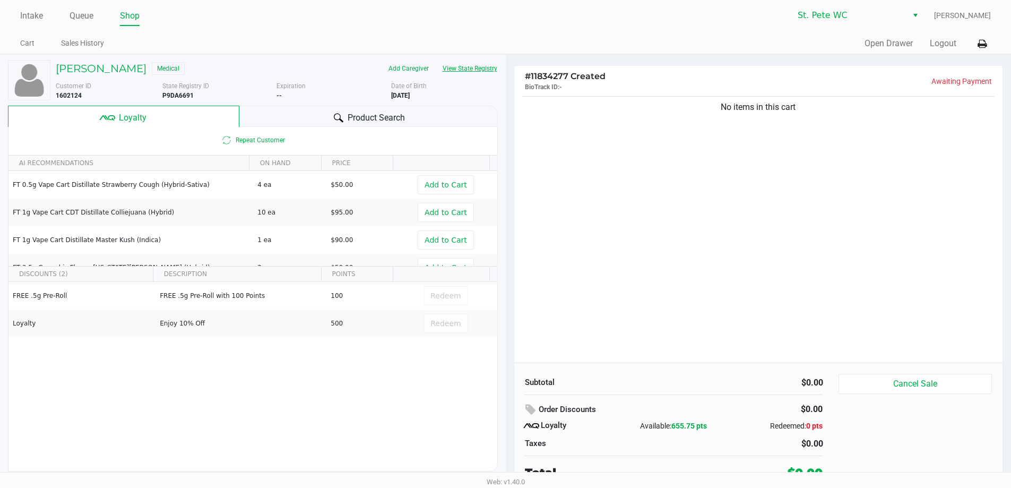
click at [714, 283] on div "No items in this cart" at bounding box center [759, 228] width 489 height 269
click at [736, 281] on div "No items in this cart" at bounding box center [759, 228] width 489 height 269
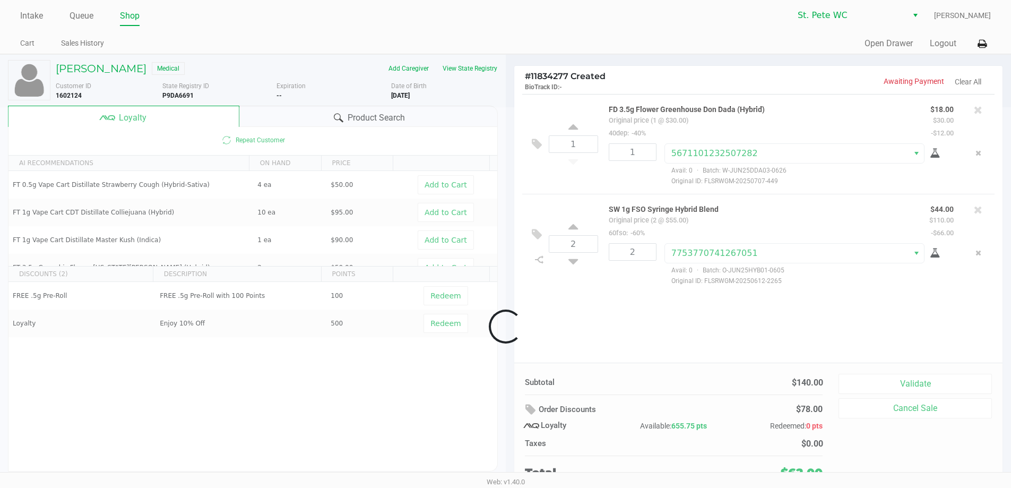
scroll to position [5, 0]
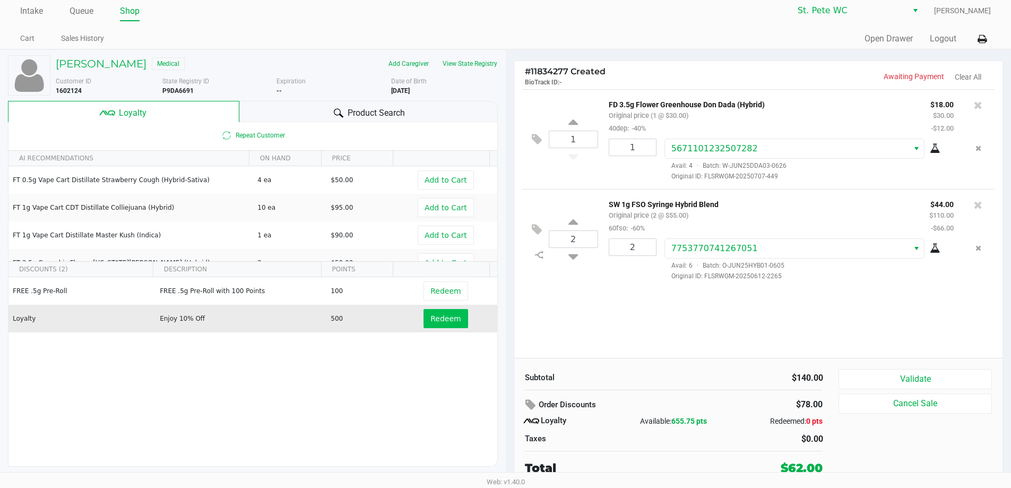
drag, startPoint x: 457, startPoint y: 331, endPoint x: 452, endPoint y: 327, distance: 6.1
click at [452, 327] on td "Redeem" at bounding box center [448, 319] width 98 height 28
click at [452, 327] on button "Redeem" at bounding box center [446, 318] width 44 height 19
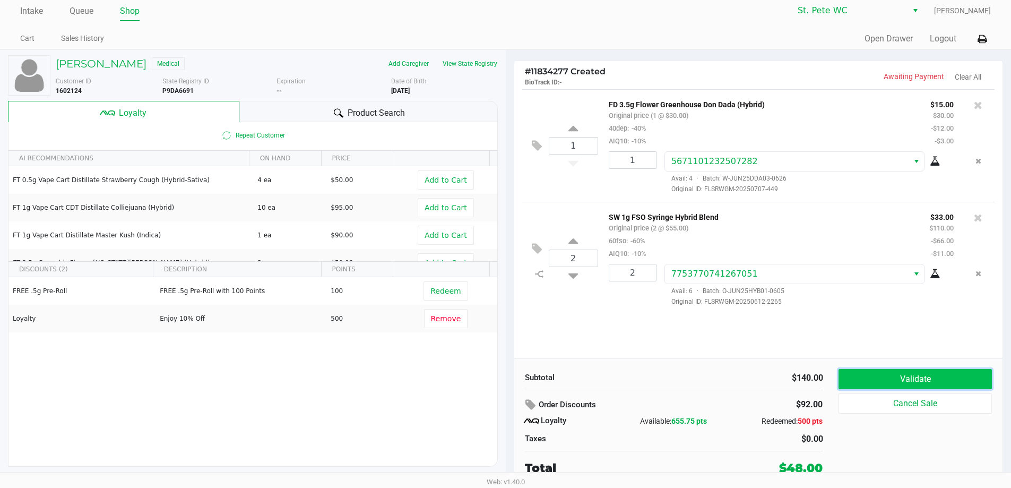
click at [885, 380] on button "Validate" at bounding box center [915, 379] width 153 height 20
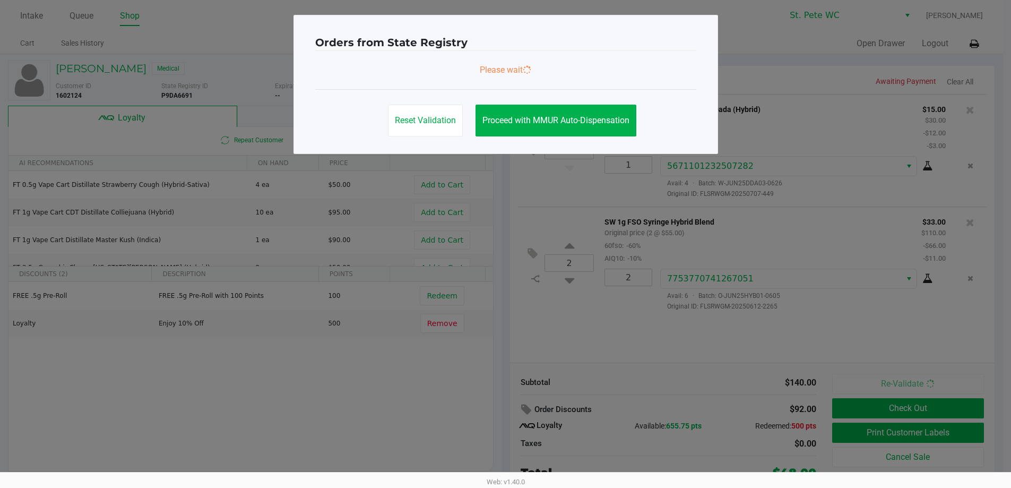
scroll to position [0, 0]
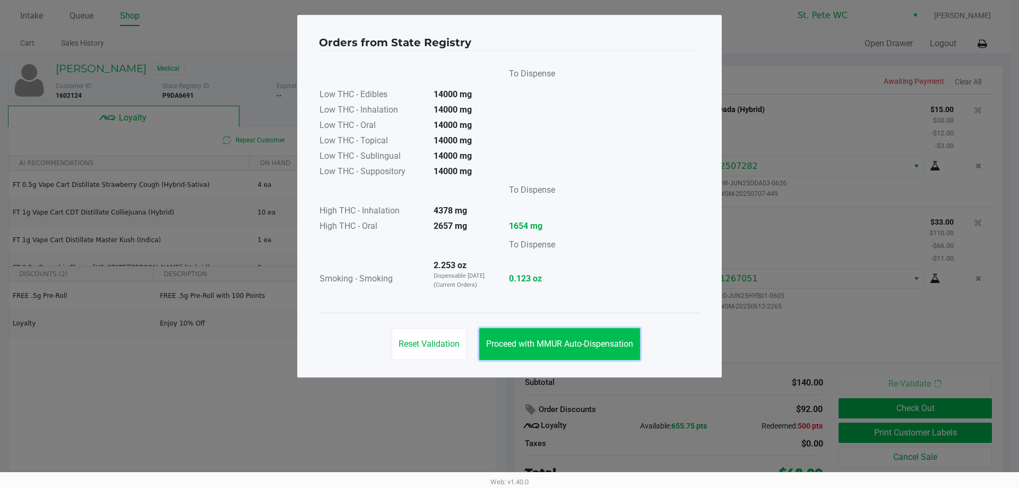
click at [565, 333] on button "Proceed with MMUR Auto-Dispensation" at bounding box center [559, 344] width 161 height 32
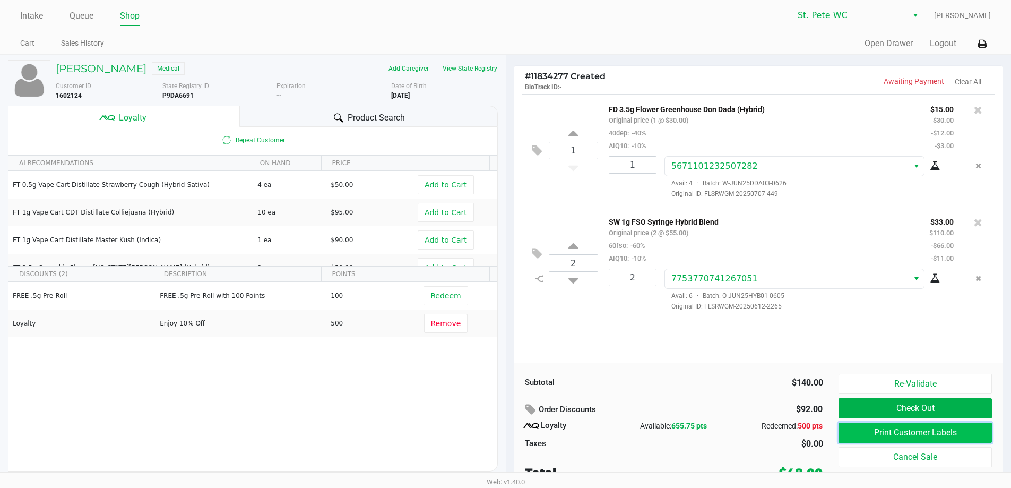
click at [876, 426] on button "Print Customer Labels" at bounding box center [915, 433] width 153 height 20
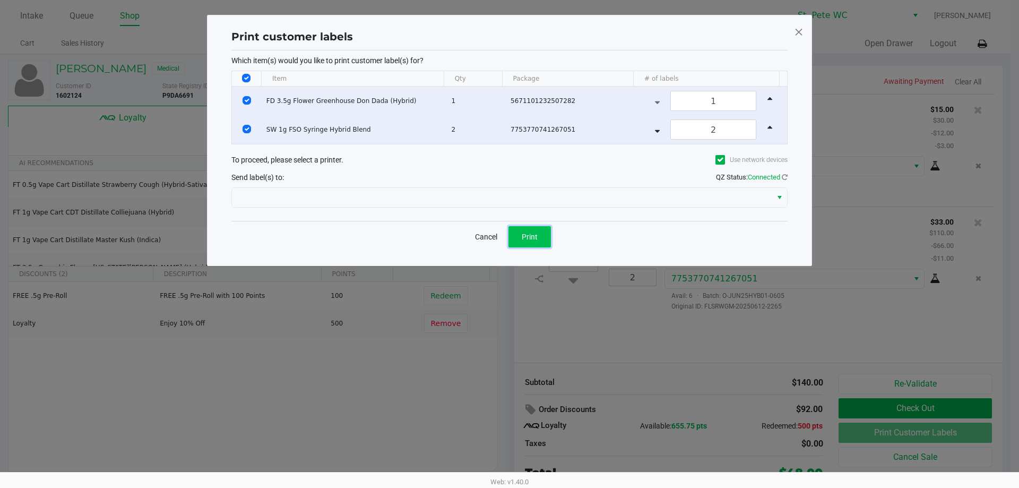
click at [544, 234] on button "Print" at bounding box center [530, 236] width 42 height 21
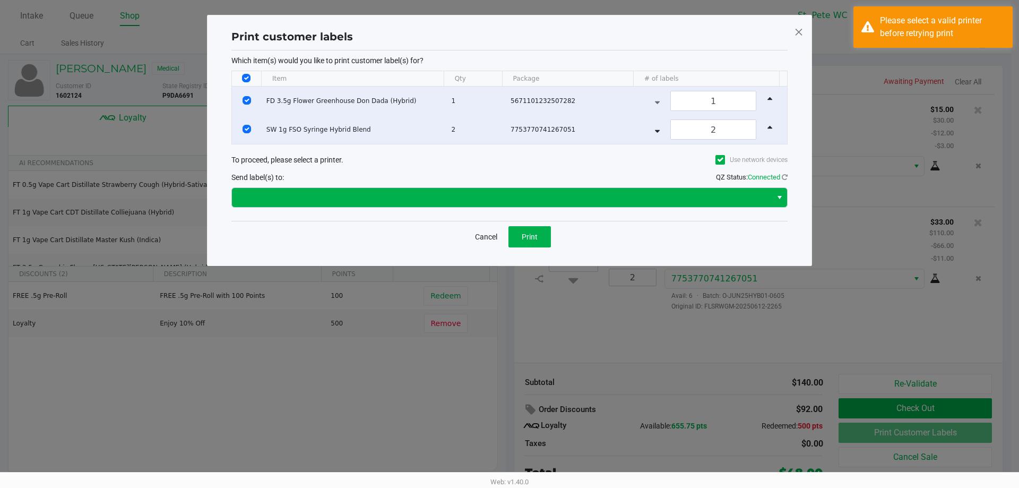
drag, startPoint x: 372, startPoint y: 178, endPoint x: 370, endPoint y: 189, distance: 10.9
click at [370, 185] on div "To proceed, please select a printer. Use network devices Send label(s) to: QZ S…" at bounding box center [510, 180] width 556 height 61
click at [370, 189] on span at bounding box center [502, 197] width 540 height 19
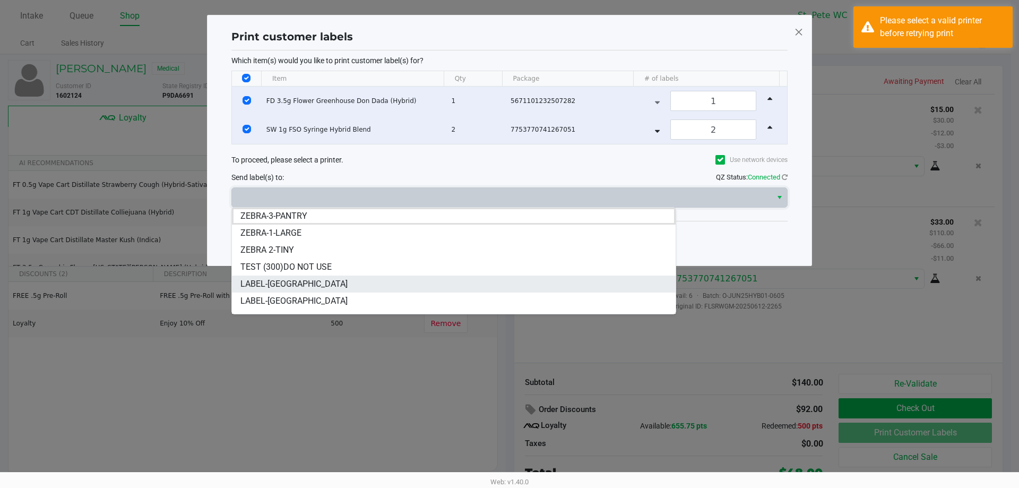
click at [310, 288] on li "LABEL-CROATIA" at bounding box center [454, 284] width 444 height 17
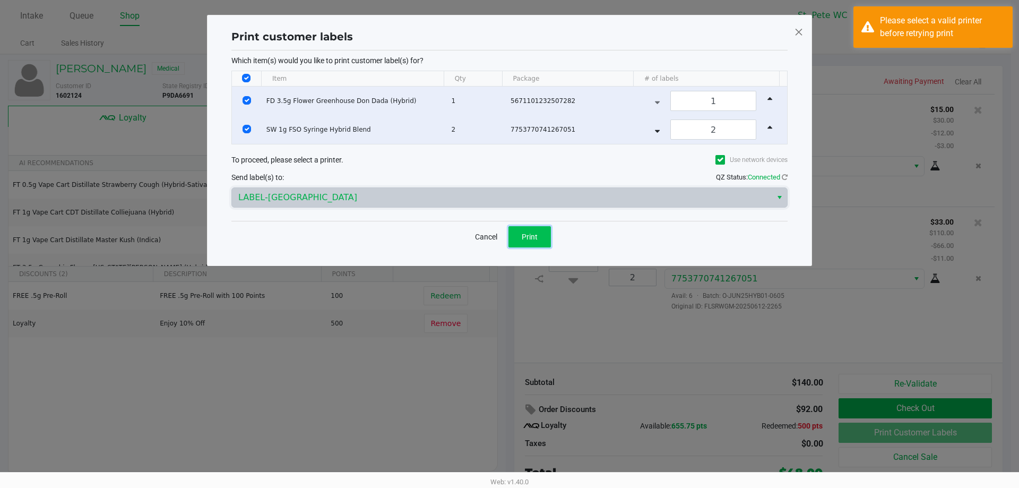
click at [517, 234] on button "Print" at bounding box center [530, 236] width 42 height 21
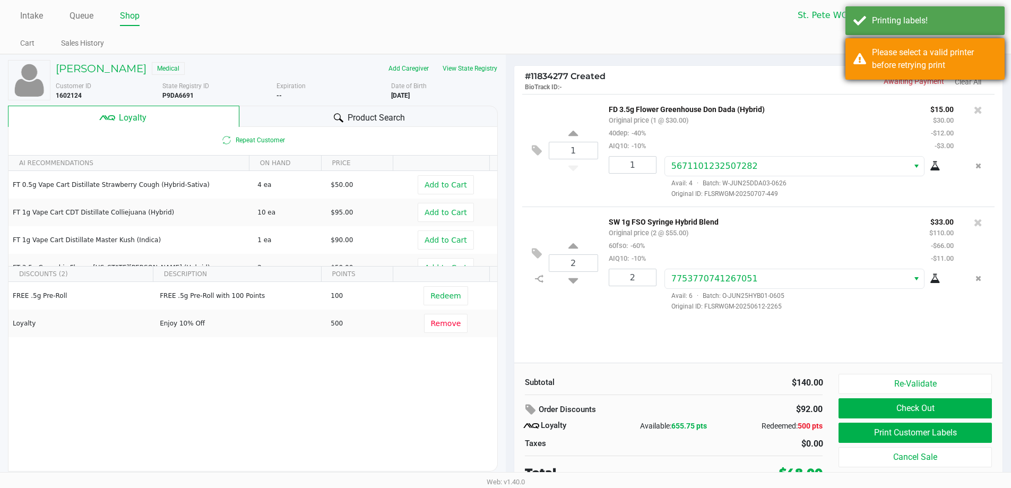
click at [973, 48] on div "Please select a valid printer before retrying print" at bounding box center [934, 58] width 125 height 25
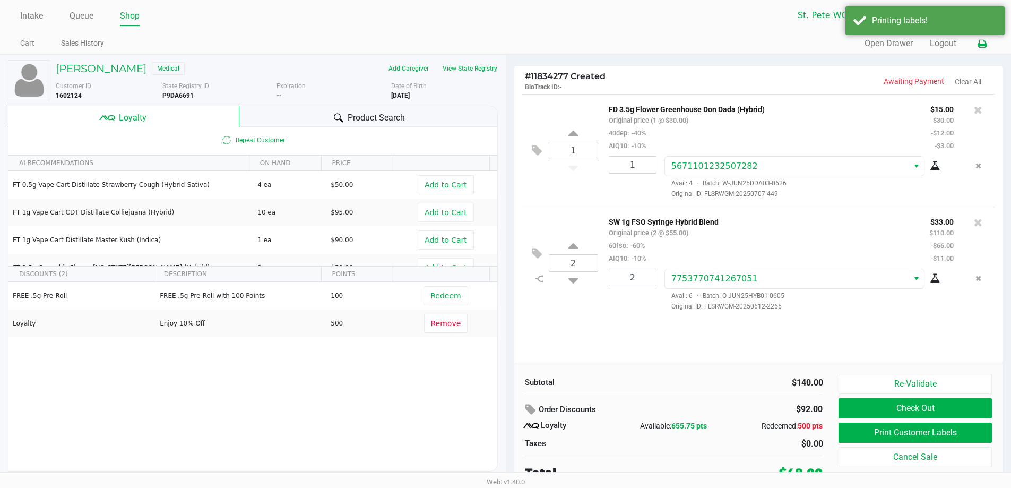
drag, startPoint x: 986, startPoint y: 35, endPoint x: 976, endPoint y: 44, distance: 13.5
click at [976, 44] on body "Intake Queue Shop St. Pete WC CJ James Cart Sales History Quick Sale Open Drawe…" at bounding box center [505, 236] width 1011 height 472
click at [985, 40] on icon at bounding box center [982, 43] width 9 height 7
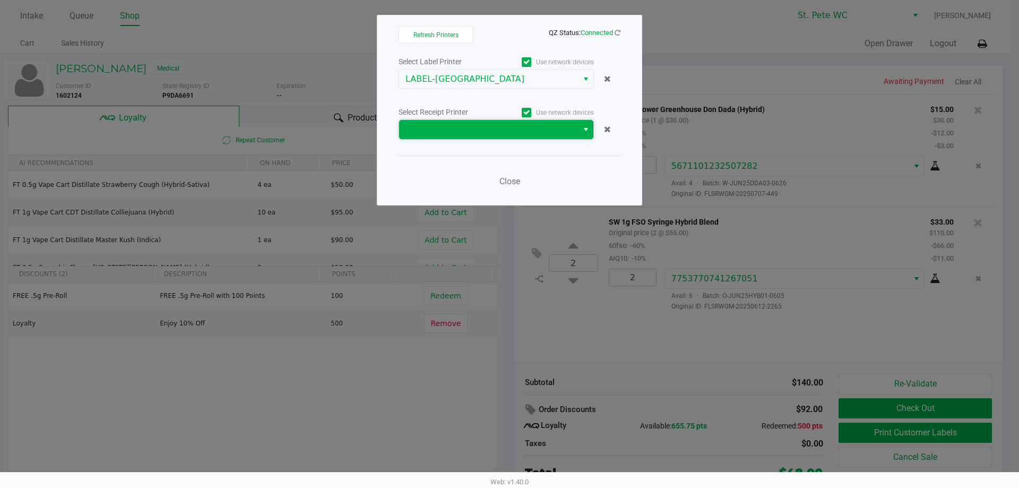
click at [475, 131] on span at bounding box center [489, 129] width 166 height 13
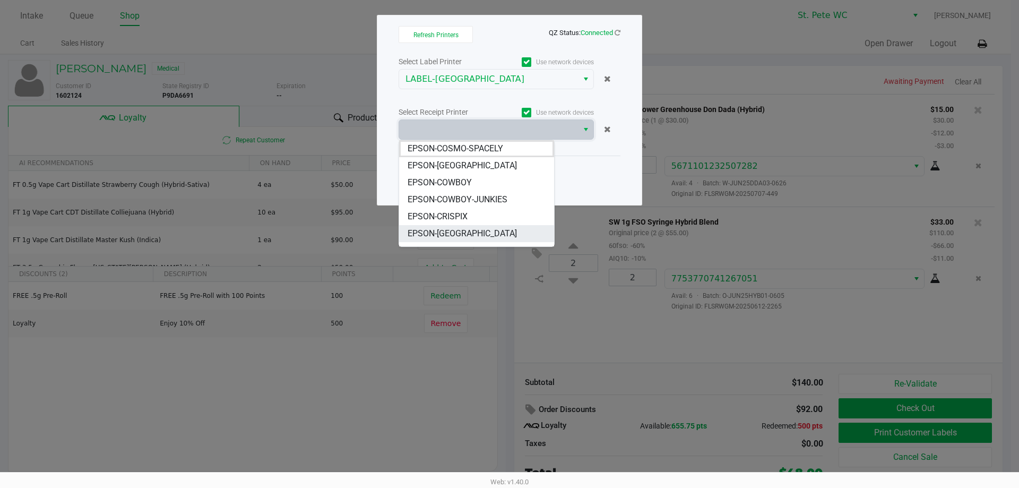
click at [452, 237] on span "EPSON-CROATIA" at bounding box center [462, 233] width 109 height 13
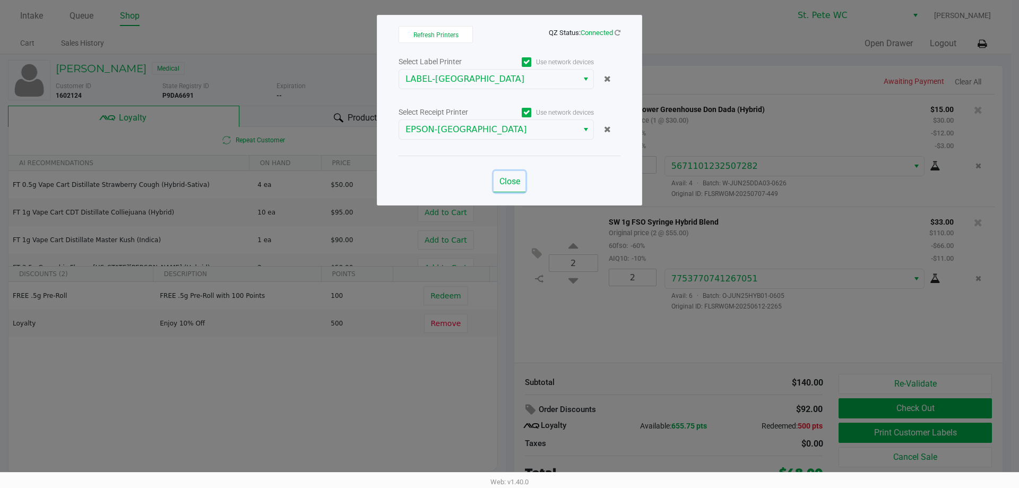
click at [513, 173] on button "Close" at bounding box center [510, 181] width 32 height 21
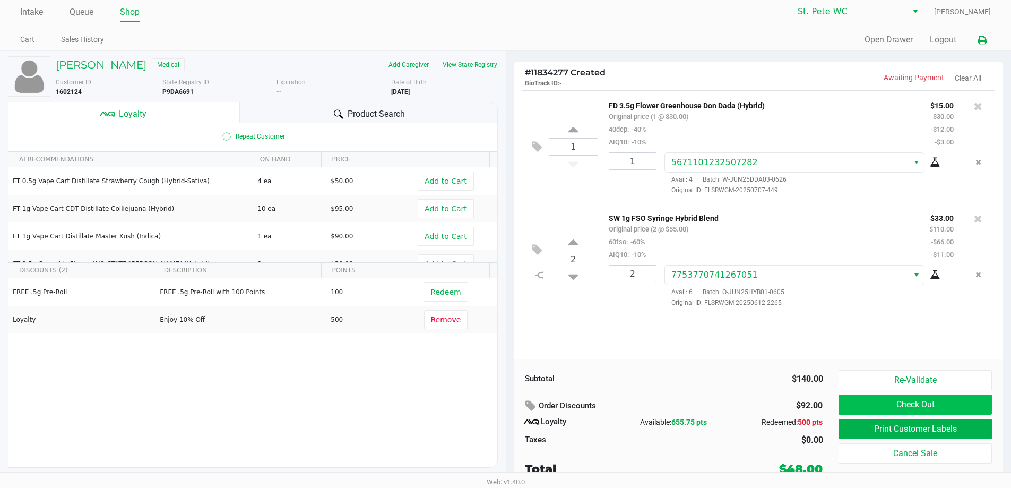
scroll to position [5, 0]
click at [864, 408] on button "Check Out" at bounding box center [915, 403] width 153 height 20
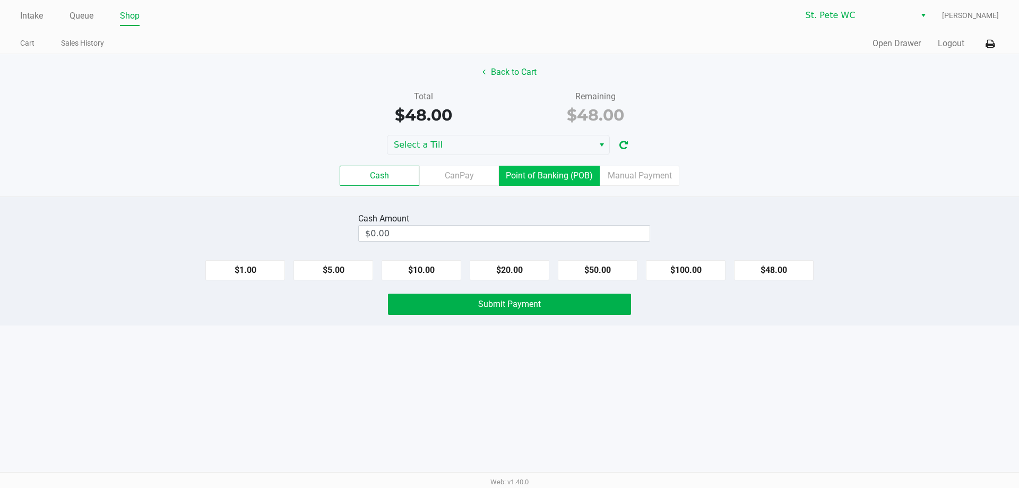
click at [542, 173] on label "Point of Banking (POB)" at bounding box center [549, 176] width 101 height 20
click at [0, 0] on 7 "Point of Banking (POB)" at bounding box center [0, 0] width 0 height 0
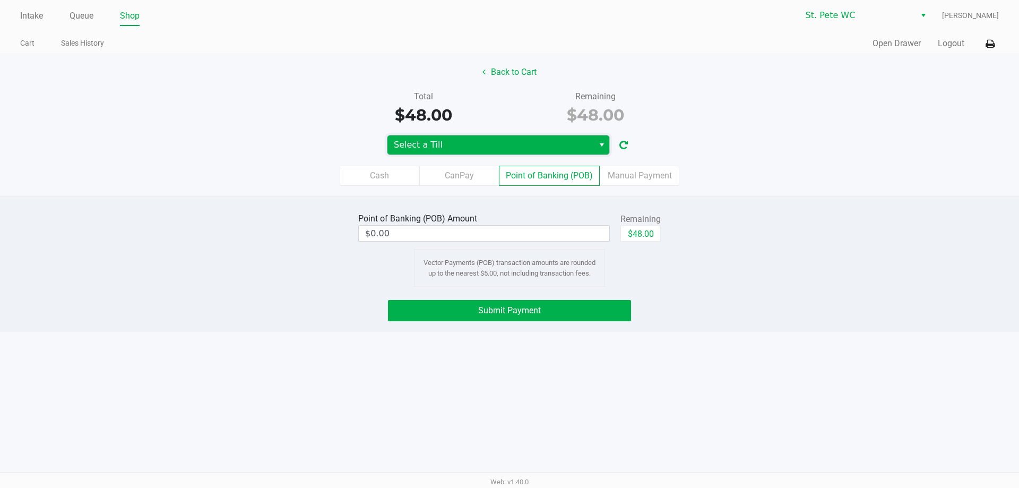
click at [519, 140] on span "Select a Till" at bounding box center [491, 145] width 194 height 13
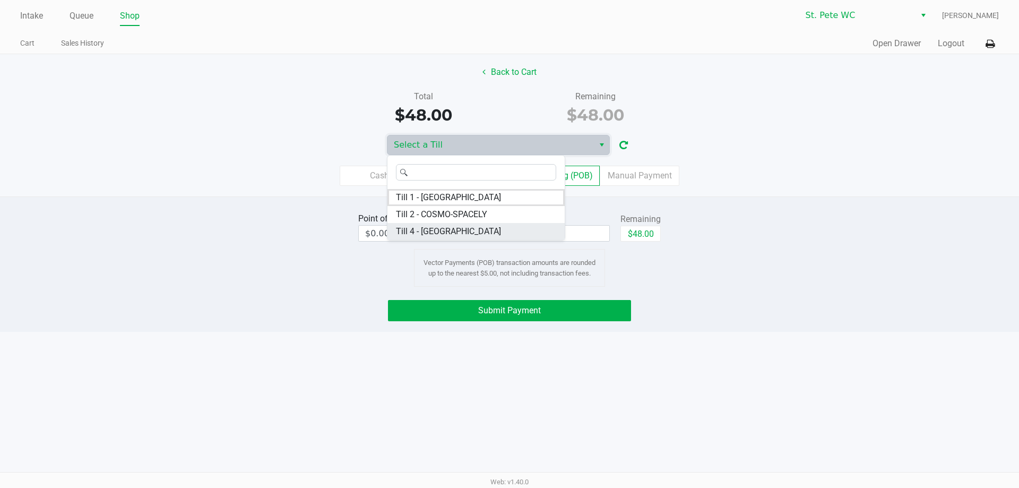
click at [469, 236] on li "Till 4 - CROATIA" at bounding box center [476, 231] width 177 height 17
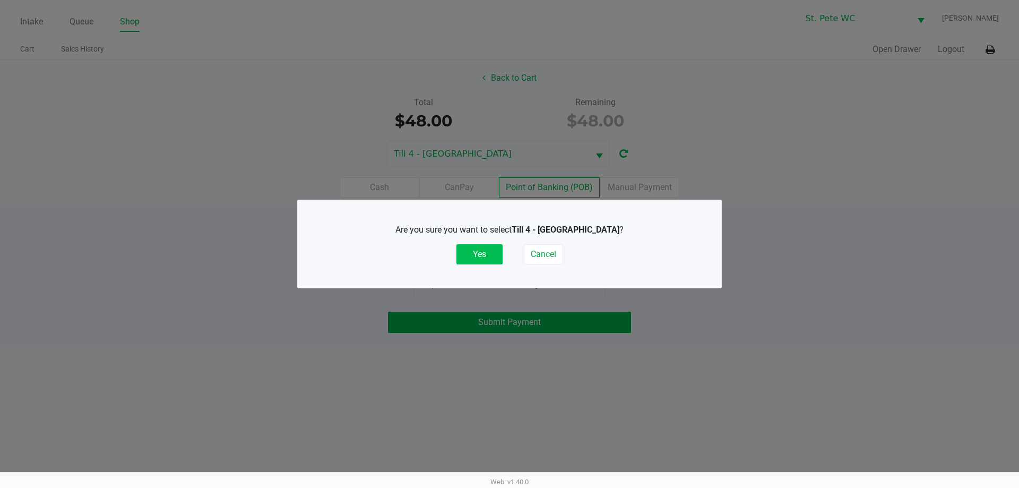
click at [460, 261] on button "Yes" at bounding box center [480, 254] width 46 height 20
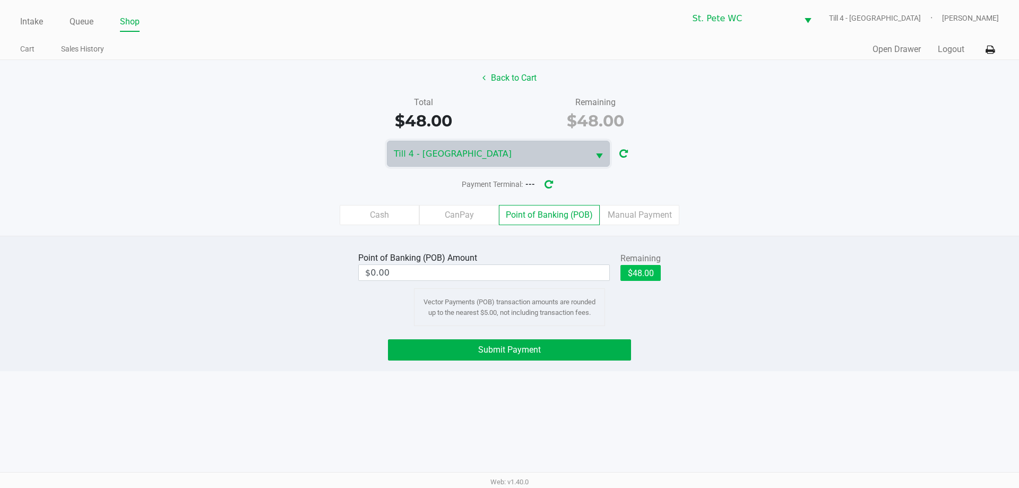
click at [644, 268] on button "$48.00" at bounding box center [641, 273] width 40 height 16
type input "$48.00"
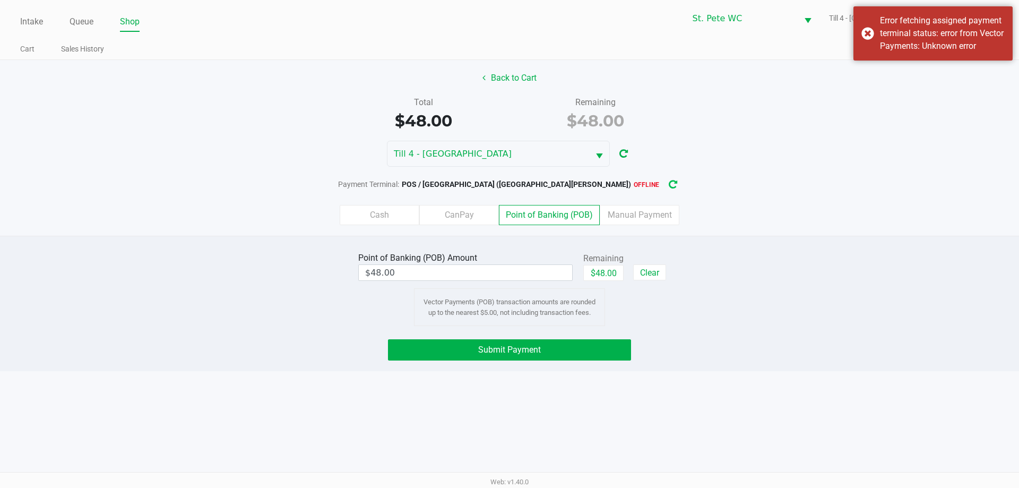
click at [669, 184] on icon "button" at bounding box center [673, 184] width 8 height 9
click at [564, 350] on button "Submit Payment" at bounding box center [509, 349] width 243 height 21
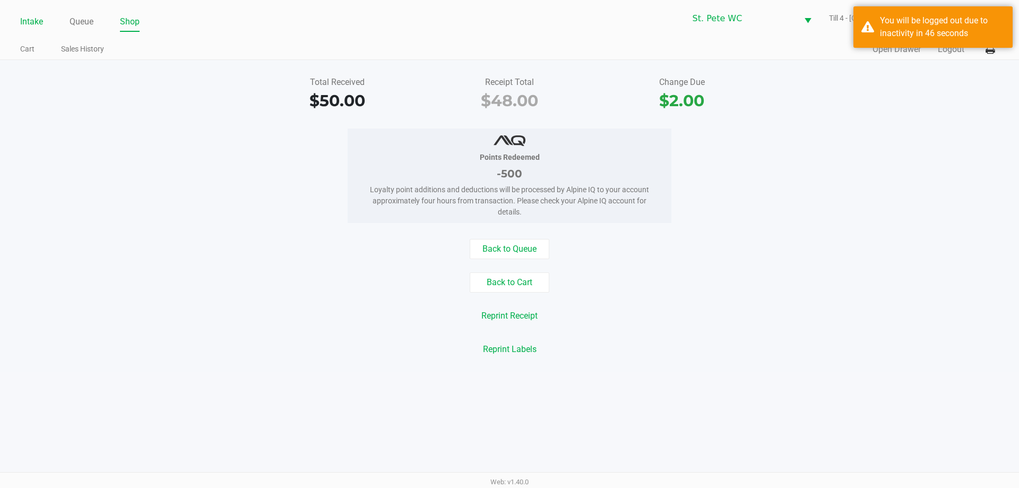
click at [35, 17] on link "Intake" at bounding box center [31, 21] width 23 height 15
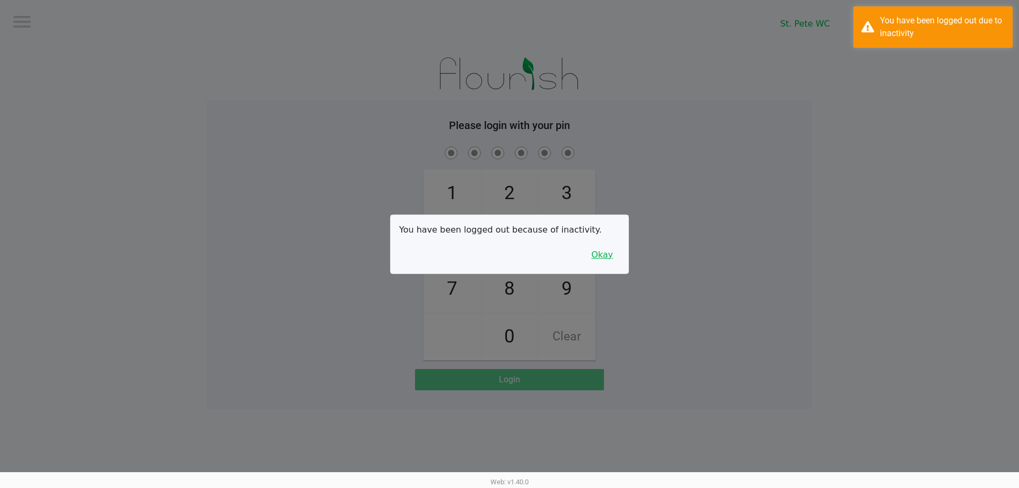
click at [610, 262] on button "Okay" at bounding box center [603, 255] width 36 height 20
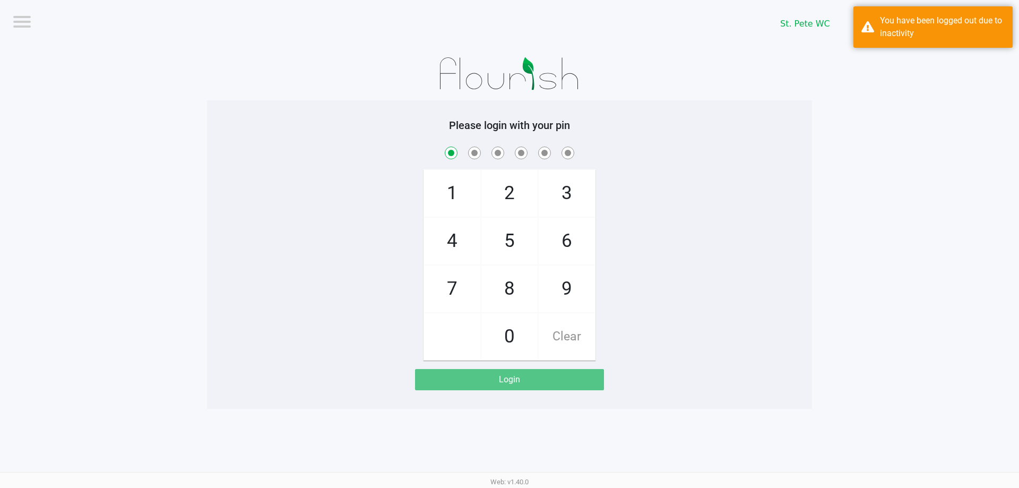
checkbox input "true"
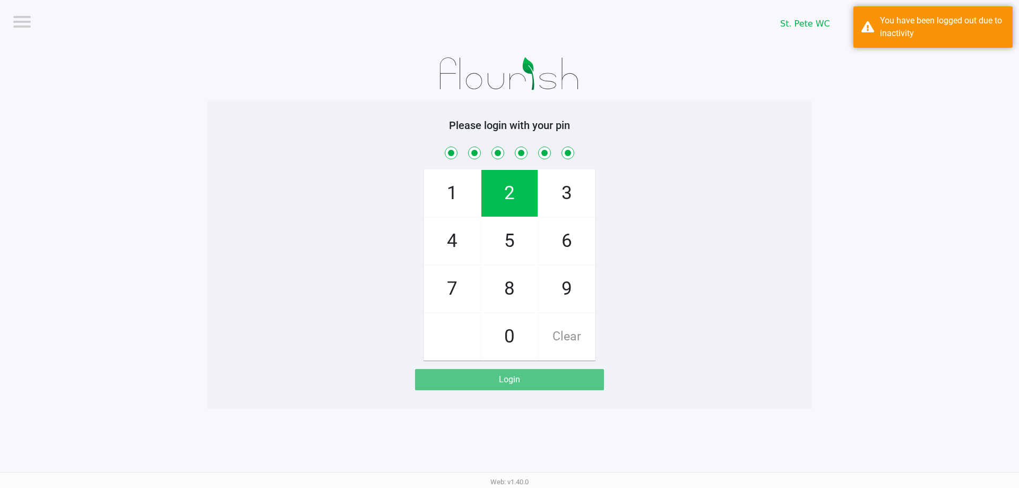
checkbox input "true"
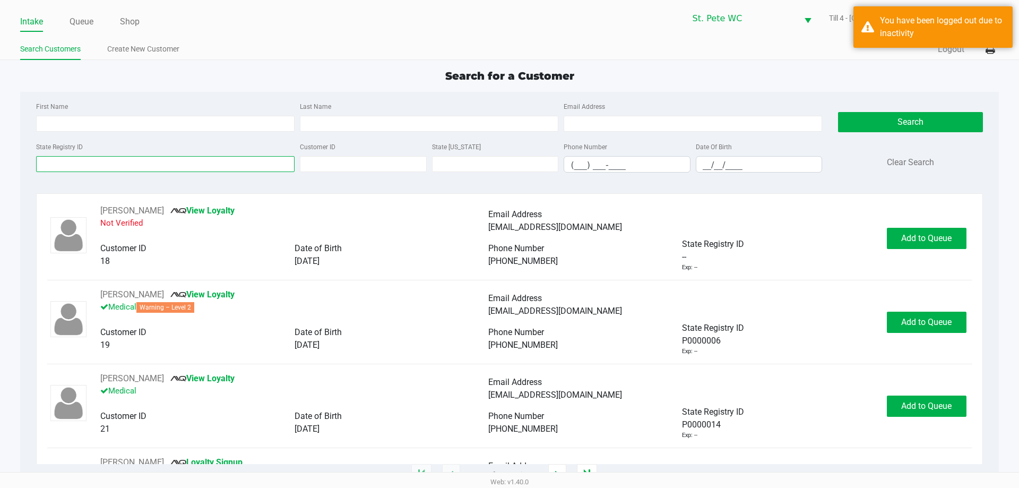
click at [196, 166] on input "State Registry ID" at bounding box center [165, 164] width 259 height 16
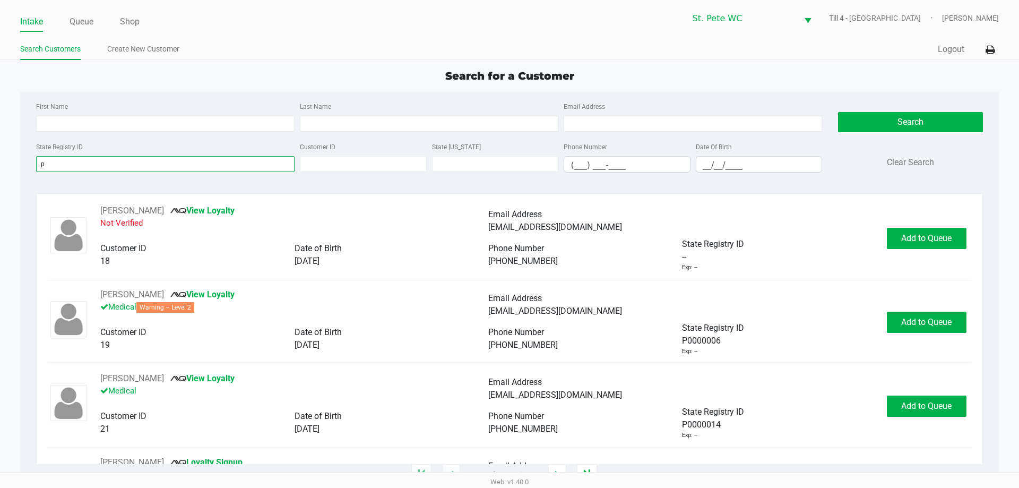
type input "p"
type input "robert"
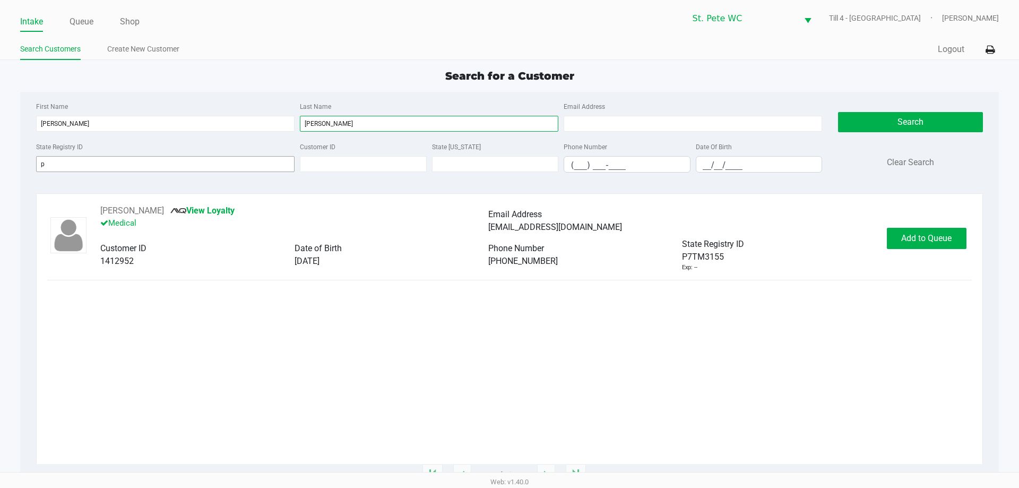
type input "glynn"
click at [909, 245] on button "Add to Queue" at bounding box center [927, 238] width 80 height 21
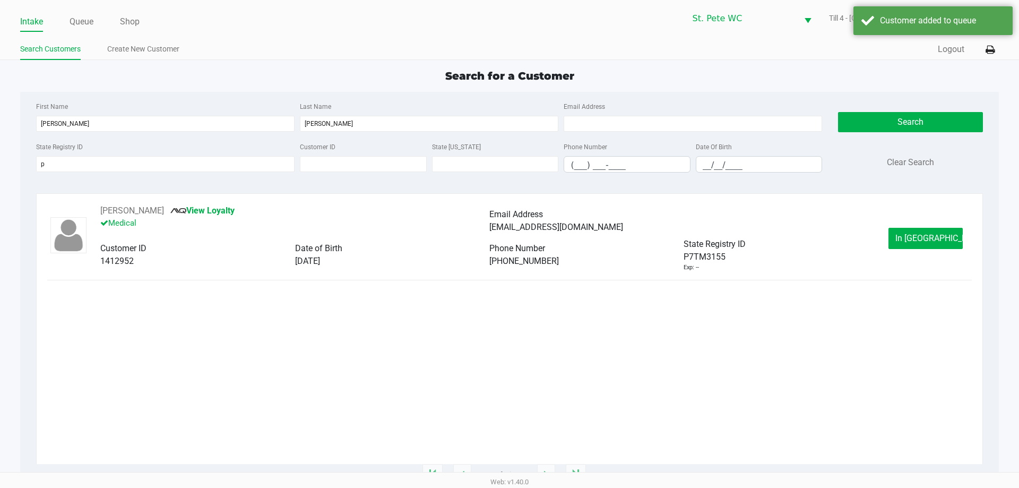
click at [928, 228] on button "In Queue" at bounding box center [926, 238] width 74 height 21
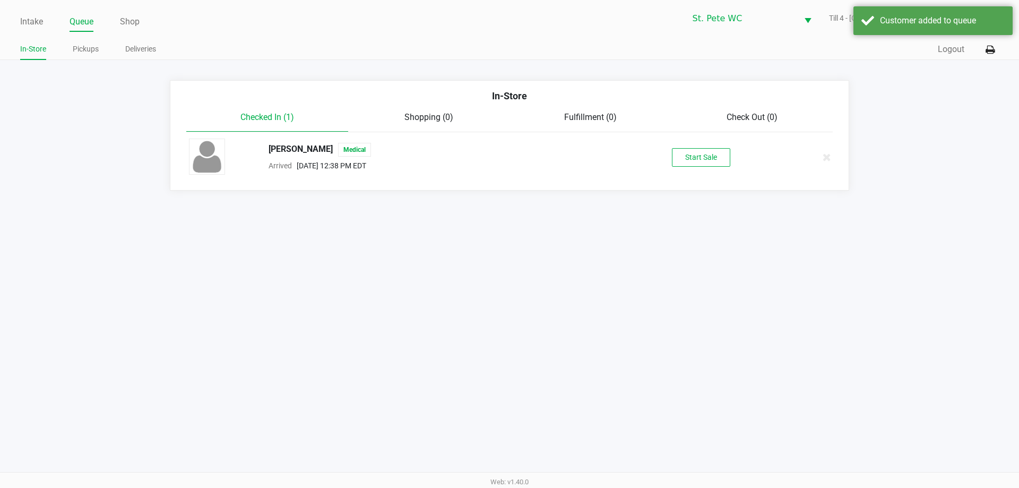
click at [697, 158] on button "Start Sale" at bounding box center [701, 157] width 58 height 19
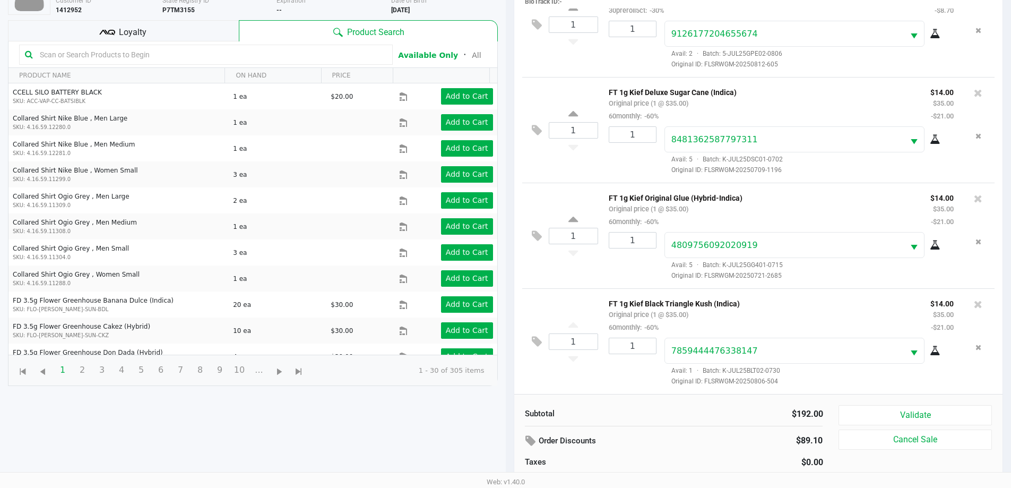
scroll to position [115, 0]
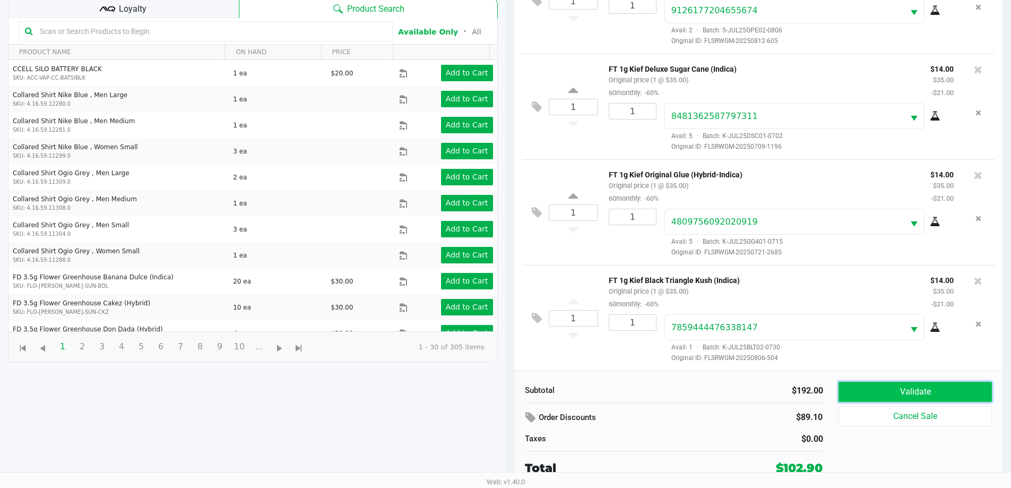
click at [916, 391] on button "Validate" at bounding box center [915, 392] width 153 height 20
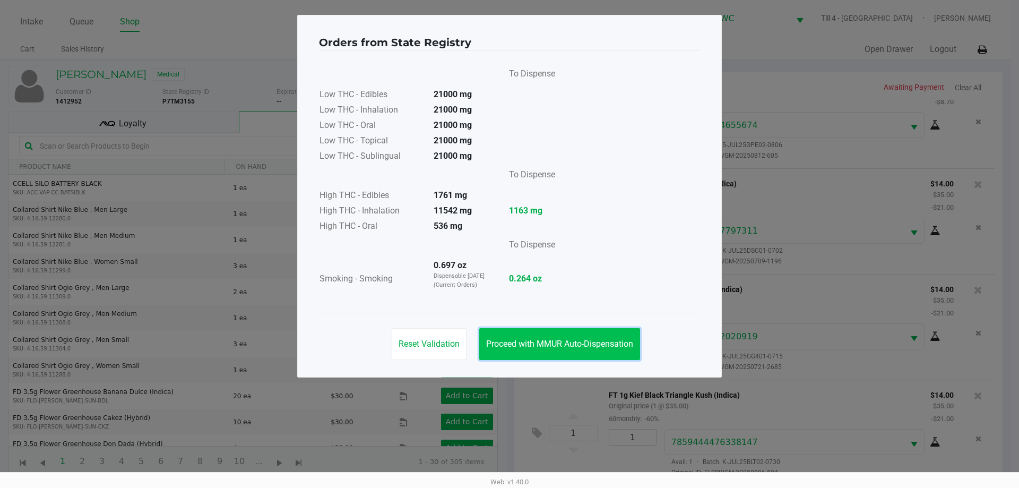
click at [627, 347] on span "Proceed with MMUR Auto-Dispensation" at bounding box center [559, 344] width 147 height 10
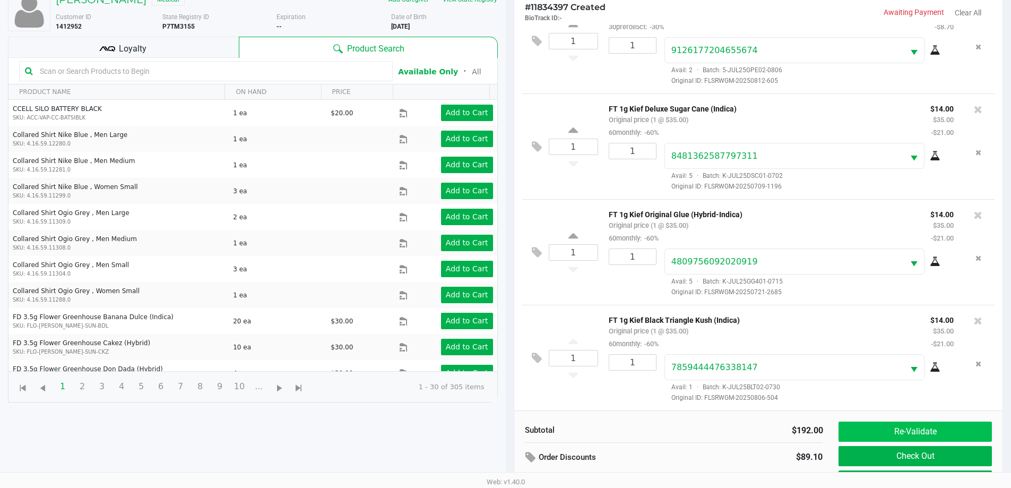
scroll to position [115, 0]
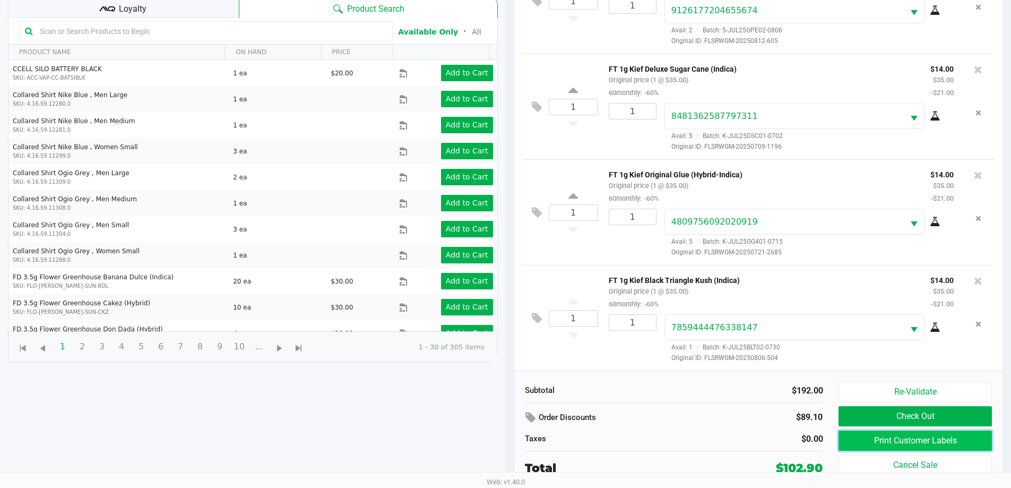
click at [874, 433] on button "Print Customer Labels" at bounding box center [915, 441] width 153 height 20
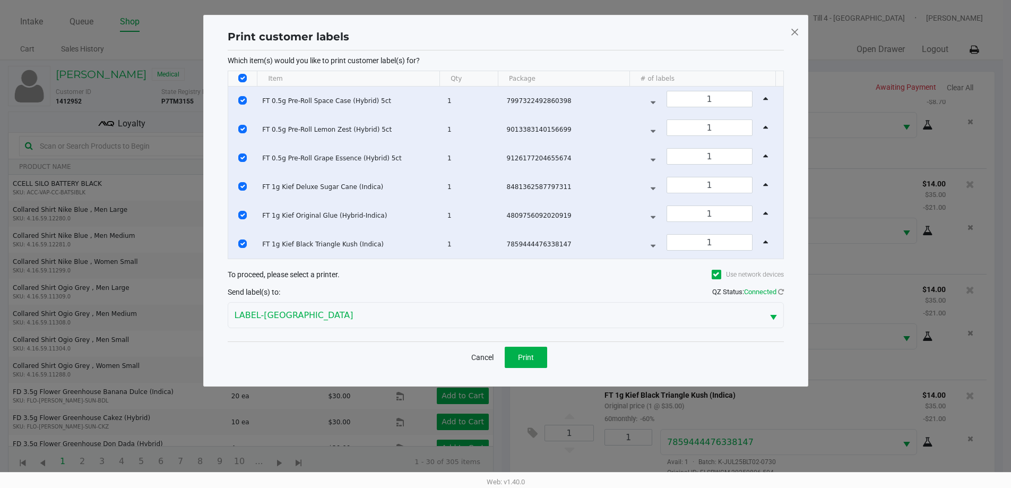
scroll to position [0, 0]
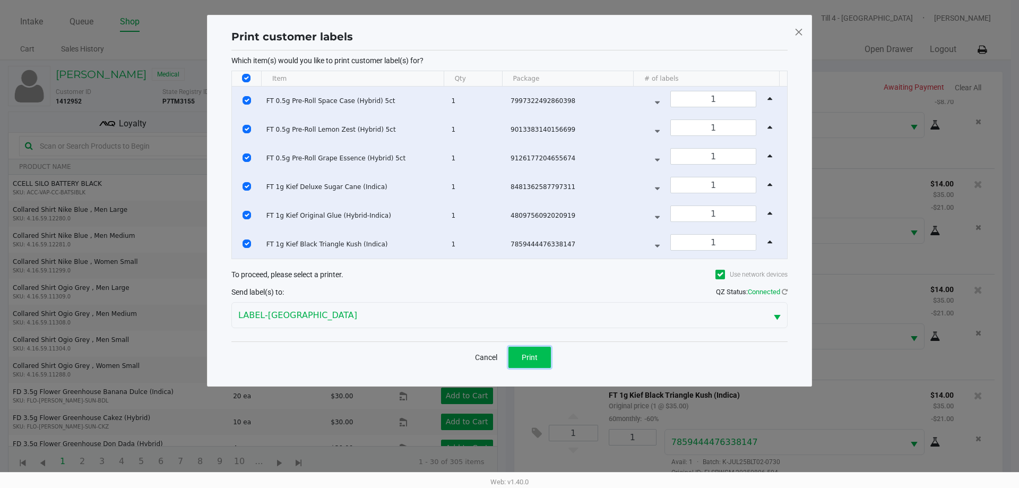
click at [530, 359] on span "Print" at bounding box center [530, 357] width 16 height 8
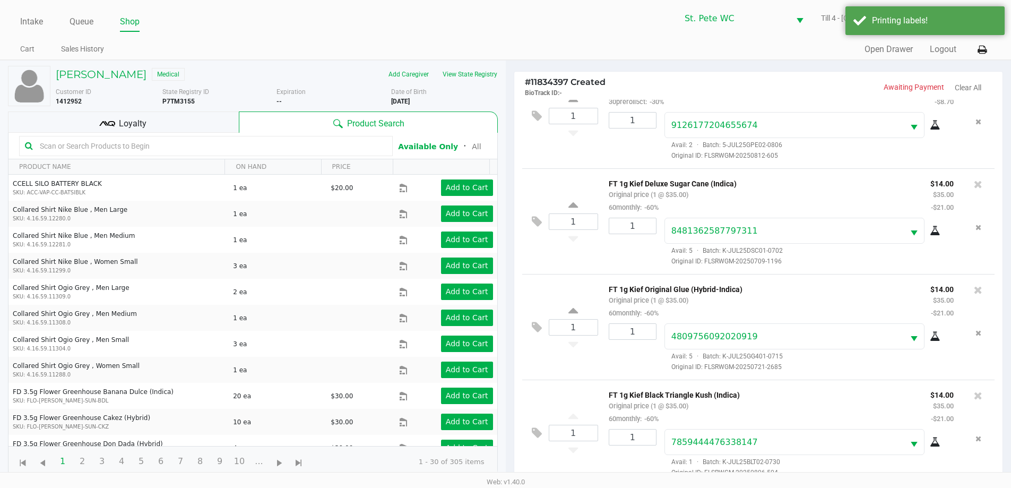
click at [142, 123] on span "Loyalty" at bounding box center [133, 123] width 28 height 13
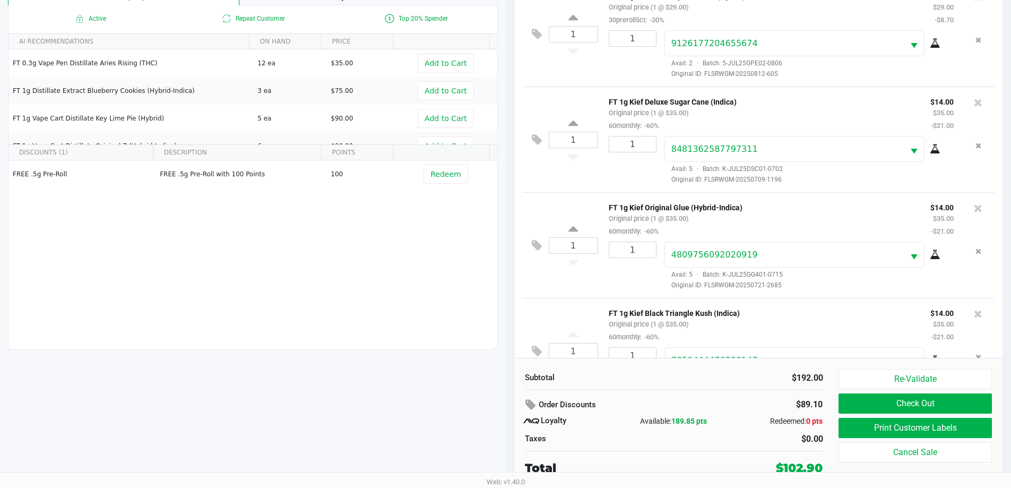
scroll to position [252, 0]
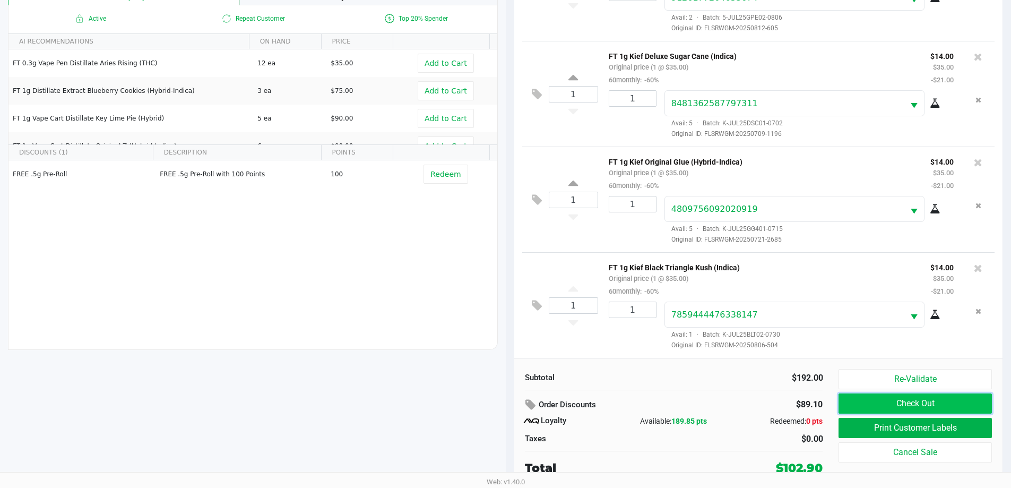
click at [848, 406] on button "Check Out" at bounding box center [915, 403] width 153 height 20
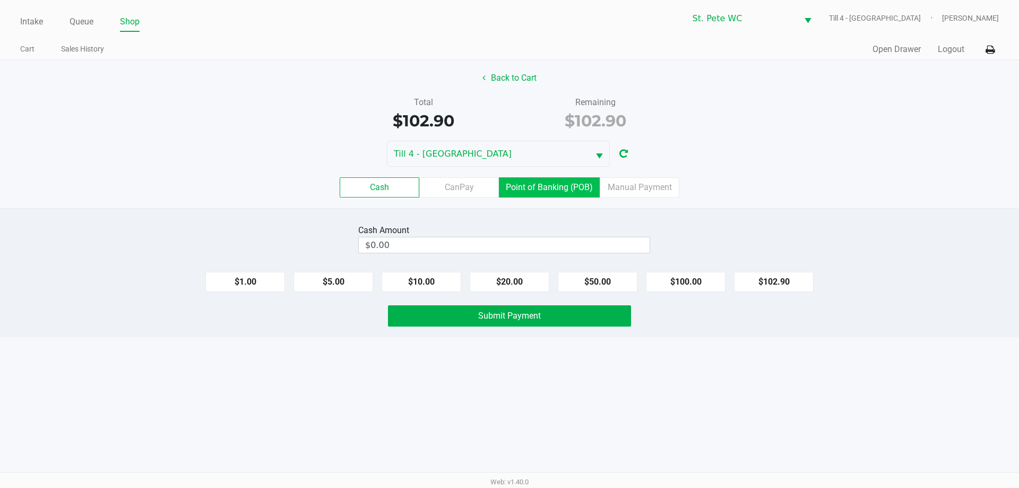
click at [576, 194] on label "Point of Banking (POB)" at bounding box center [549, 187] width 101 height 20
click at [0, 0] on 7 "Point of Banking (POB)" at bounding box center [0, 0] width 0 height 0
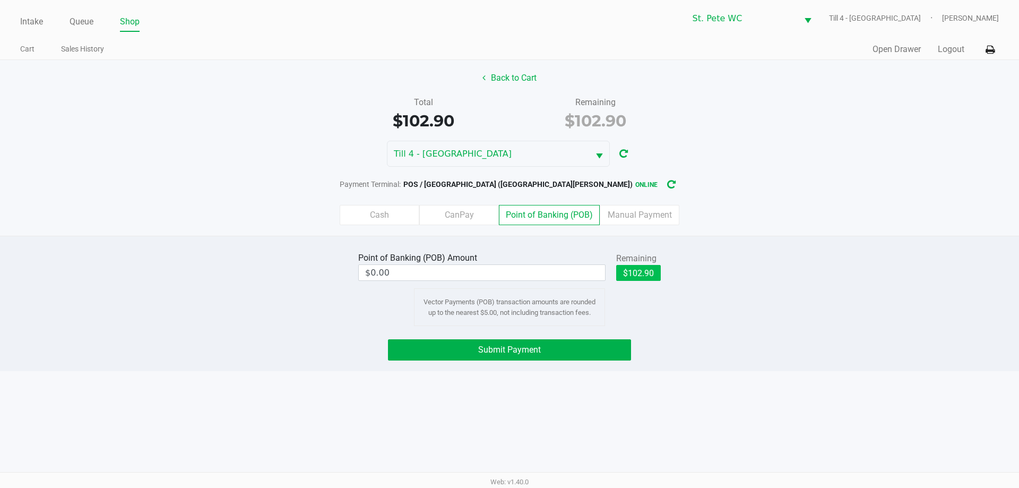
click at [641, 274] on button "$102.90" at bounding box center [638, 273] width 45 height 16
type input "$102.90"
click at [575, 350] on button "Submit Payment" at bounding box center [509, 349] width 243 height 21
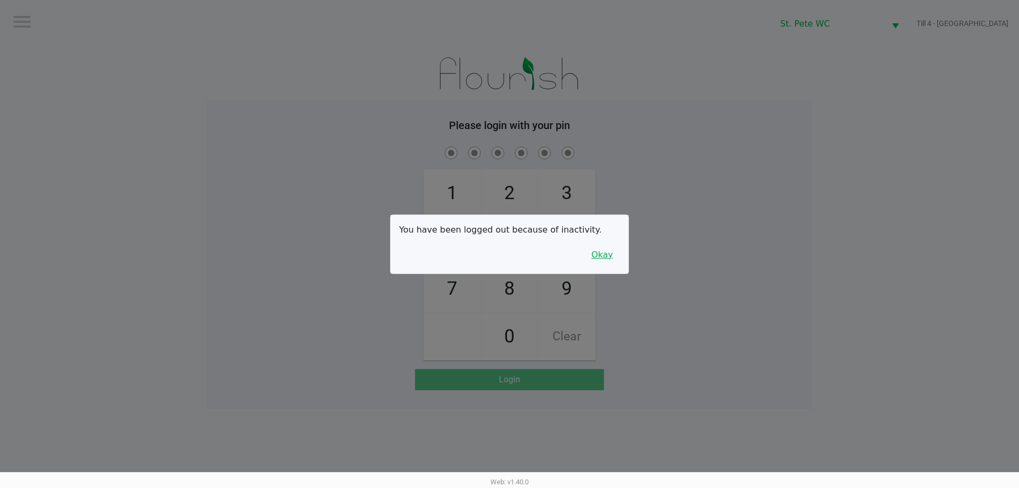
click at [599, 255] on button "Okay" at bounding box center [603, 255] width 36 height 20
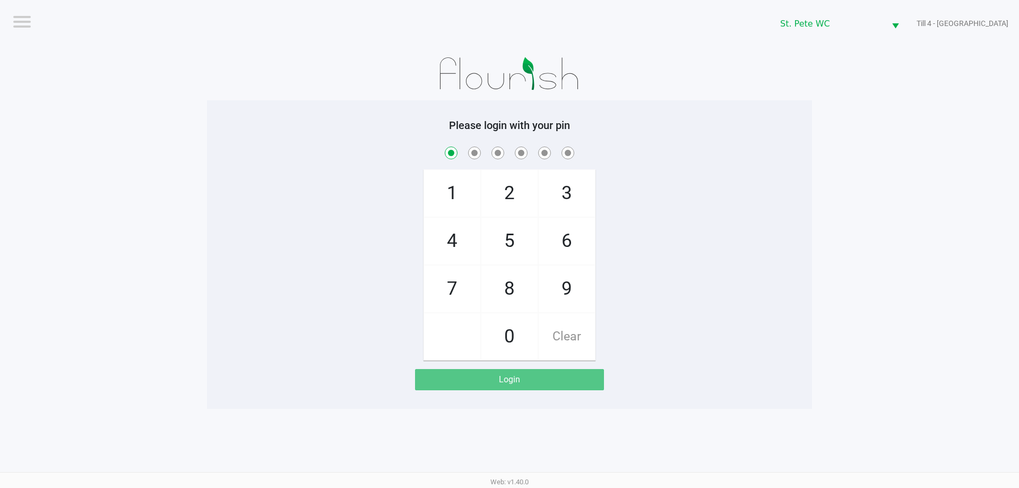
checkbox input "true"
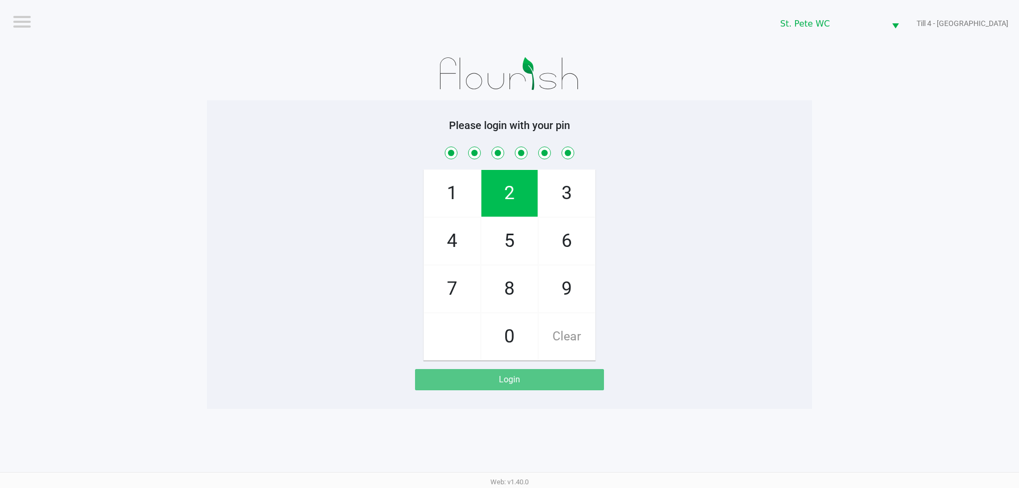
checkbox input "true"
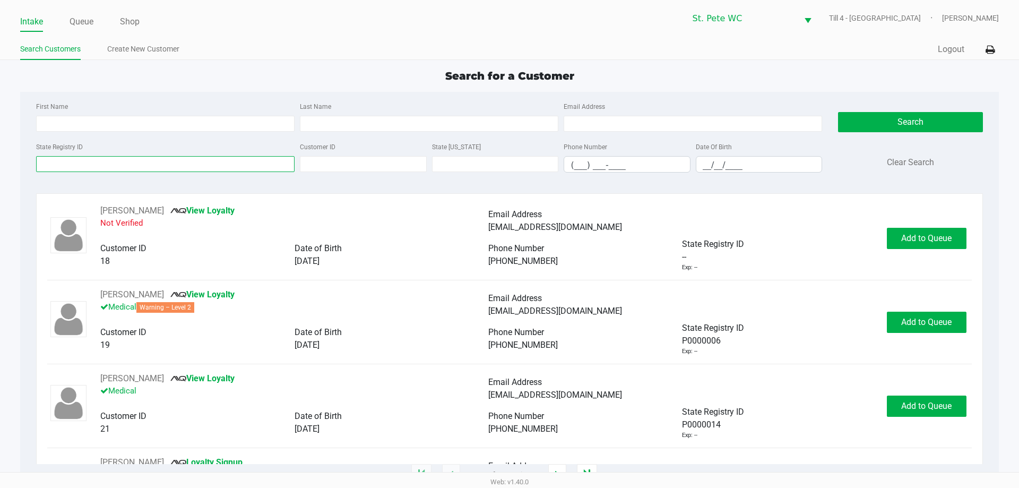
click at [140, 162] on input "State Registry ID" at bounding box center [165, 164] width 259 height 16
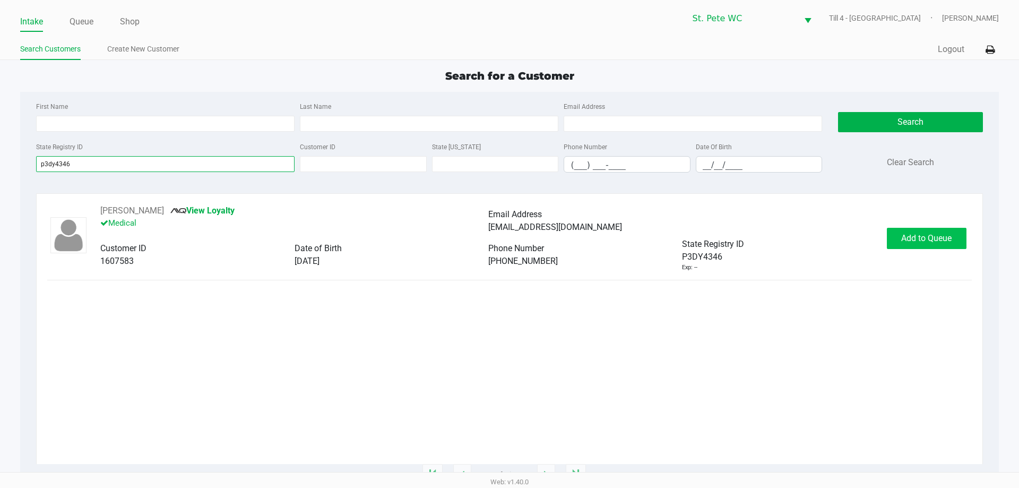
type input "p3dy4346"
click at [930, 232] on button "Add to Queue" at bounding box center [927, 238] width 80 height 21
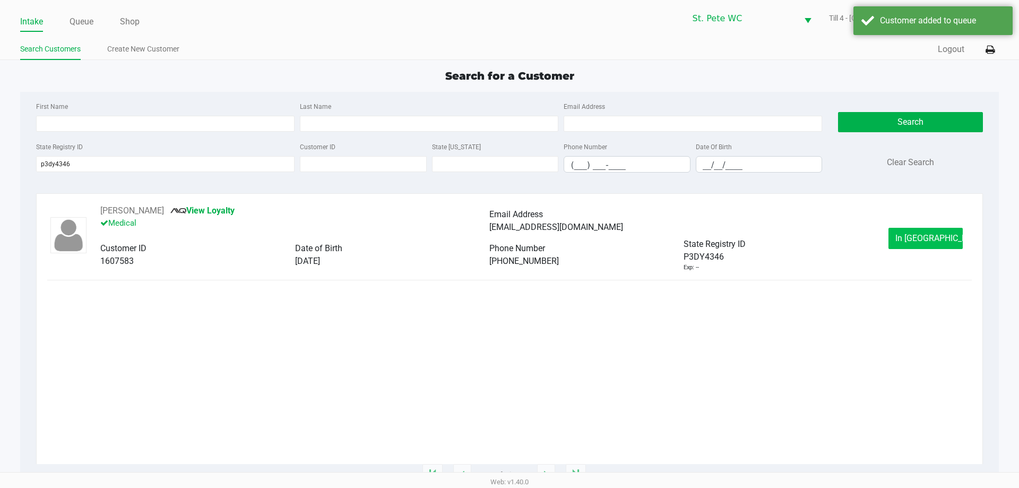
click at [935, 243] on span "In Queue" at bounding box center [940, 238] width 89 height 10
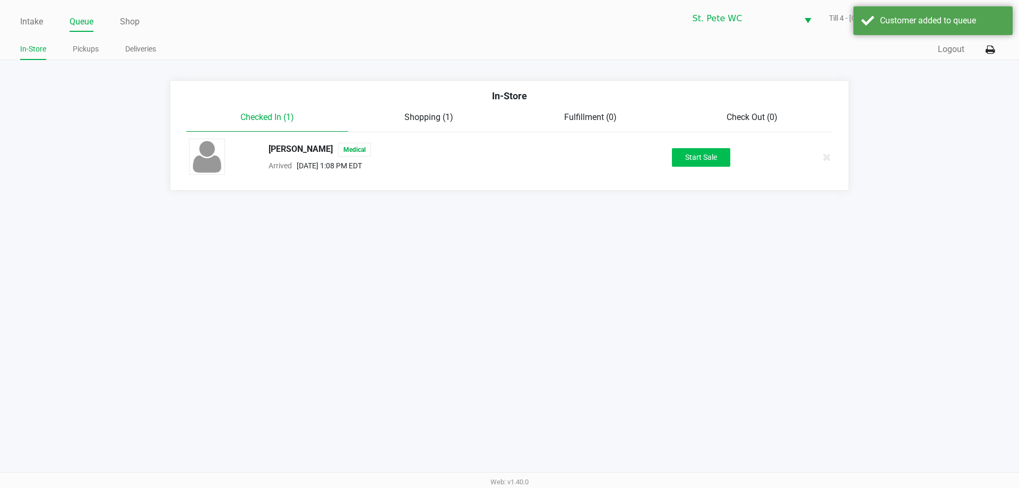
click at [715, 153] on button "Start Sale" at bounding box center [701, 157] width 58 height 19
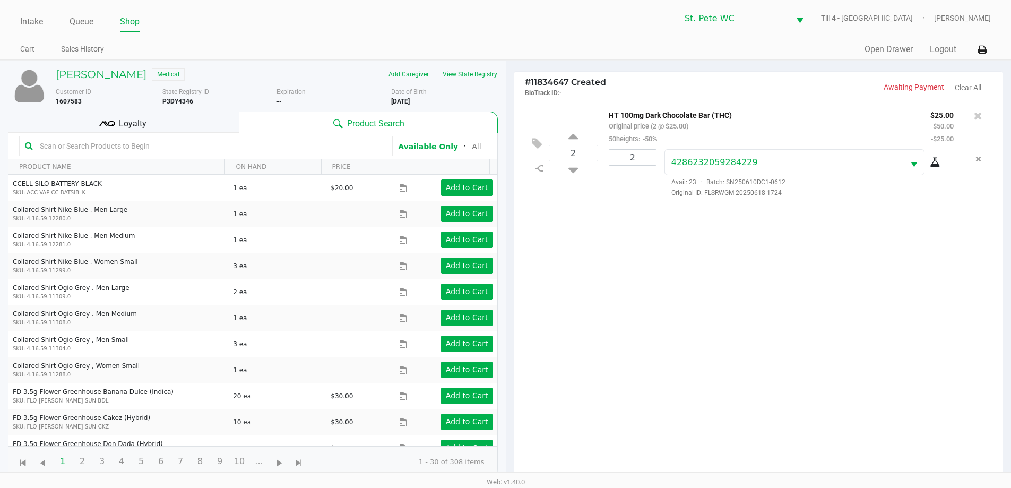
scroll to position [115, 0]
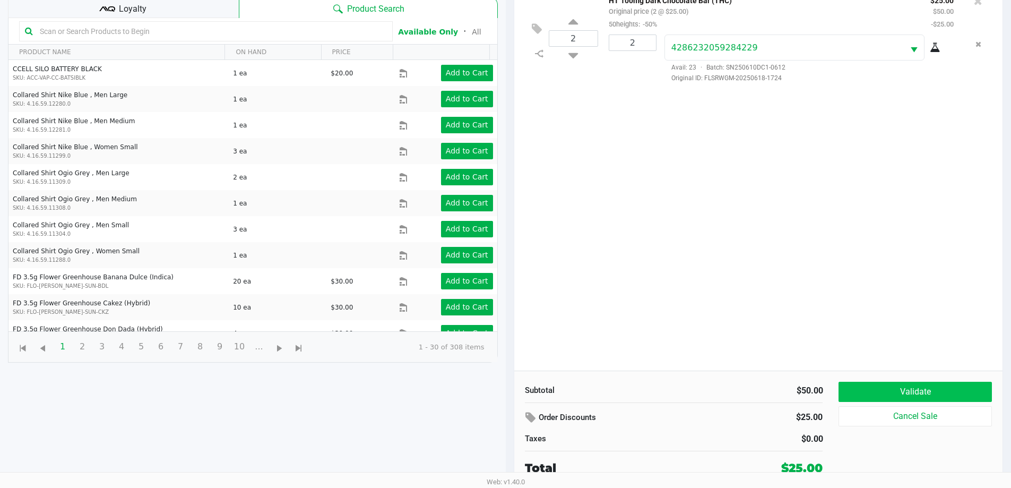
click at [902, 391] on button "Validate" at bounding box center [915, 392] width 153 height 20
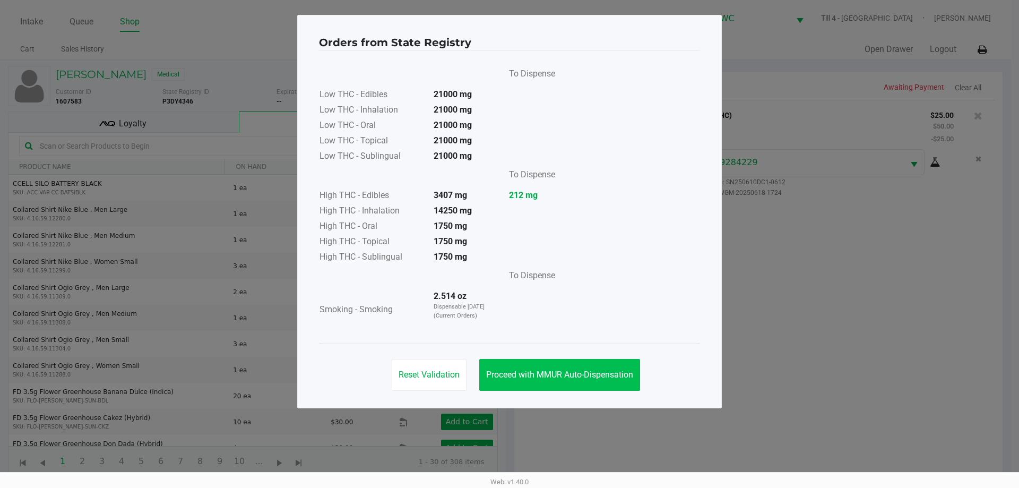
click at [604, 379] on span "Proceed with MMUR Auto-Dispensation" at bounding box center [559, 375] width 147 height 10
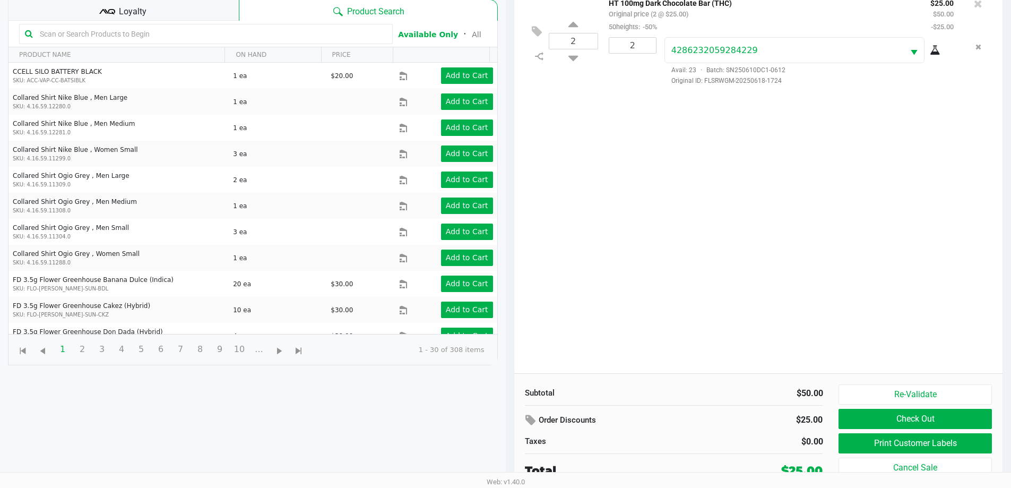
scroll to position [115, 0]
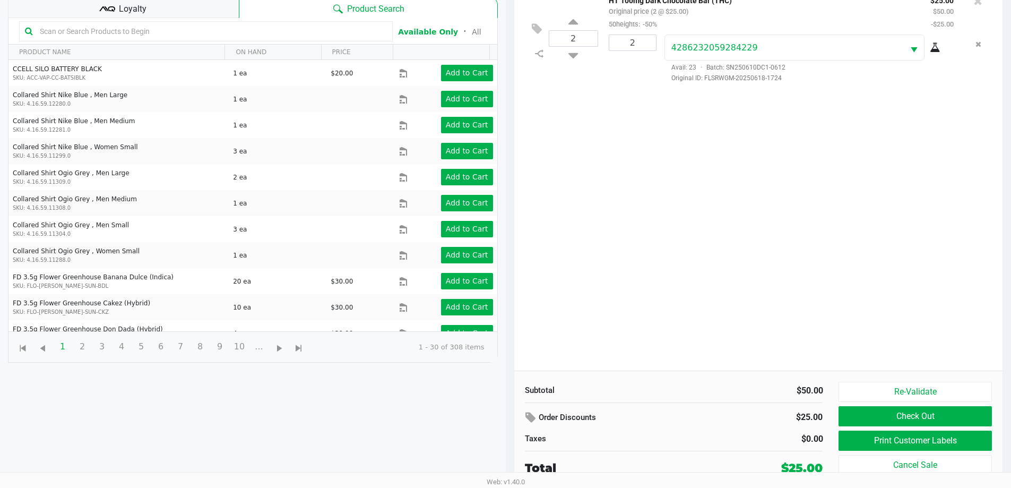
click at [860, 436] on button "Print Customer Labels" at bounding box center [915, 441] width 153 height 20
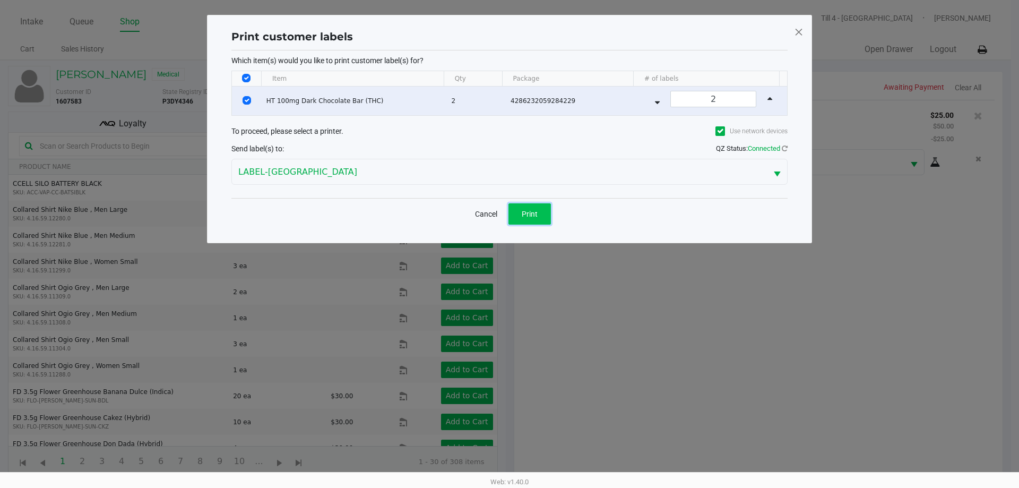
click at [533, 221] on button "Print" at bounding box center [530, 213] width 42 height 21
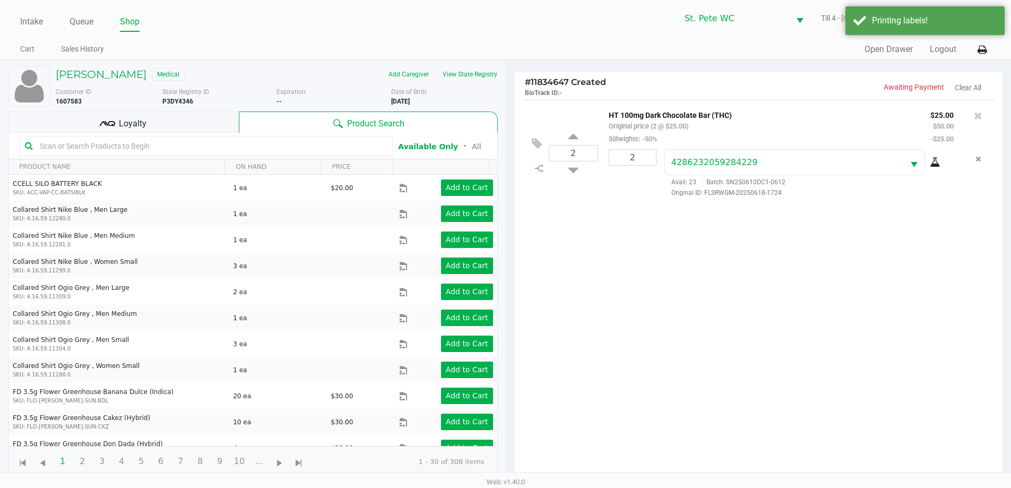
click at [161, 123] on div "Loyalty" at bounding box center [123, 122] width 231 height 21
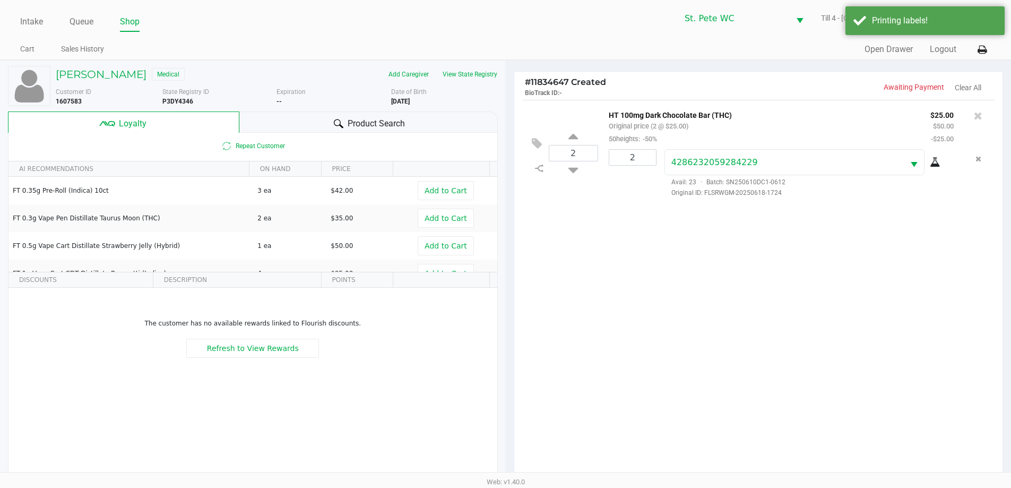
scroll to position [127, 0]
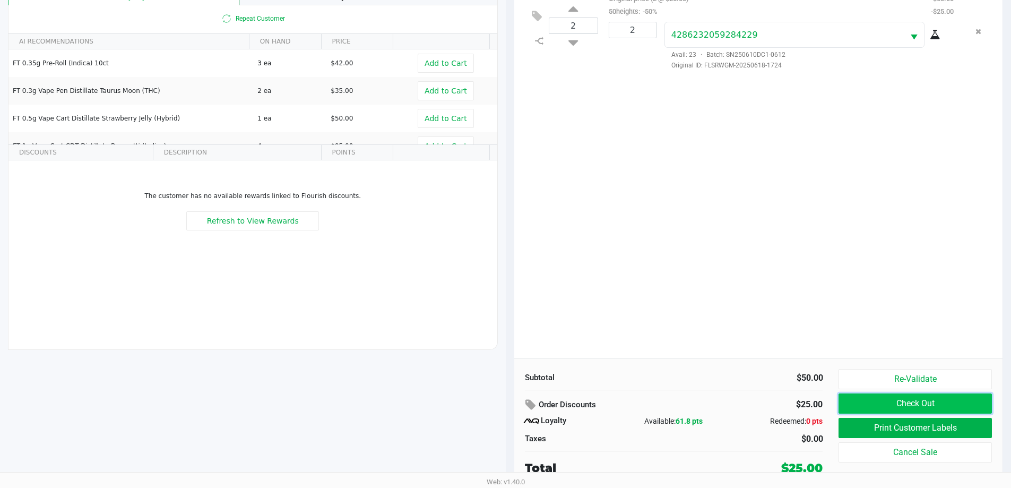
click at [879, 402] on button "Check Out" at bounding box center [915, 403] width 153 height 20
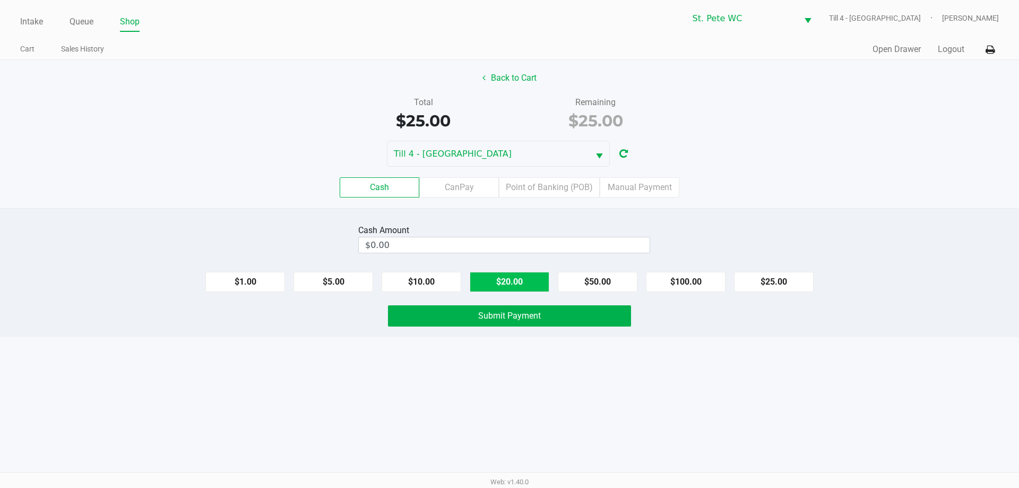
click at [504, 280] on button "$20.00" at bounding box center [510, 282] width 80 height 20
click at [492, 282] on button "$20.00" at bounding box center [510, 282] width 80 height 20
type input "$40.00"
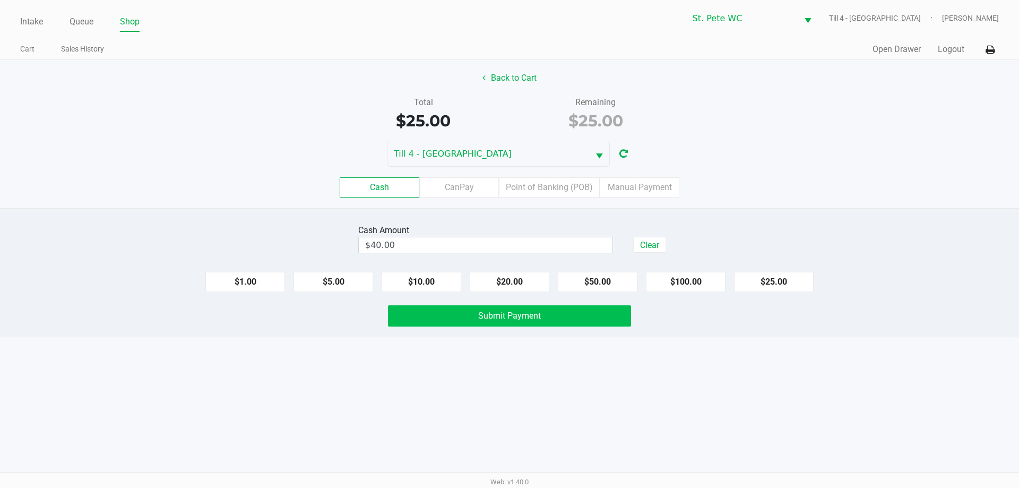
click at [469, 319] on button "Submit Payment" at bounding box center [509, 315] width 243 height 21
